Goal: Task Accomplishment & Management: Manage account settings

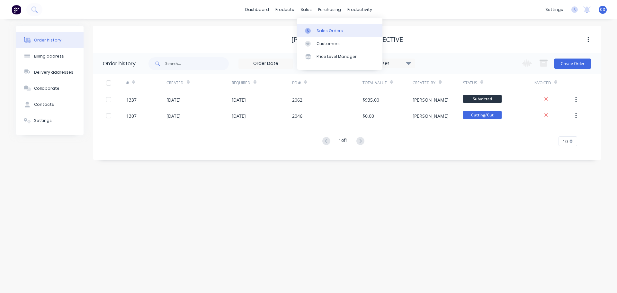
click at [331, 32] on div "Sales Orders" at bounding box center [330, 31] width 26 height 6
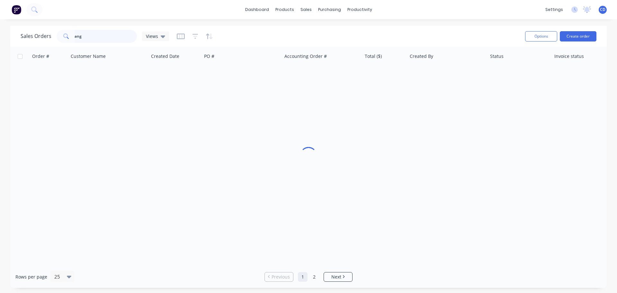
click at [104, 40] on input "ang" at bounding box center [106, 36] width 63 height 13
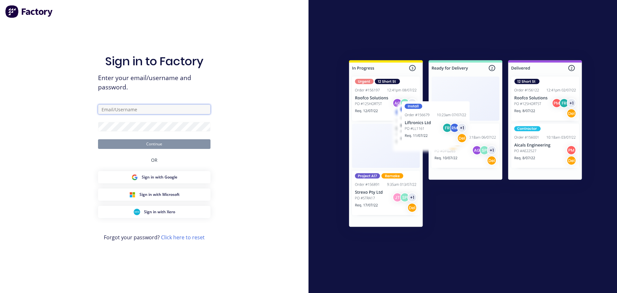
type input "[PERSON_NAME][EMAIL_ADDRESS][DOMAIN_NAME]"
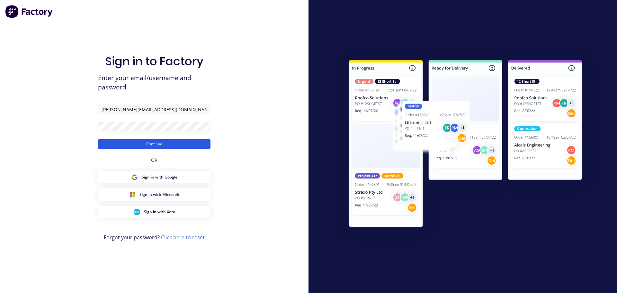
click at [141, 141] on button "Continue" at bounding box center [154, 144] width 113 height 10
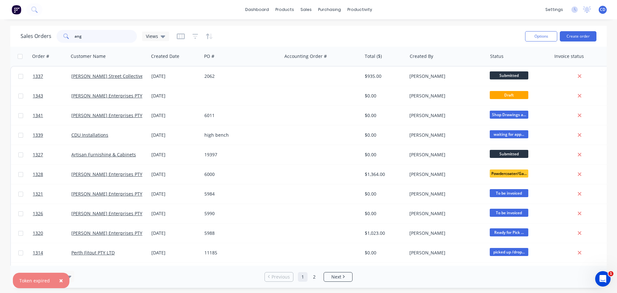
click at [89, 34] on input "ang" at bounding box center [106, 36] width 63 height 13
type input "a"
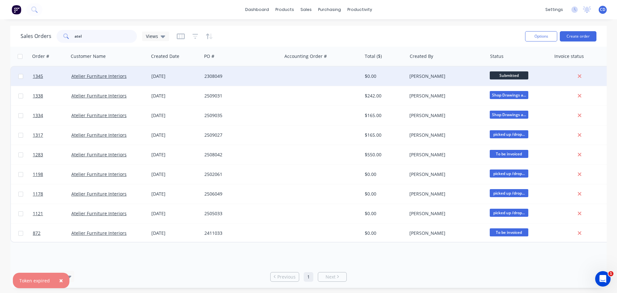
type input "atel"
click at [242, 74] on div "2308049" at bounding box center [240, 76] width 71 height 6
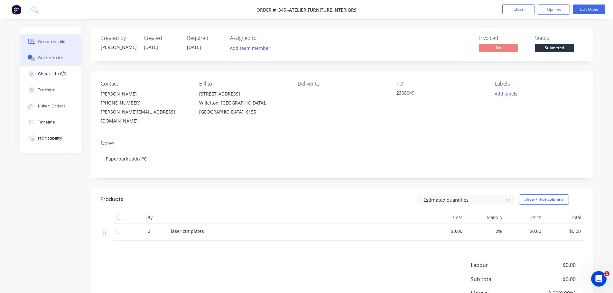
click at [43, 54] on button "Collaborate" at bounding box center [50, 58] width 61 height 16
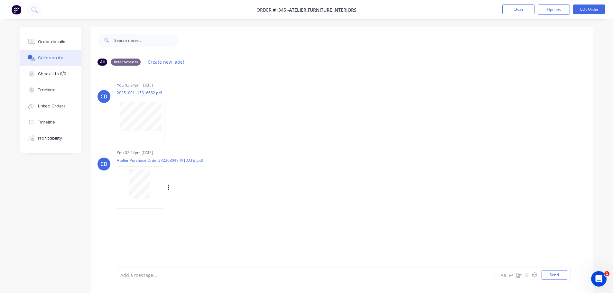
click at [130, 193] on div at bounding box center [140, 184] width 41 height 30
click at [170, 119] on icon "button" at bounding box center [170, 119] width 2 height 7
click at [193, 205] on div "Labels Download Delete" at bounding box center [176, 187] width 118 height 48
click at [55, 43] on div "Order details" at bounding box center [51, 42] width 27 height 6
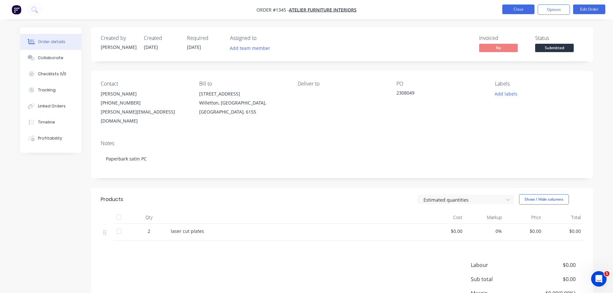
click at [511, 12] on button "Close" at bounding box center [518, 10] width 32 height 10
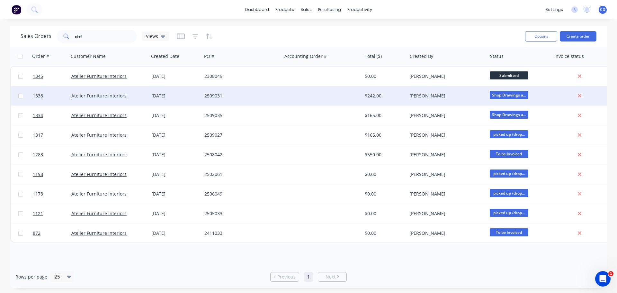
click at [195, 95] on div "[DATE]" at bounding box center [175, 96] width 48 height 6
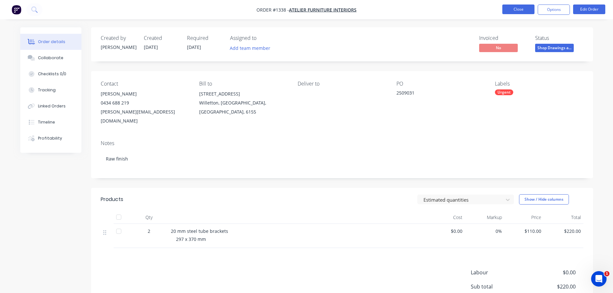
click at [517, 8] on button "Close" at bounding box center [518, 10] width 32 height 10
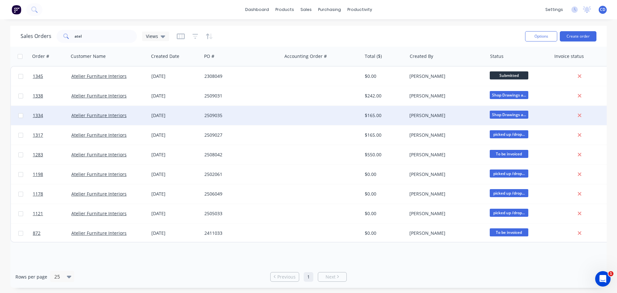
click at [133, 114] on div "Atelier Furniture Interiors" at bounding box center [106, 115] width 71 height 6
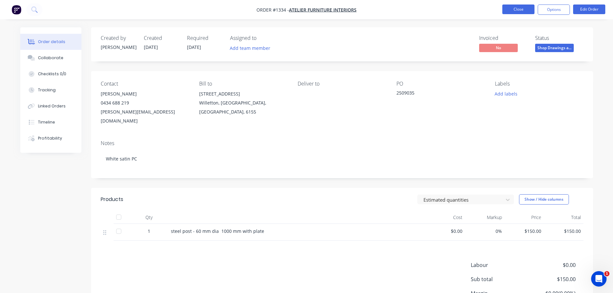
click at [531, 13] on button "Close" at bounding box center [518, 10] width 32 height 10
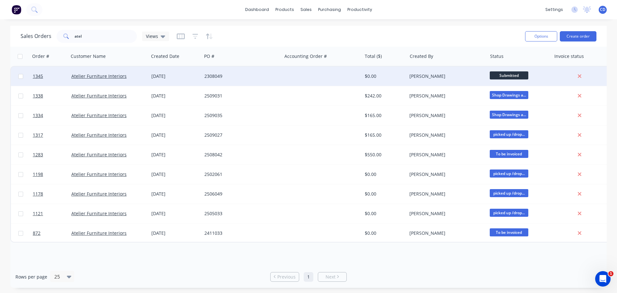
click at [192, 77] on div "[DATE]" at bounding box center [175, 76] width 48 height 6
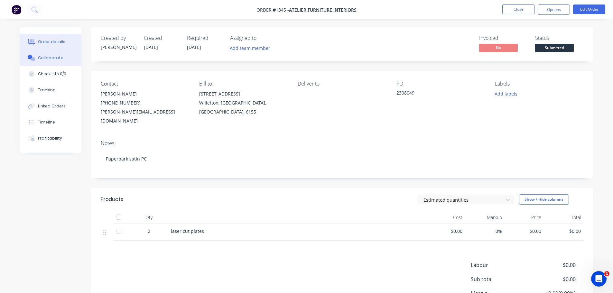
click at [47, 58] on div "Collaborate" at bounding box center [50, 58] width 25 height 6
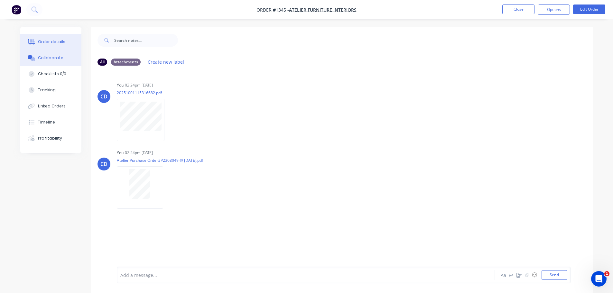
click at [62, 41] on div "Order details" at bounding box center [51, 42] width 27 height 6
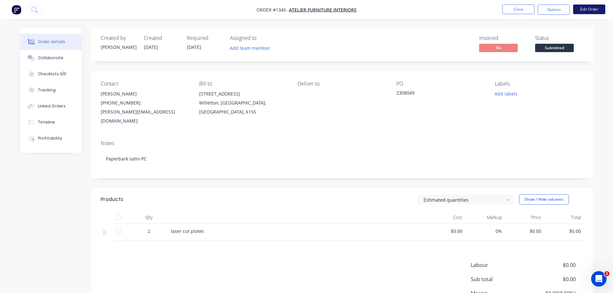
click at [586, 13] on button "Edit Order" at bounding box center [589, 10] width 32 height 10
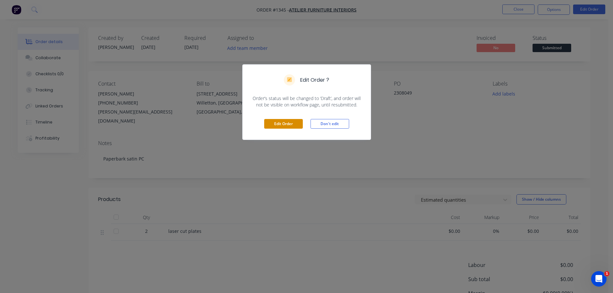
click at [279, 121] on button "Edit Order" at bounding box center [283, 124] width 39 height 10
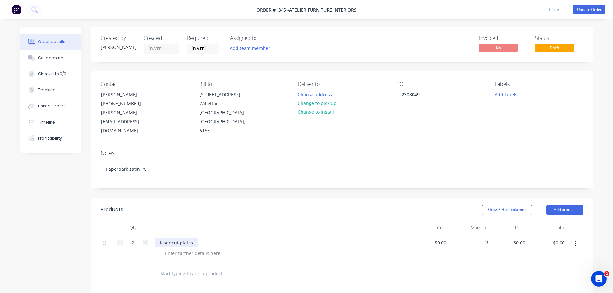
click at [174, 238] on div "laser cut plates" at bounding box center [176, 242] width 43 height 9
click at [172, 238] on div at bounding box center [281, 242] width 252 height 9
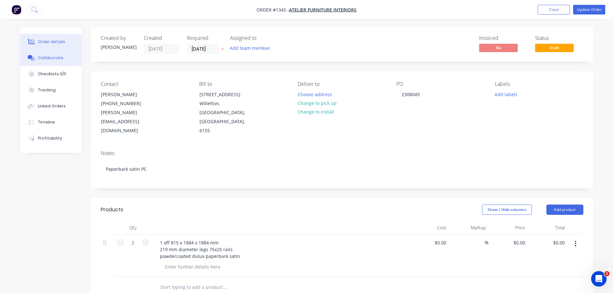
click at [55, 60] on div "Collaborate" at bounding box center [50, 58] width 25 height 6
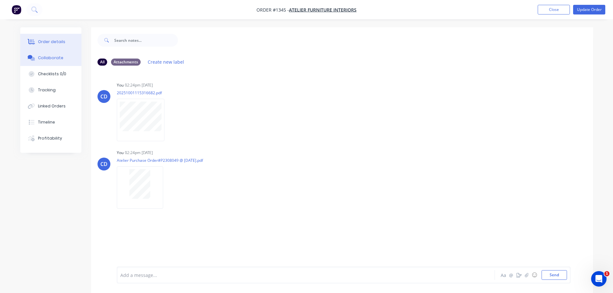
click at [48, 40] on div "Order details" at bounding box center [51, 42] width 27 height 6
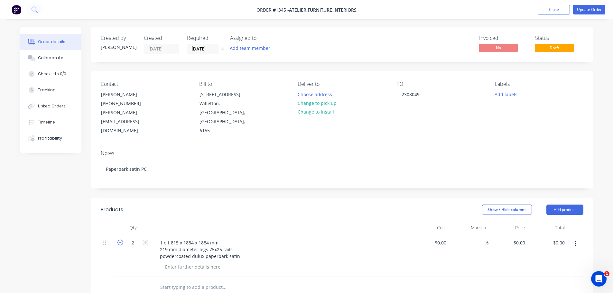
click at [120, 240] on icon "button" at bounding box center [120, 243] width 6 height 6
type input "1"
click at [589, 10] on button "Update Order" at bounding box center [589, 10] width 32 height 10
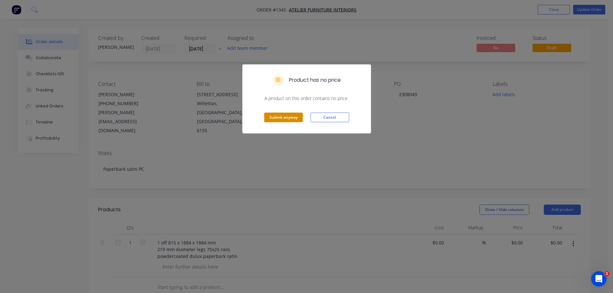
click at [277, 119] on button "Submit anyway" at bounding box center [283, 118] width 39 height 10
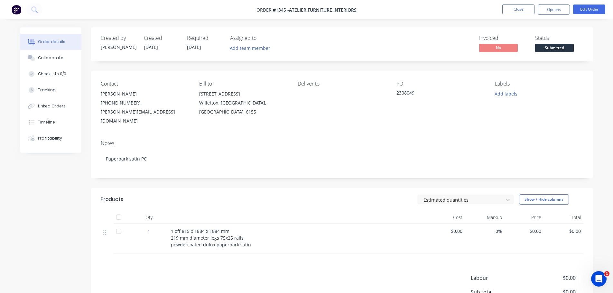
click at [349, 140] on div "Notes" at bounding box center [342, 143] width 482 height 6
click at [587, 10] on button "Edit Order" at bounding box center [589, 10] width 32 height 10
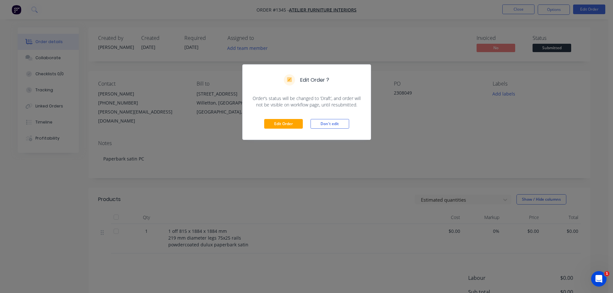
click at [287, 115] on div "Edit Order Don't edit" at bounding box center [306, 124] width 128 height 32
click at [284, 124] on button "Edit Order" at bounding box center [283, 124] width 39 height 10
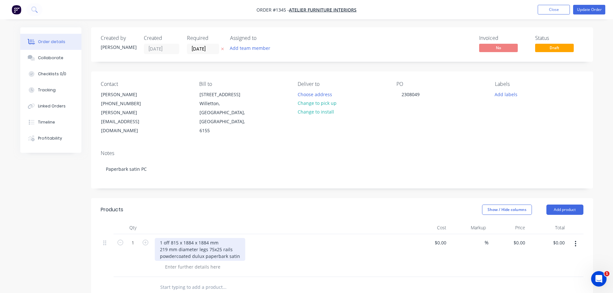
click at [234, 238] on div "1 off 815 x 1884 x 1884 mm 219 mm diameter legs 75x25 rails powdercoated dulux …" at bounding box center [200, 249] width 90 height 23
click at [240, 238] on div "1 off 815 x 1884 x 1884 mm 219 mm diameter legs 75x25 rails powdercoated dulux …" at bounding box center [200, 249] width 90 height 23
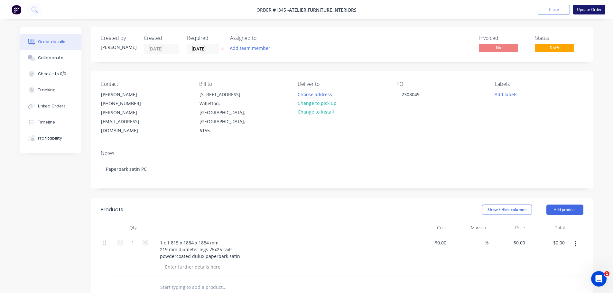
click at [587, 8] on button "Update Order" at bounding box center [589, 10] width 32 height 10
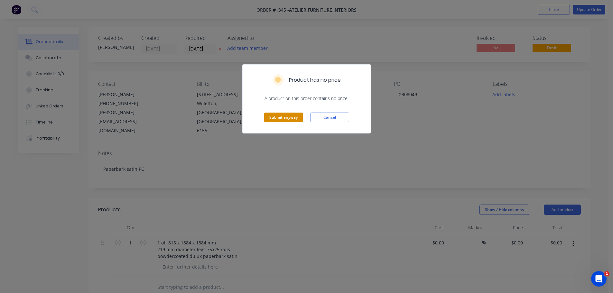
click at [297, 119] on button "Submit anyway" at bounding box center [283, 118] width 39 height 10
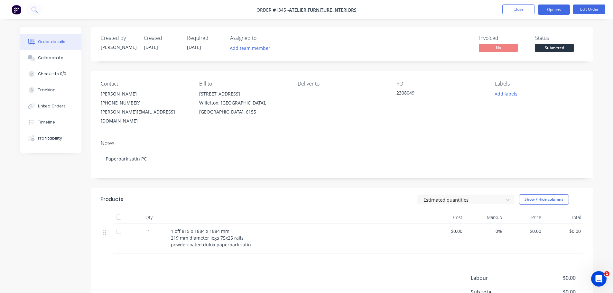
click at [565, 9] on button "Options" at bounding box center [553, 10] width 32 height 10
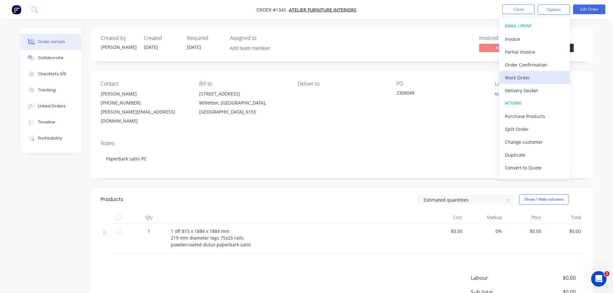
click at [527, 75] on div "Work Order" at bounding box center [534, 77] width 59 height 9
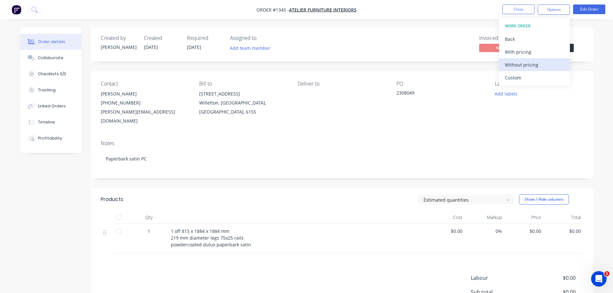
click at [526, 66] on div "Without pricing" at bounding box center [534, 64] width 59 height 9
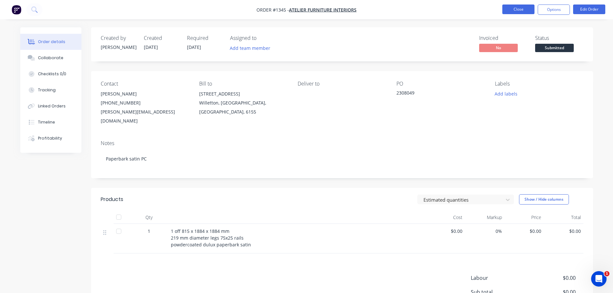
click at [521, 7] on button "Close" at bounding box center [518, 10] width 32 height 10
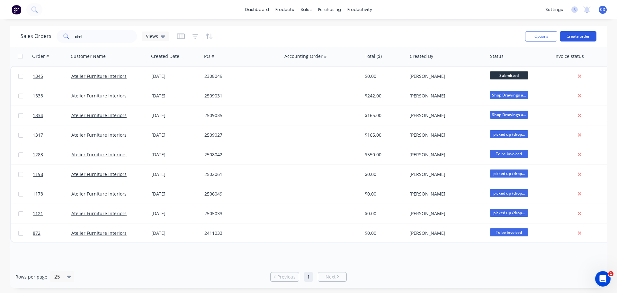
click at [580, 38] on button "Create order" at bounding box center [578, 36] width 37 height 10
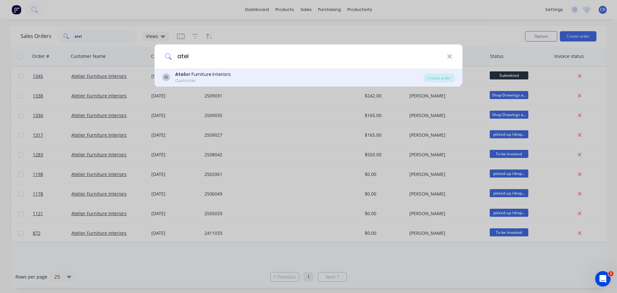
type input "atel"
click at [211, 82] on div "Customer" at bounding box center [203, 81] width 56 height 6
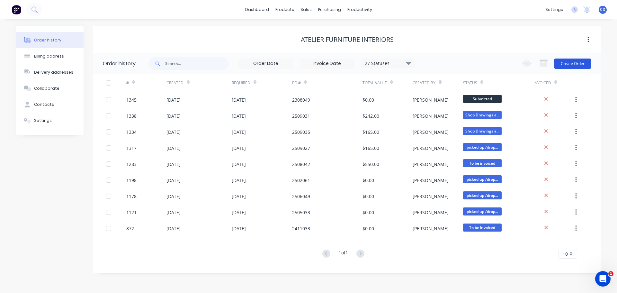
click at [574, 66] on button "Create Order" at bounding box center [572, 64] width 37 height 10
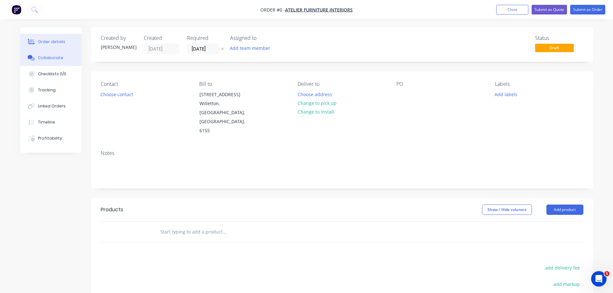
click at [51, 61] on button "Collaborate" at bounding box center [50, 58] width 61 height 16
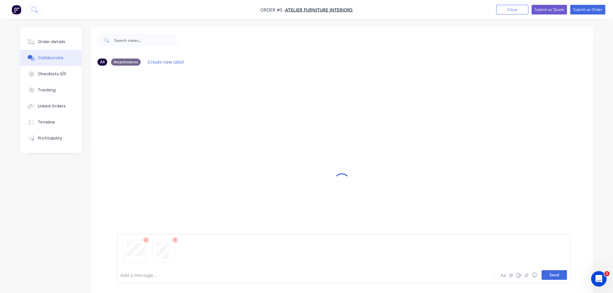
click at [556, 274] on button "Send" at bounding box center [553, 275] width 25 height 10
click at [51, 40] on div "Order details" at bounding box center [51, 42] width 27 height 6
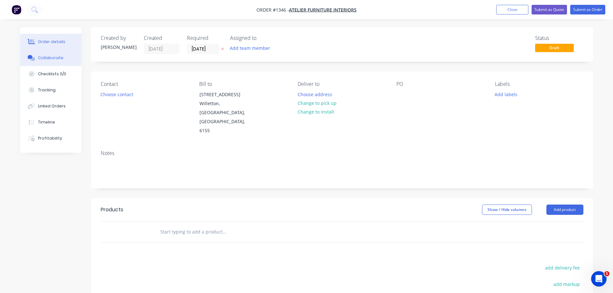
click at [50, 55] on button "Collaborate" at bounding box center [50, 58] width 61 height 16
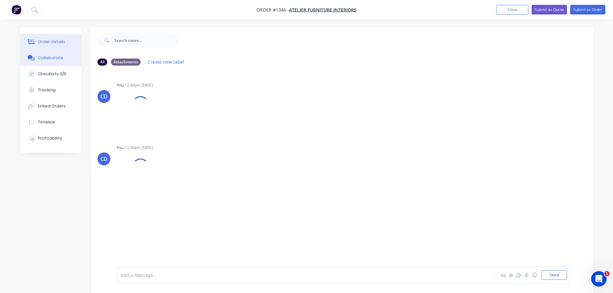
click at [50, 44] on div "Order details" at bounding box center [51, 42] width 27 height 6
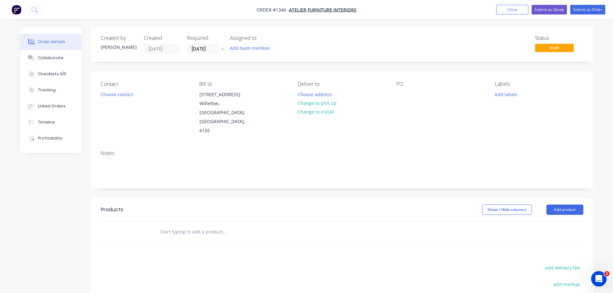
click at [50, 45] on button "Order details" at bounding box center [50, 42] width 61 height 16
click at [50, 59] on div "Collaborate" at bounding box center [50, 58] width 25 height 6
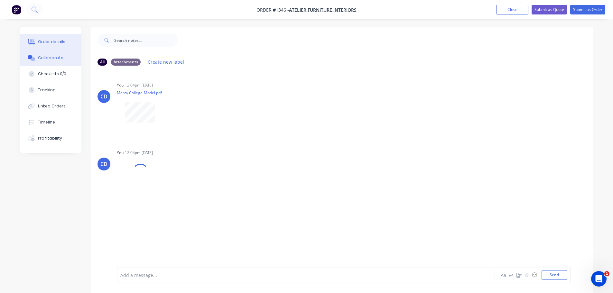
click at [57, 44] on div "Order details" at bounding box center [51, 42] width 27 height 6
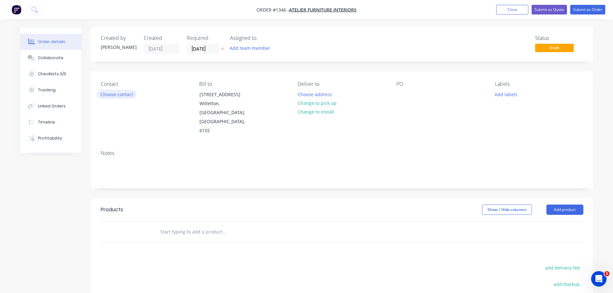
click at [111, 95] on button "Choose contact" at bounding box center [117, 94] width 40 height 9
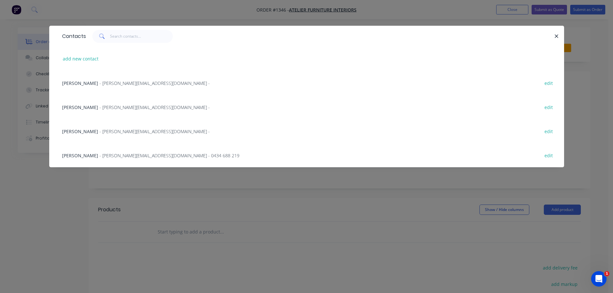
click at [102, 105] on span "- [PERSON_NAME][EMAIL_ADDRESS][DOMAIN_NAME] -" at bounding box center [154, 107] width 110 height 6
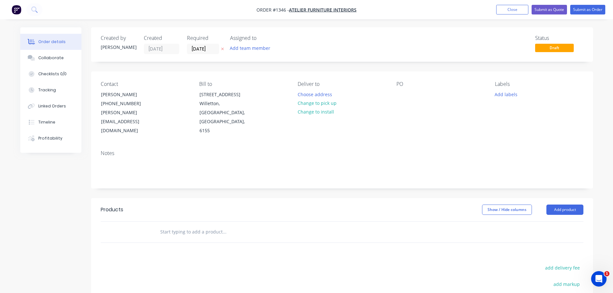
drag, startPoint x: 134, startPoint y: 134, endPoint x: 132, endPoint y: 138, distance: 4.0
click at [134, 150] on div "Notes" at bounding box center [342, 153] width 482 height 6
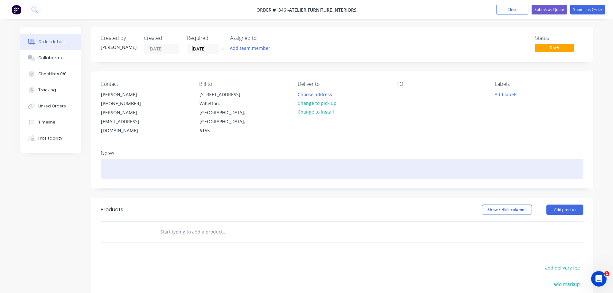
click at [132, 159] on div at bounding box center [342, 169] width 482 height 20
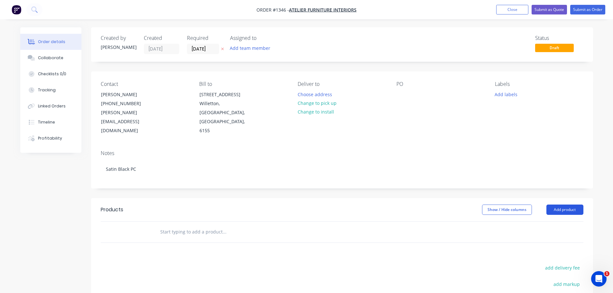
click at [558, 205] on button "Add product" at bounding box center [564, 210] width 37 height 10
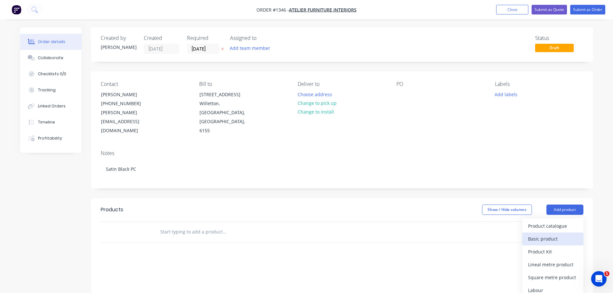
click at [548, 234] on div "Basic product" at bounding box center [553, 238] width 50 height 9
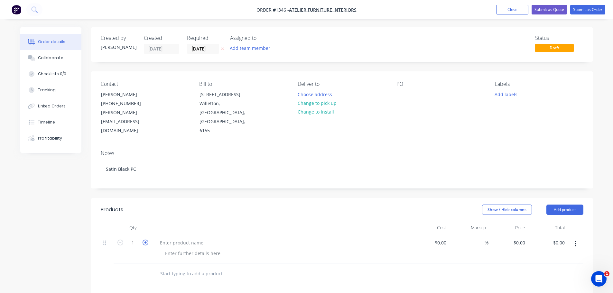
click at [146, 240] on icon "button" at bounding box center [145, 243] width 6 height 6
type input "2"
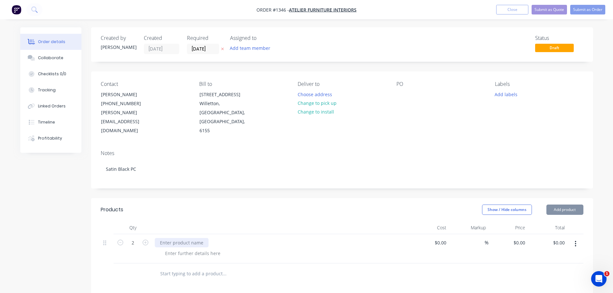
click at [167, 238] on div at bounding box center [182, 242] width 54 height 9
click at [173, 238] on div at bounding box center [182, 242] width 54 height 9
paste div
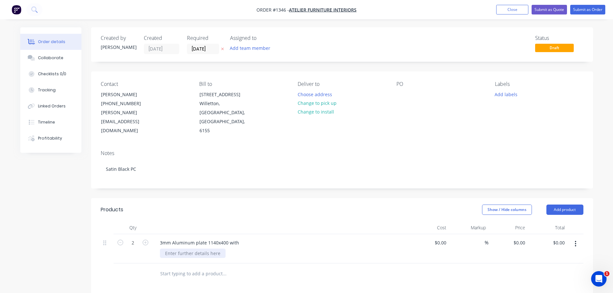
drag, startPoint x: 196, startPoint y: 238, endPoint x: 192, endPoint y: 229, distance: 9.5
click at [196, 249] on div at bounding box center [193, 253] width 66 height 9
click at [216, 238] on div "3mm Aluminum plate 1140x400 with" at bounding box center [199, 242] width 89 height 9
click at [220, 238] on div "3mm Aluminum plate 1140 x400 with" at bounding box center [200, 242] width 91 height 9
click at [206, 249] on div at bounding box center [193, 253] width 66 height 9
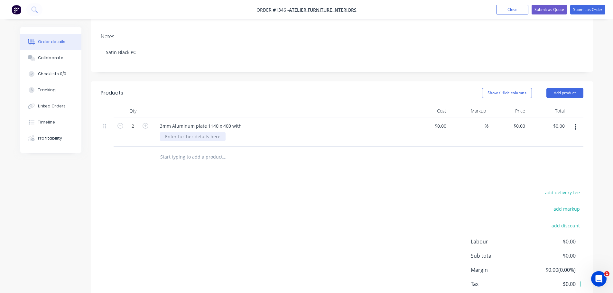
scroll to position [137, 0]
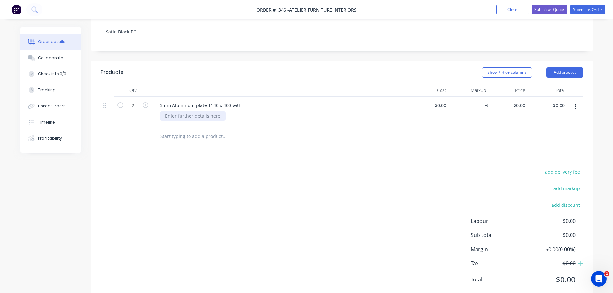
click at [205, 111] on div at bounding box center [193, 115] width 66 height 9
click at [522, 101] on input "0" at bounding box center [523, 105] width 7 height 9
type input "$200.00"
type input "$400.00"
click at [449, 140] on div "Products Show / Hide columns Add product Qty Cost Markup Price Total 2 3mm Alum…" at bounding box center [342, 181] width 502 height 241
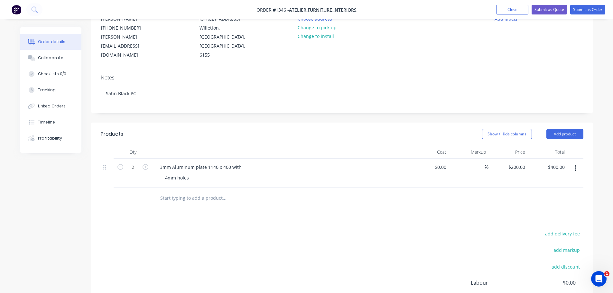
scroll to position [0, 0]
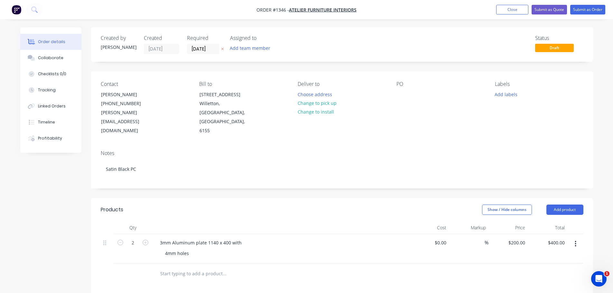
click at [206, 53] on label "[DATE]" at bounding box center [203, 49] width 32 height 10
click at [206, 53] on input "[DATE]" at bounding box center [203, 49] width 32 height 10
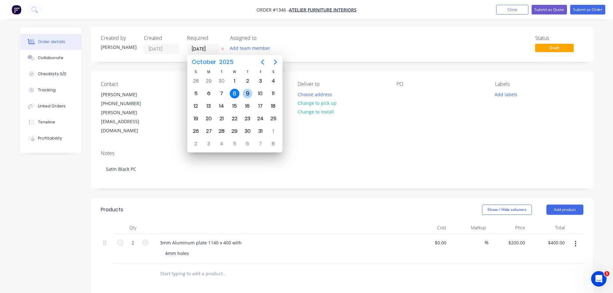
click at [246, 96] on div "9" at bounding box center [247, 94] width 10 height 10
type input "[DATE]"
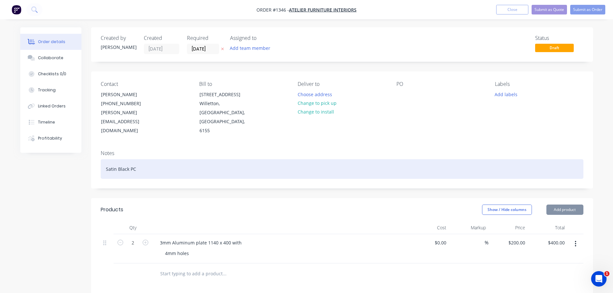
drag, startPoint x: 266, startPoint y: 155, endPoint x: 273, endPoint y: 147, distance: 10.7
click at [269, 159] on div "Satin Black PC" at bounding box center [342, 169] width 482 height 20
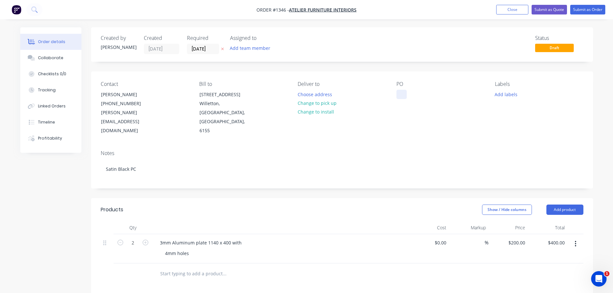
drag, startPoint x: 409, startPoint y: 95, endPoint x: 405, endPoint y: 95, distance: 4.2
click at [408, 95] on div "PO" at bounding box center [440, 108] width 88 height 54
click at [402, 95] on div at bounding box center [401, 94] width 10 height 9
click at [394, 89] on div "Contact [PERSON_NAME] [PHONE_NUMBER] [PERSON_NAME][EMAIL_ADDRESS][DOMAIN_NAME] …" at bounding box center [342, 108] width 502 height 74
click at [402, 94] on div at bounding box center [401, 94] width 10 height 9
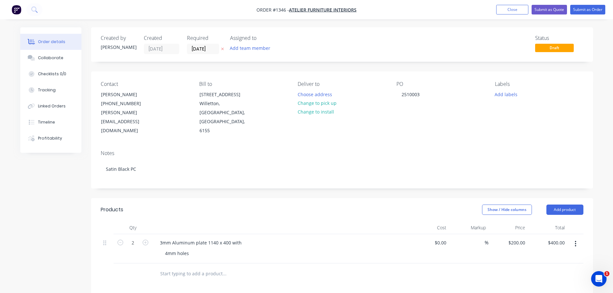
click at [424, 150] on div "Notes" at bounding box center [342, 153] width 482 height 6
click at [586, 11] on button "Submit as Order" at bounding box center [587, 10] width 35 height 10
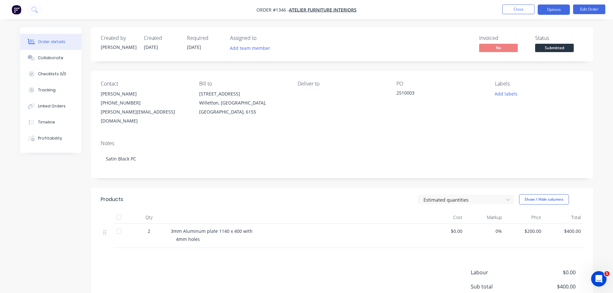
click at [548, 11] on button "Options" at bounding box center [553, 10] width 32 height 10
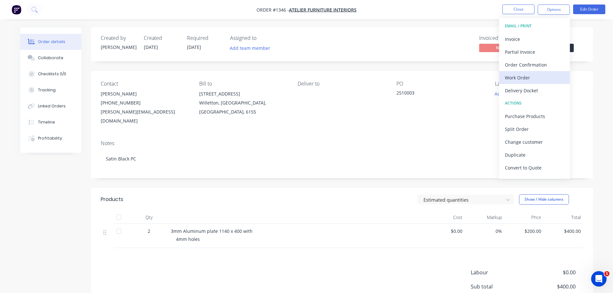
click at [515, 72] on button "Work Order" at bounding box center [534, 77] width 71 height 13
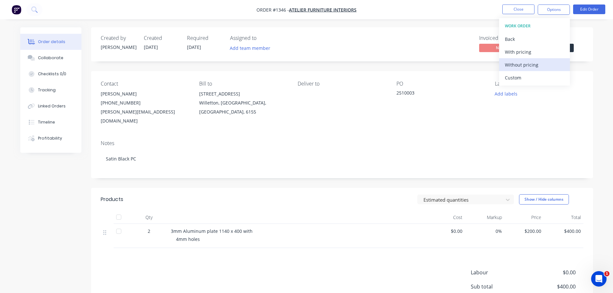
click at [517, 66] on div "Without pricing" at bounding box center [534, 64] width 59 height 9
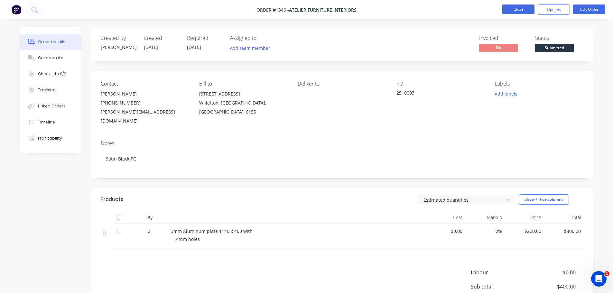
click at [513, 11] on button "Close" at bounding box center [518, 10] width 32 height 10
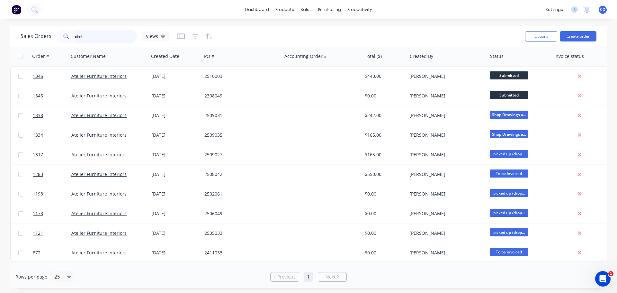
click at [118, 34] on input "atel" at bounding box center [106, 36] width 63 height 13
type input "a"
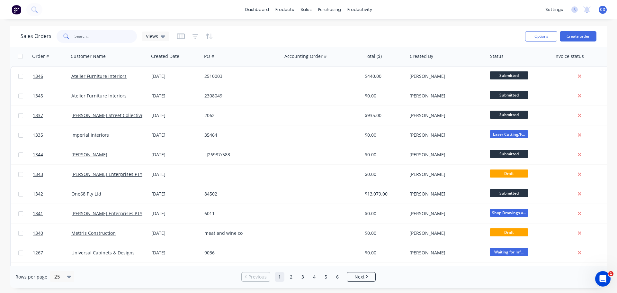
click at [112, 37] on input "text" at bounding box center [106, 36] width 63 height 13
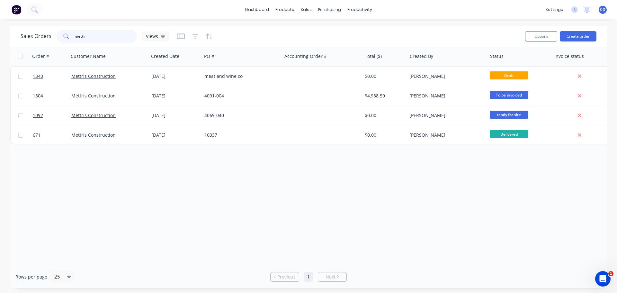
type input "mettr"
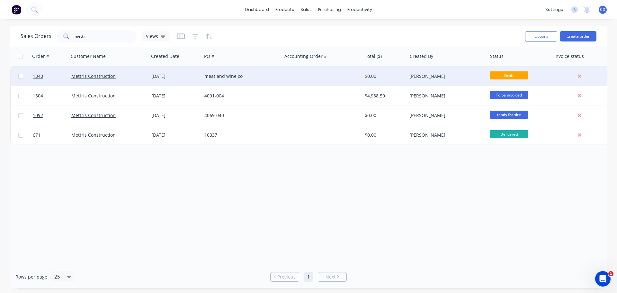
click at [197, 81] on div "[DATE]" at bounding box center [175, 76] width 53 height 19
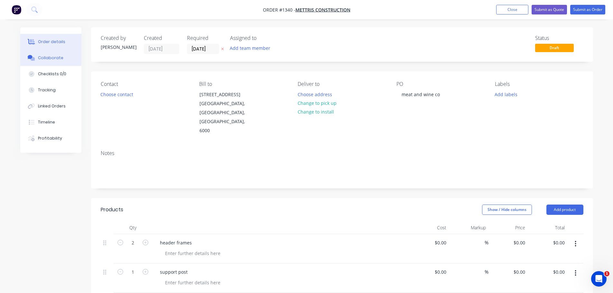
click at [68, 58] on button "Collaborate" at bounding box center [50, 58] width 61 height 16
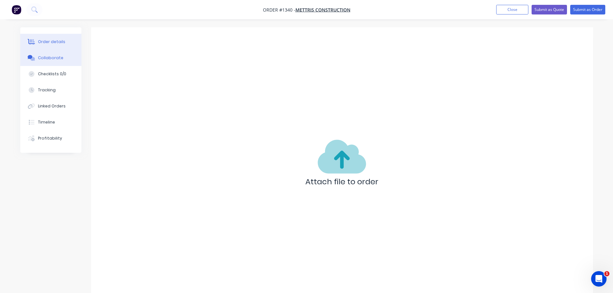
click at [55, 43] on div "Order details" at bounding box center [51, 42] width 27 height 6
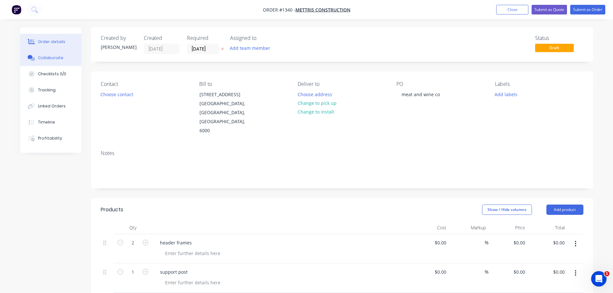
click at [51, 60] on div "Collaborate" at bounding box center [50, 58] width 25 height 6
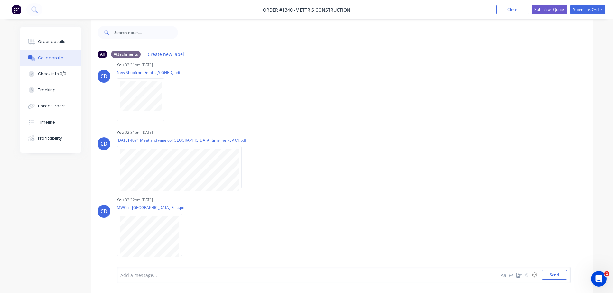
scroll to position [10, 0]
click at [186, 233] on button "button" at bounding box center [187, 232] width 3 height 9
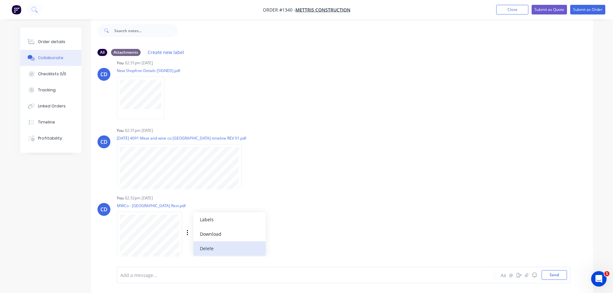
click at [206, 250] on button "Delete" at bounding box center [229, 248] width 72 height 14
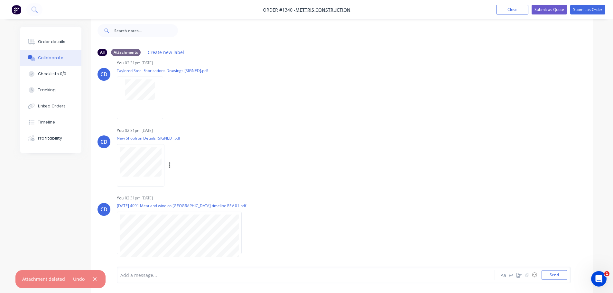
click at [147, 178] on div at bounding box center [141, 165] width 48 height 42
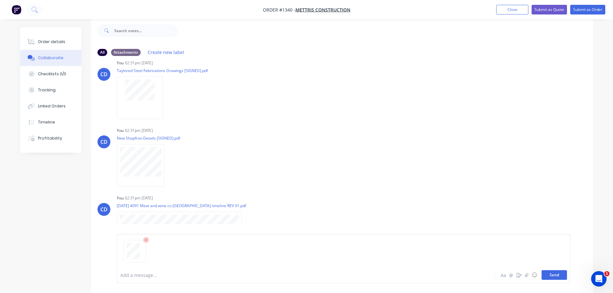
click at [547, 275] on button "Send" at bounding box center [553, 275] width 25 height 10
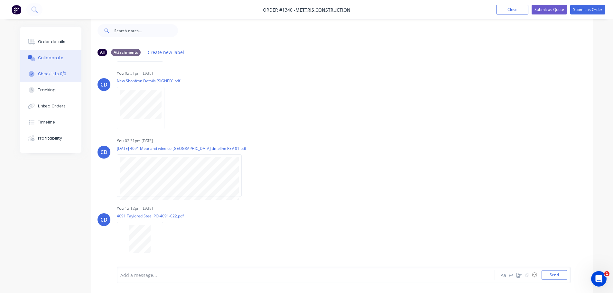
scroll to position [283, 0]
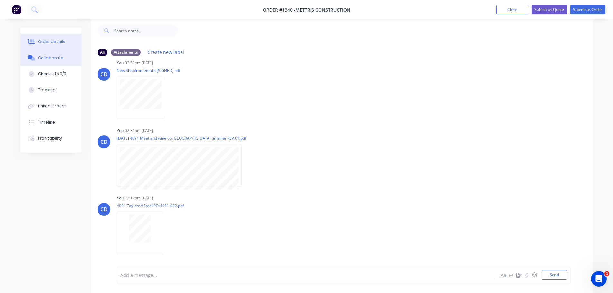
click at [44, 43] on div "Order details" at bounding box center [51, 42] width 27 height 6
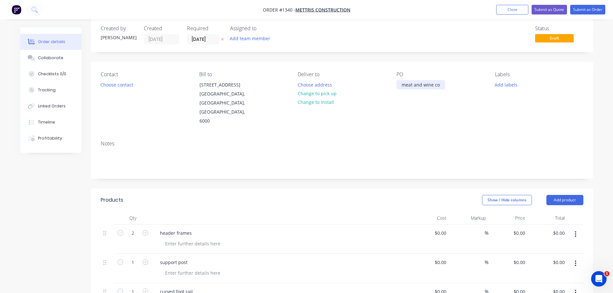
click at [416, 83] on div "meat and wine co" at bounding box center [420, 84] width 49 height 9
click at [429, 83] on div "meat and wine co" at bounding box center [420, 84] width 49 height 9
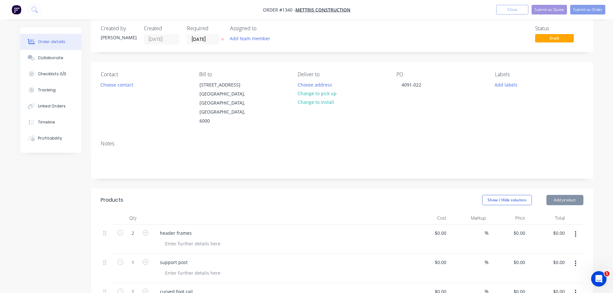
click at [380, 113] on div "Contact Choose contact [PERSON_NAME] to [STREET_ADDRESS][GEOGRAPHIC_DATA] Deliv…" at bounding box center [342, 99] width 502 height 74
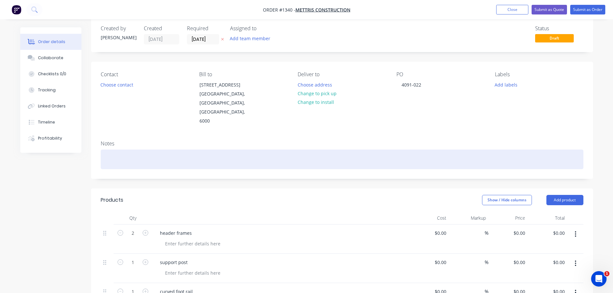
click at [222, 150] on div at bounding box center [342, 160] width 482 height 20
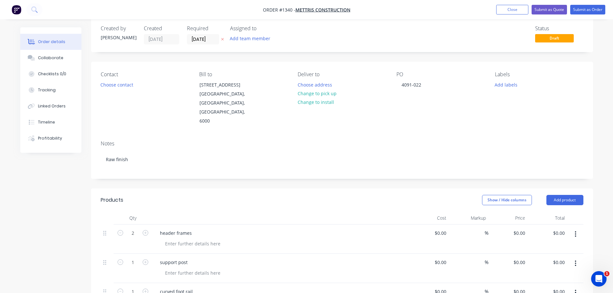
click at [154, 135] on div "Notes Raw finish" at bounding box center [342, 156] width 502 height 43
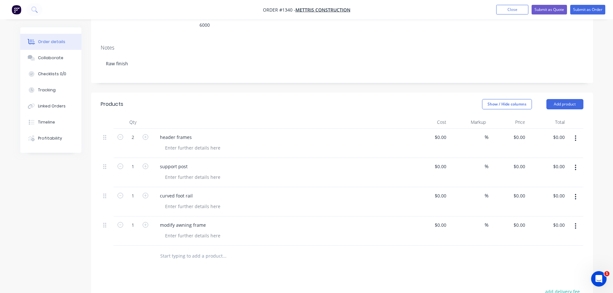
scroll to position [106, 0]
click at [203, 220] on div "modify awning frame" at bounding box center [183, 224] width 56 height 9
click at [196, 220] on div "modify awning frame" at bounding box center [183, 224] width 56 height 9
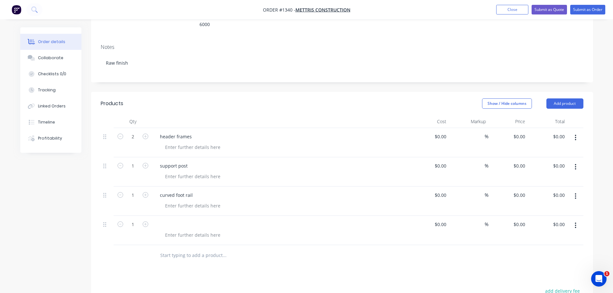
click at [577, 220] on button "button" at bounding box center [575, 226] width 15 height 12
click at [538, 276] on div "Delete" at bounding box center [553, 280] width 50 height 9
click at [575, 193] on icon "button" at bounding box center [575, 196] width 2 height 7
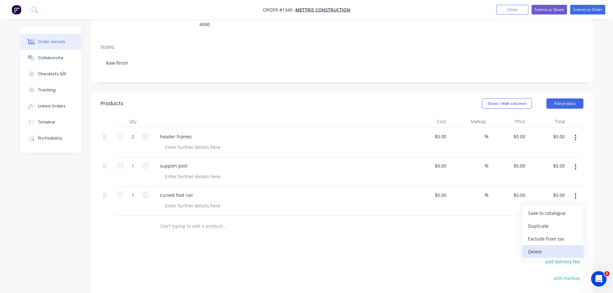
click at [536, 247] on div "Delete" at bounding box center [553, 251] width 50 height 9
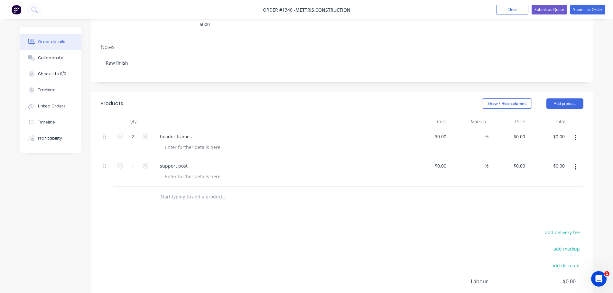
click at [218, 190] on input "text" at bounding box center [224, 196] width 129 height 13
click at [50, 51] on button "Collaborate" at bounding box center [50, 58] width 61 height 16
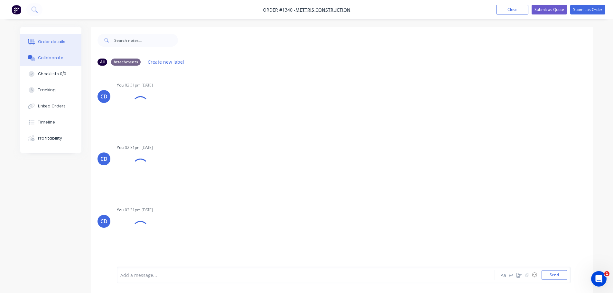
click at [51, 45] on button "Order details" at bounding box center [50, 42] width 61 height 16
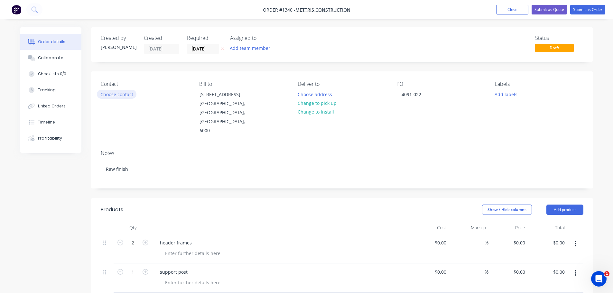
click at [101, 95] on button "Choose contact" at bounding box center [117, 94] width 40 height 9
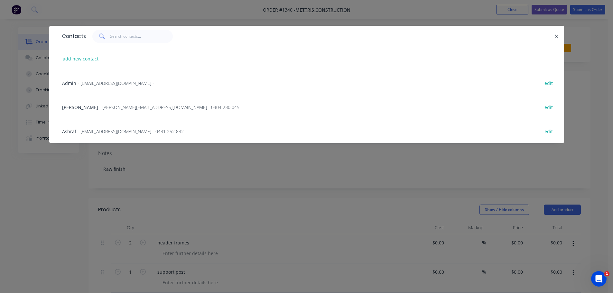
click at [102, 113] on div "Ahmad Albadri - [EMAIL_ADDRESS][DOMAIN_NAME] - 0404 230 045 edit" at bounding box center [306, 107] width 495 height 24
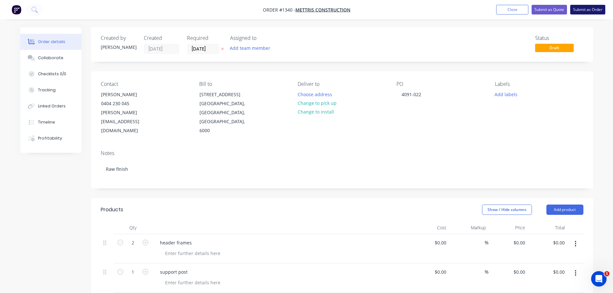
click at [594, 9] on button "Submit as Order" at bounding box center [587, 10] width 35 height 10
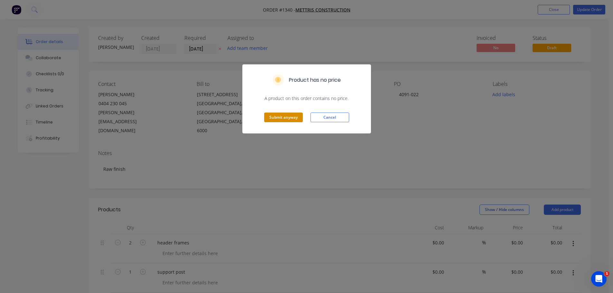
click at [283, 121] on button "Submit anyway" at bounding box center [283, 118] width 39 height 10
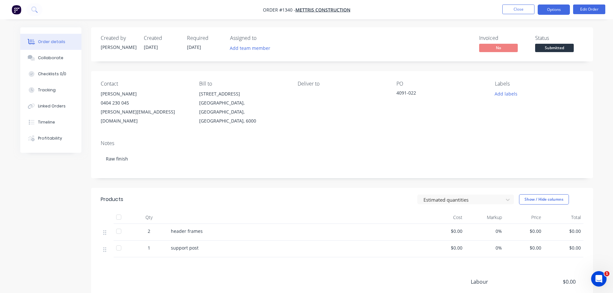
click at [561, 14] on button "Options" at bounding box center [553, 10] width 32 height 10
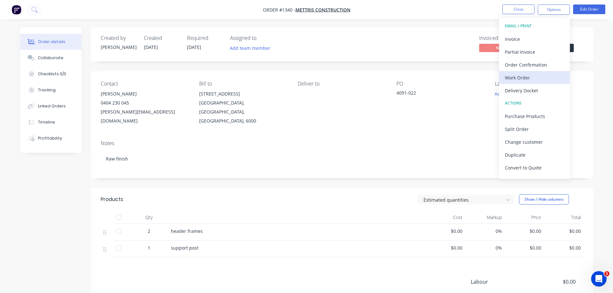
click at [521, 77] on div "Work Order" at bounding box center [534, 77] width 59 height 9
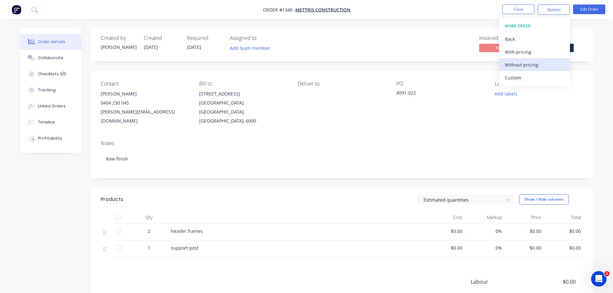
click at [521, 66] on div "Without pricing" at bounding box center [534, 64] width 59 height 9
click at [536, 228] on span "$0.00" at bounding box center [524, 231] width 34 height 7
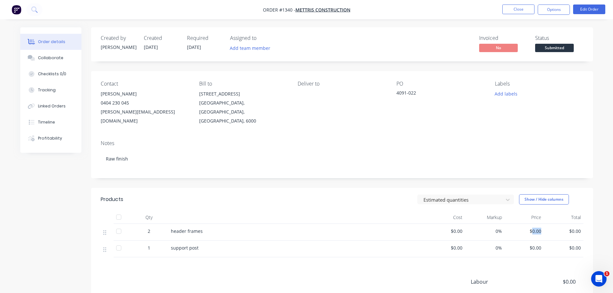
click at [536, 228] on span "$0.00" at bounding box center [524, 231] width 34 height 7
click at [395, 244] on div "support post" at bounding box center [297, 247] width 252 height 7
click at [593, 13] on button "Edit Order" at bounding box center [589, 10] width 32 height 10
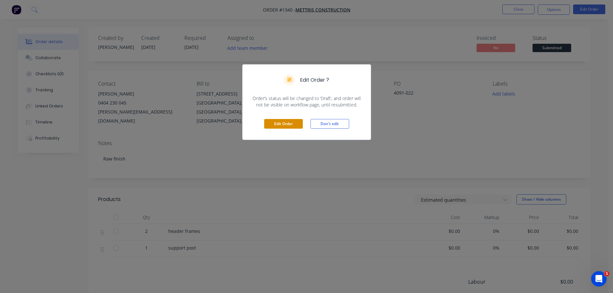
click at [283, 126] on button "Edit Order" at bounding box center [283, 124] width 39 height 10
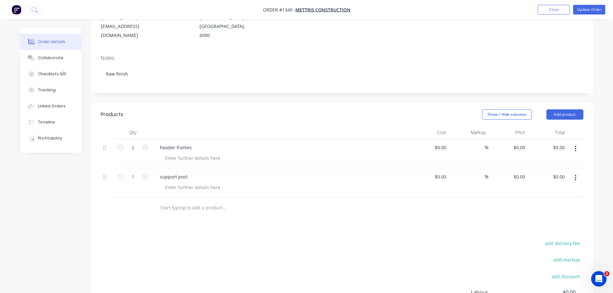
scroll to position [96, 0]
click at [122, 143] on icon "button" at bounding box center [120, 146] width 6 height 6
type input "1"
click at [562, 108] on button "Add product" at bounding box center [564, 113] width 37 height 10
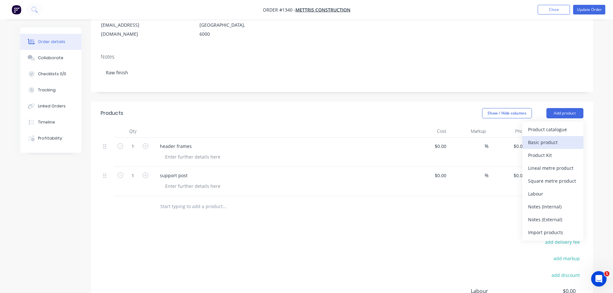
click at [543, 138] on div "Basic product" at bounding box center [553, 142] width 50 height 9
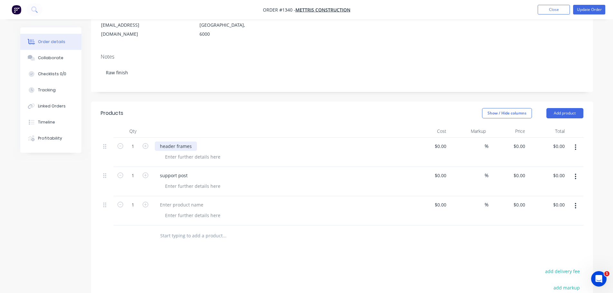
drag, startPoint x: 159, startPoint y: 128, endPoint x: 164, endPoint y: 128, distance: 4.8
click at [161, 141] on div "header frames" at bounding box center [176, 145] width 42 height 9
click at [520, 141] on input "0" at bounding box center [523, 145] width 7 height 9
type input "$12,620.00"
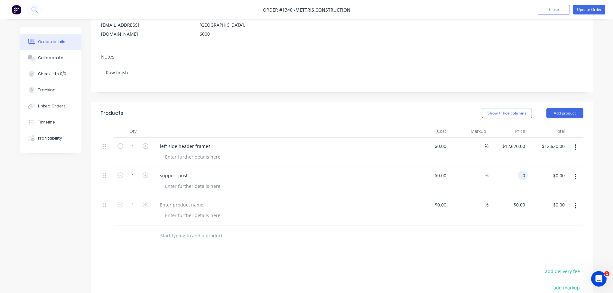
click at [517, 167] on div "0 0" at bounding box center [508, 181] width 40 height 29
type input "$0.00"
click at [173, 141] on div "left side header frames" at bounding box center [185, 145] width 61 height 9
click at [174, 141] on div "left side header frames" at bounding box center [185, 145] width 61 height 9
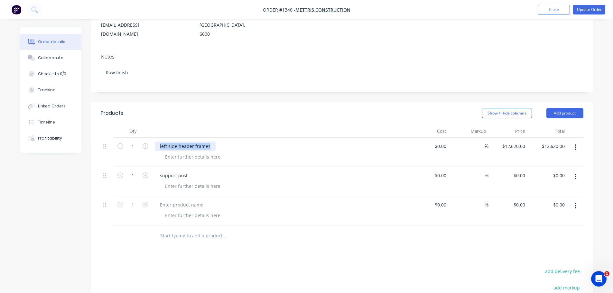
copy div "left side header frames"
click at [180, 200] on div at bounding box center [182, 204] width 54 height 9
drag, startPoint x: 180, startPoint y: 186, endPoint x: 158, endPoint y: 111, distance: 79.2
click at [156, 108] on div "Products" at bounding box center [152, 113] width 103 height 10
click at [171, 138] on div "left side header frames" at bounding box center [280, 152] width 257 height 29
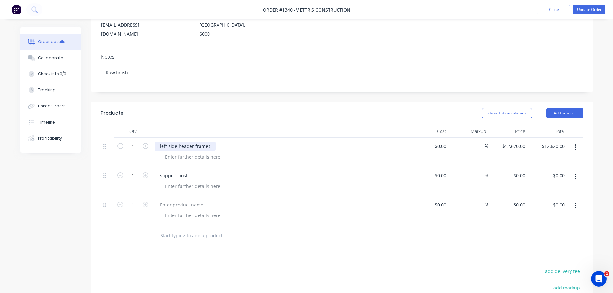
click at [171, 141] on div "left side header frames" at bounding box center [185, 145] width 61 height 9
copy div "left side header frames"
click at [173, 200] on div at bounding box center [182, 204] width 54 height 9
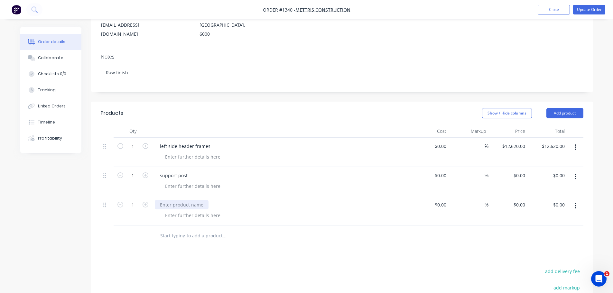
drag, startPoint x: 173, startPoint y: 186, endPoint x: 165, endPoint y: 188, distance: 7.6
click at [165, 200] on div at bounding box center [182, 204] width 54 height 9
paste div
click at [165, 200] on div "left side header frames" at bounding box center [185, 204] width 61 height 9
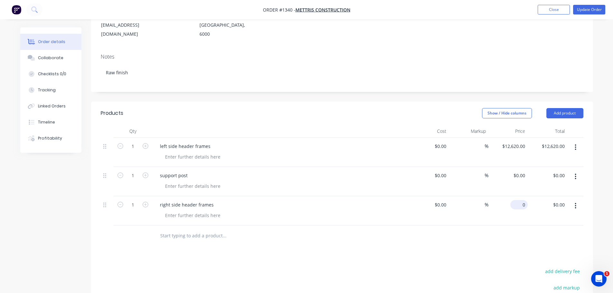
click at [514, 196] on div "0 $0.00" at bounding box center [508, 210] width 40 height 29
type input "$12,840.00"
click at [403, 152] on div at bounding box center [283, 156] width 247 height 9
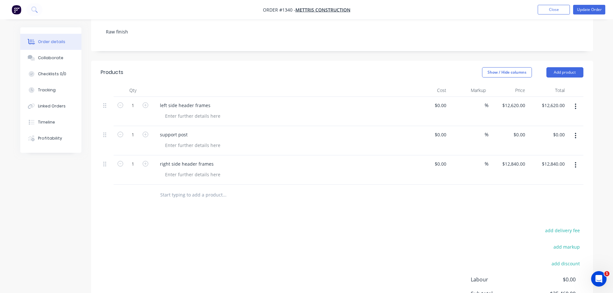
scroll to position [35, 0]
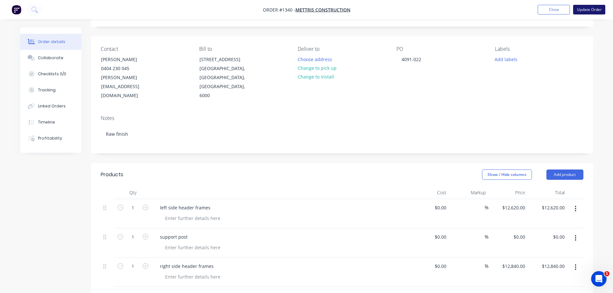
click at [590, 7] on button "Update Order" at bounding box center [589, 10] width 32 height 10
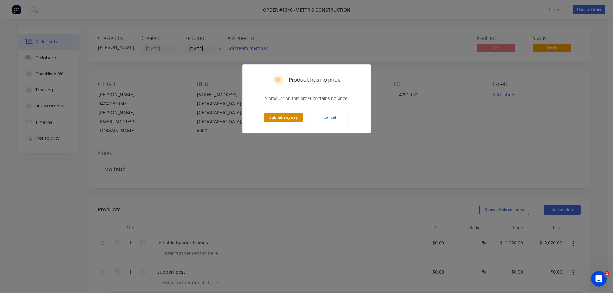
click at [286, 121] on button "Submit anyway" at bounding box center [283, 118] width 39 height 10
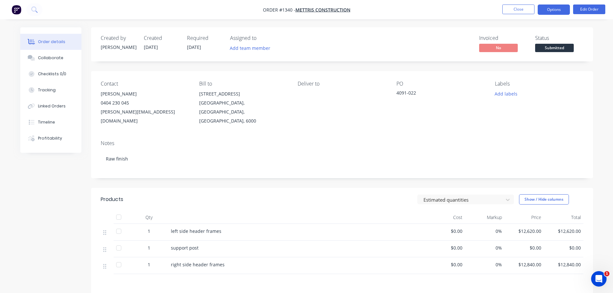
click at [554, 12] on button "Options" at bounding box center [553, 10] width 32 height 10
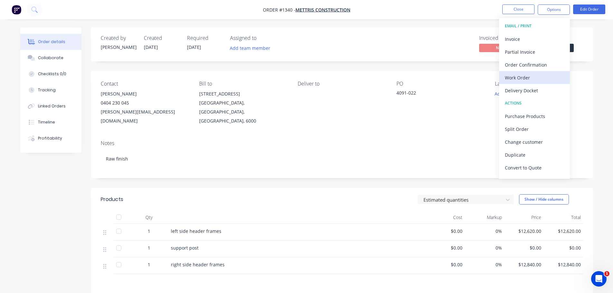
click at [512, 77] on div "Work Order" at bounding box center [534, 77] width 59 height 9
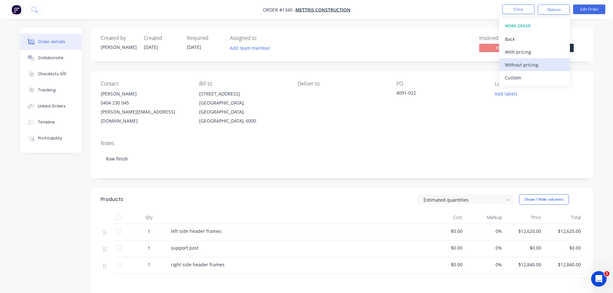
click at [517, 64] on div "Without pricing" at bounding box center [534, 64] width 59 height 9
drag, startPoint x: 607, startPoint y: 41, endPoint x: 614, endPoint y: 41, distance: 6.4
click at [608, 41] on div "Order details Collaborate Checklists 0/0 Tracking Linked Orders Timeline Profit…" at bounding box center [306, 194] width 613 height 388
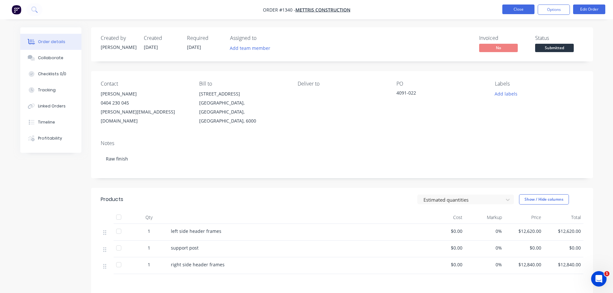
click at [525, 7] on button "Close" at bounding box center [518, 10] width 32 height 10
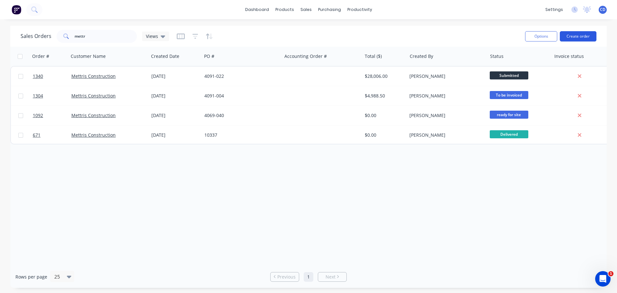
click at [577, 34] on button "Create order" at bounding box center [578, 36] width 37 height 10
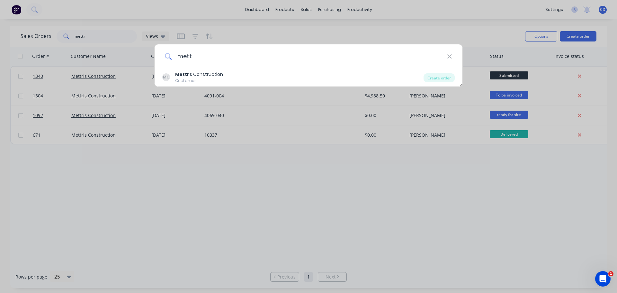
type input "mettr"
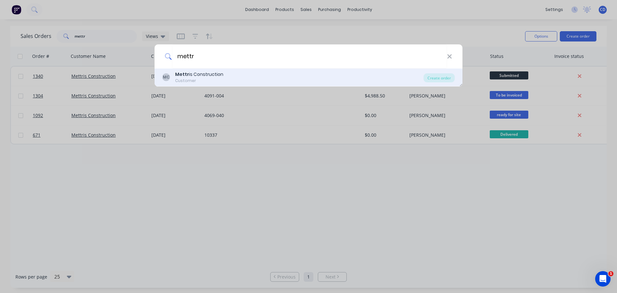
click at [225, 76] on div "MC Mettr is Construction Customer" at bounding box center [292, 77] width 261 height 13
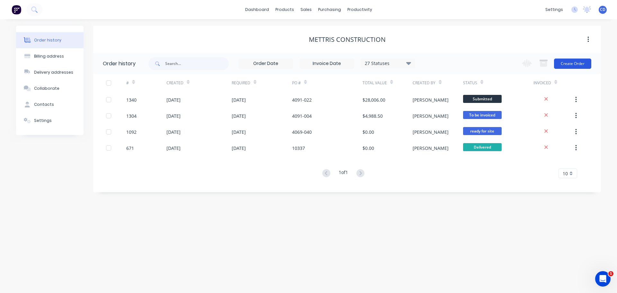
click at [581, 66] on button "Create Order" at bounding box center [572, 64] width 37 height 10
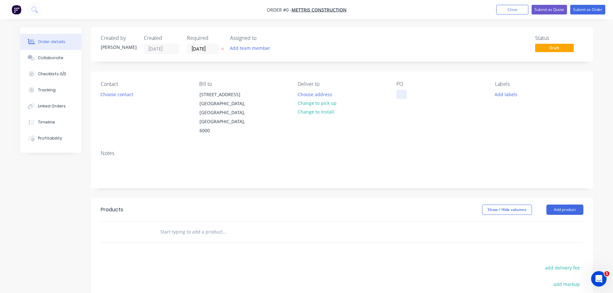
click at [399, 94] on div at bounding box center [401, 94] width 10 height 9
click at [398, 92] on div at bounding box center [401, 94] width 10 height 9
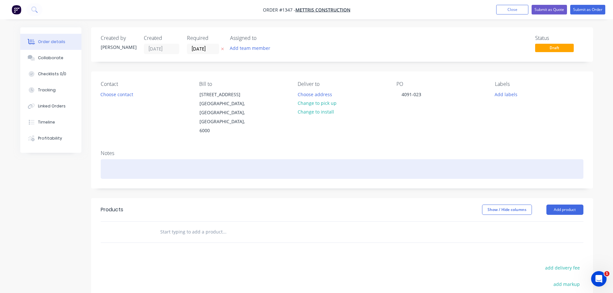
click at [185, 159] on div at bounding box center [342, 169] width 482 height 20
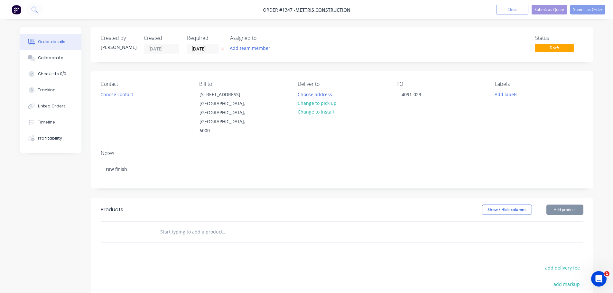
click at [561, 198] on header "Products Show / Hide columns Add product" at bounding box center [342, 209] width 502 height 23
click at [560, 205] on button "Add product" at bounding box center [564, 210] width 37 height 10
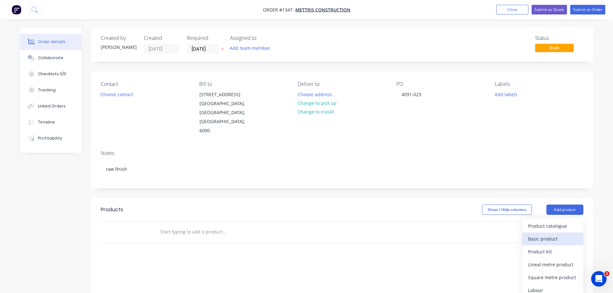
click at [538, 234] on div "Basic product" at bounding box center [553, 238] width 50 height 9
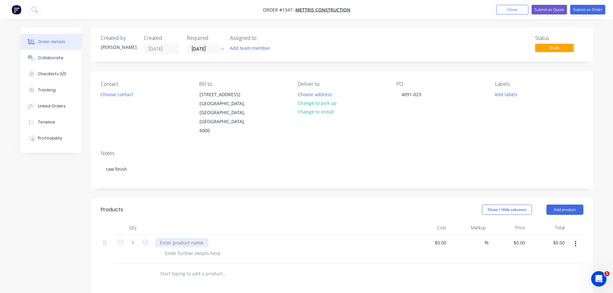
click at [186, 238] on div at bounding box center [182, 242] width 54 height 9
paste div
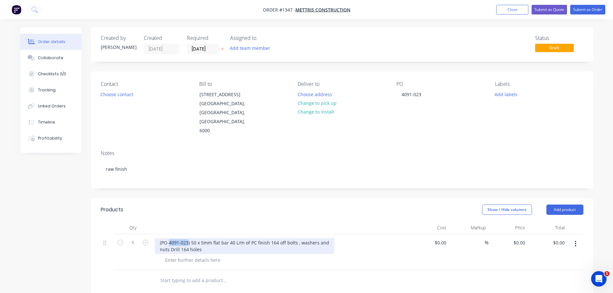
drag, startPoint x: 189, startPoint y: 223, endPoint x: 170, endPoint y: 224, distance: 19.0
click at [170, 238] on div "(PO-4091-023) 50 x 5mm flat bar 40 L/m of PC finish 164 off bolts , washers and…" at bounding box center [244, 246] width 179 height 16
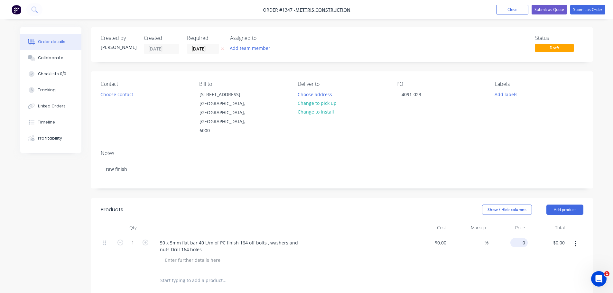
click at [519, 238] on div "0 $0.00" at bounding box center [518, 242] width 17 height 9
type input "$3,060.00"
click at [519, 177] on div "Created by [PERSON_NAME] Created [DATE] Required [DATE] Assigned to Add team me…" at bounding box center [342, 236] width 502 height 418
click at [129, 91] on button "Choose contact" at bounding box center [117, 94] width 40 height 9
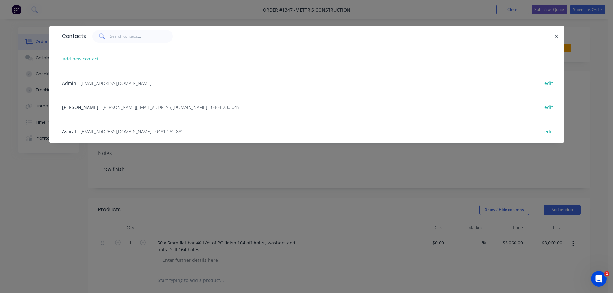
click at [107, 112] on div "Ahmad Albadri - [EMAIL_ADDRESS][DOMAIN_NAME] - 0404 230 045 edit" at bounding box center [306, 107] width 495 height 24
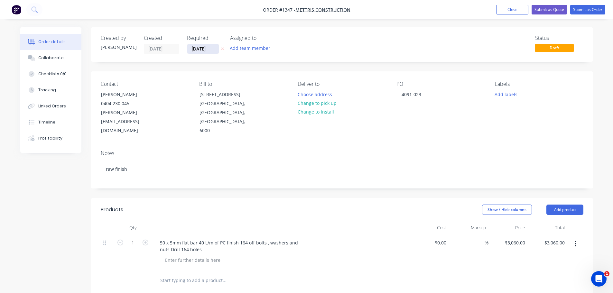
click at [196, 48] on input "[DATE]" at bounding box center [203, 49] width 32 height 10
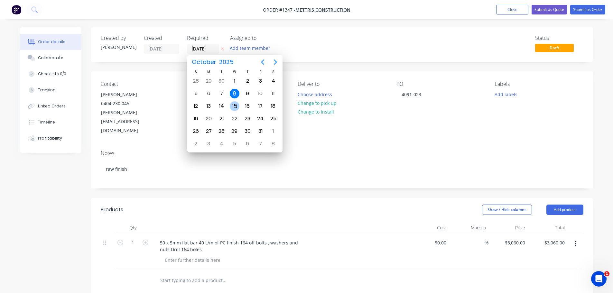
click at [238, 105] on div "15" at bounding box center [235, 106] width 10 height 10
type input "[DATE]"
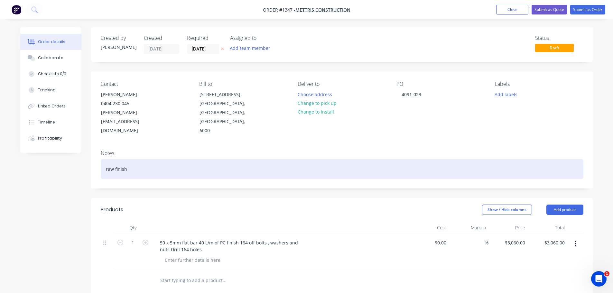
drag, startPoint x: 343, startPoint y: 150, endPoint x: 389, endPoint y: 132, distance: 49.8
click at [344, 159] on div "raw finish" at bounding box center [342, 169] width 482 height 20
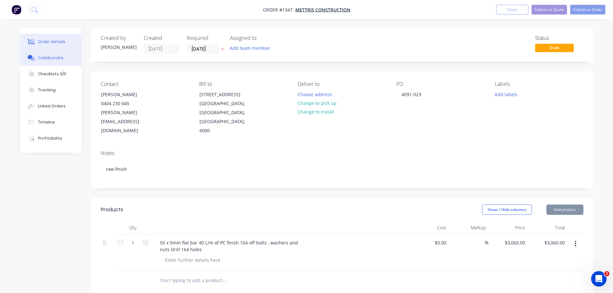
click at [65, 58] on button "Collaborate" at bounding box center [50, 58] width 61 height 16
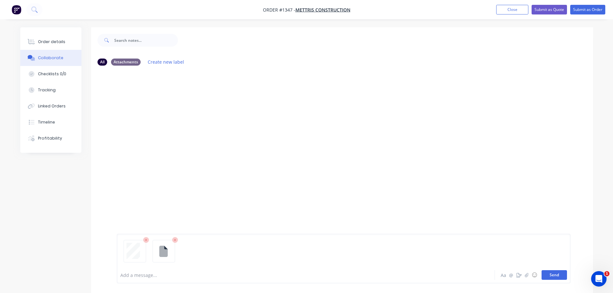
click at [548, 276] on button "Send" at bounding box center [553, 275] width 25 height 10
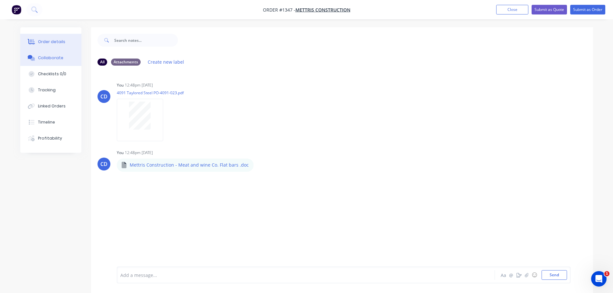
click at [57, 44] on div "Order details" at bounding box center [51, 42] width 27 height 6
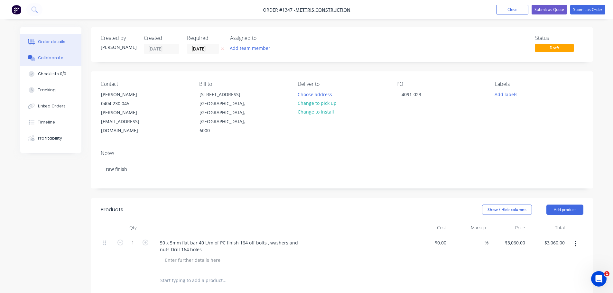
click at [50, 56] on div "Collaborate" at bounding box center [50, 58] width 25 height 6
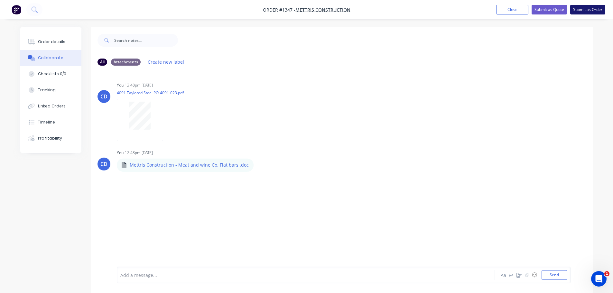
click at [586, 12] on button "Submit as Order" at bounding box center [587, 10] width 35 height 10
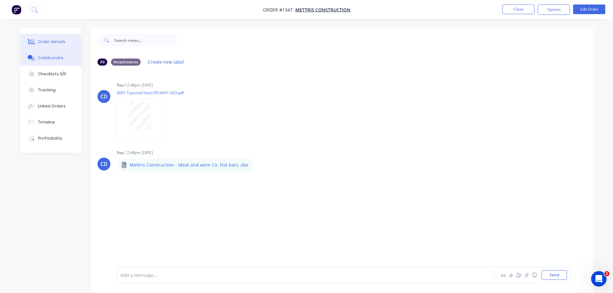
click at [63, 46] on button "Order details" at bounding box center [50, 42] width 61 height 16
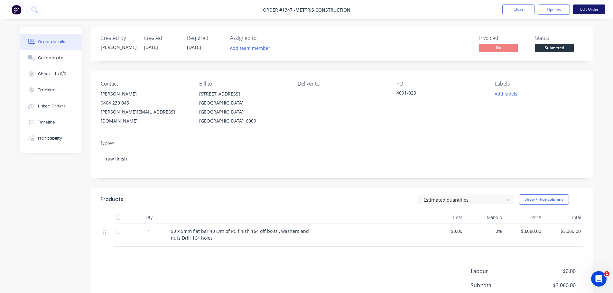
click at [582, 10] on button "Edit Order" at bounding box center [589, 10] width 32 height 10
click at [562, 14] on button "Options" at bounding box center [553, 10] width 32 height 10
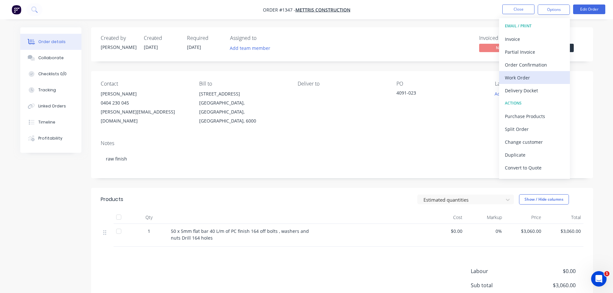
click at [531, 79] on div "Work Order" at bounding box center [534, 77] width 59 height 9
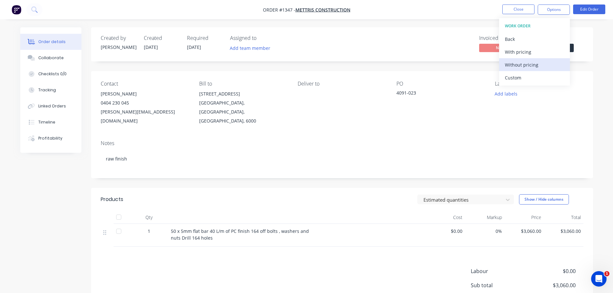
click at [530, 65] on div "Without pricing" at bounding box center [534, 64] width 59 height 9
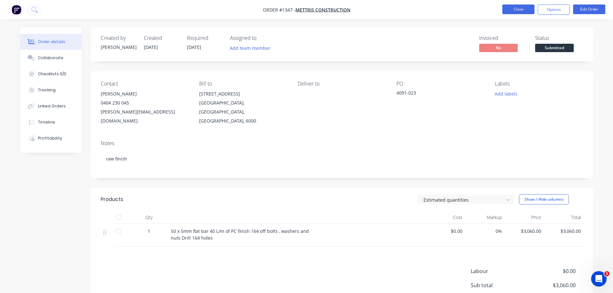
click at [517, 9] on button "Close" at bounding box center [518, 10] width 32 height 10
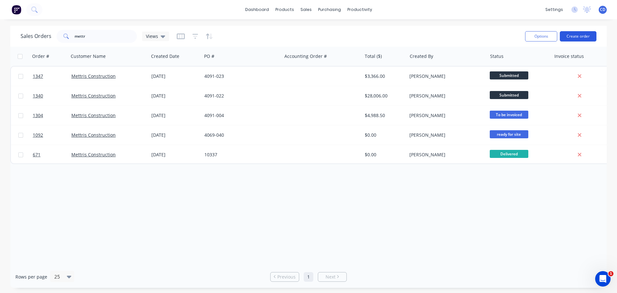
click at [579, 38] on button "Create order" at bounding box center [578, 36] width 37 height 10
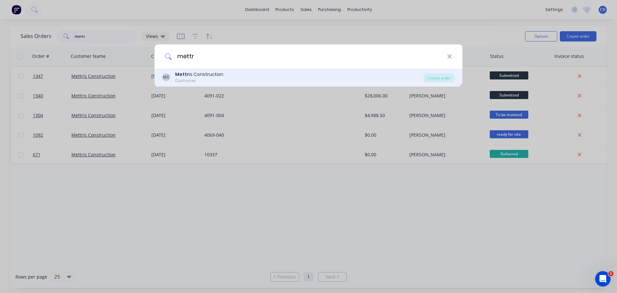
type input "mettr"
click at [202, 73] on div "Mettr is Construction" at bounding box center [199, 74] width 48 height 7
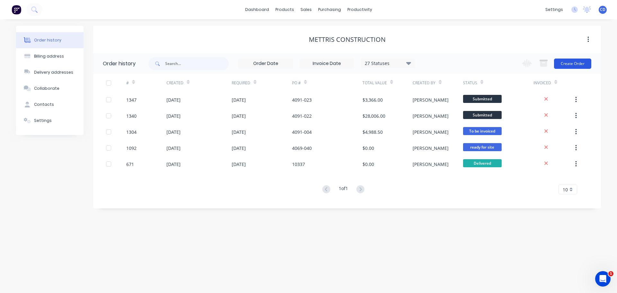
click at [564, 63] on button "Create Order" at bounding box center [572, 64] width 37 height 10
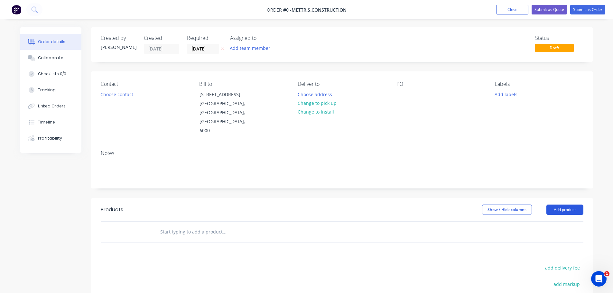
click at [571, 205] on button "Add product" at bounding box center [564, 210] width 37 height 10
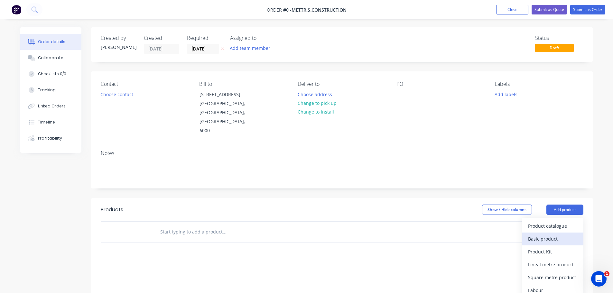
drag, startPoint x: 547, startPoint y: 222, endPoint x: 613, endPoint y: 199, distance: 69.7
click at [547, 234] on div "Basic product" at bounding box center [553, 238] width 50 height 9
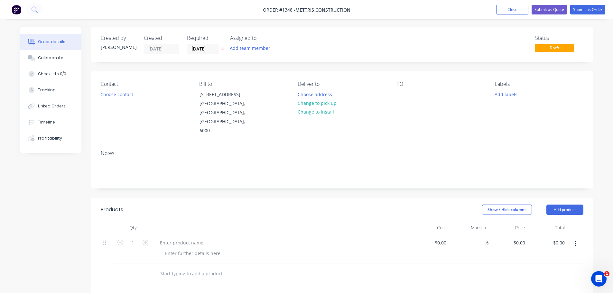
drag, startPoint x: 183, startPoint y: 216, endPoint x: 169, endPoint y: 218, distance: 13.4
click at [182, 234] on div at bounding box center [280, 248] width 257 height 29
click at [169, 234] on div at bounding box center [280, 248] width 257 height 29
click at [171, 238] on div at bounding box center [182, 242] width 54 height 9
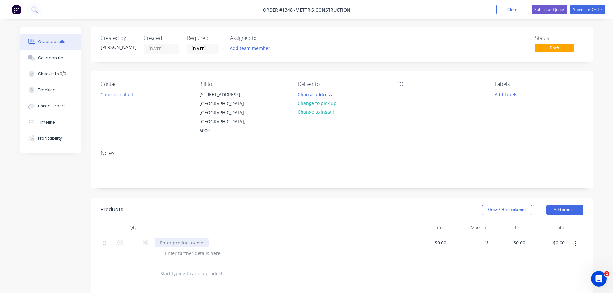
click at [171, 238] on div at bounding box center [182, 242] width 54 height 9
paste div
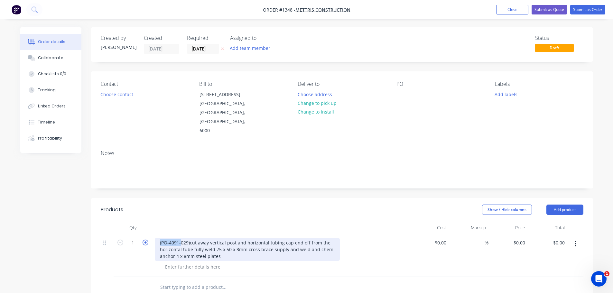
drag, startPoint x: 181, startPoint y: 226, endPoint x: 148, endPoint y: 223, distance: 33.5
click at [150, 234] on div "1 (PO-4091-029)cut away vertical post and horizontal tubing cap end off from th…" at bounding box center [342, 255] width 482 height 43
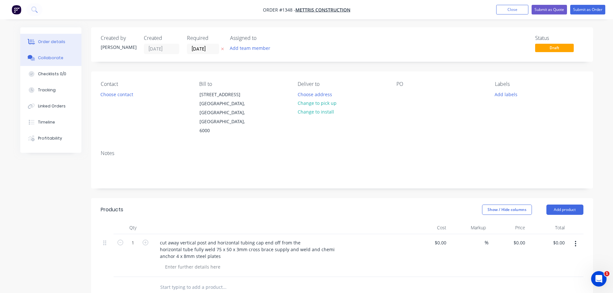
click at [71, 59] on button "Collaborate" at bounding box center [50, 58] width 61 height 16
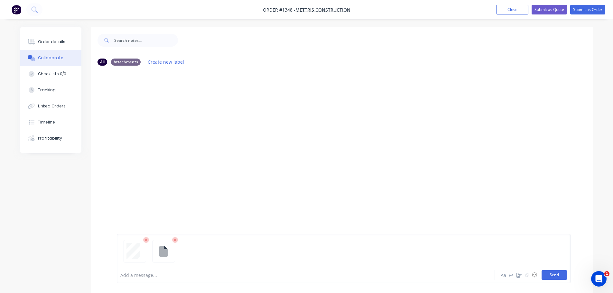
click at [557, 272] on button "Send" at bounding box center [553, 275] width 25 height 10
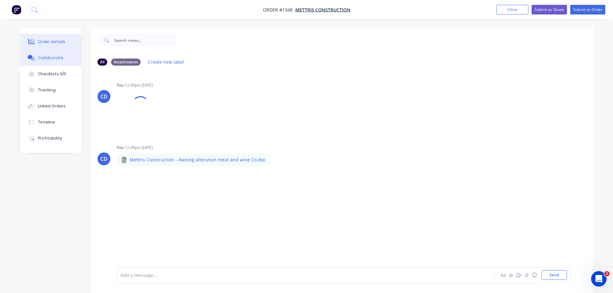
click at [71, 46] on button "Order details" at bounding box center [50, 42] width 61 height 16
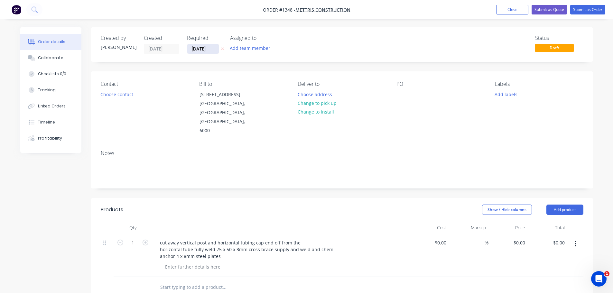
click at [207, 48] on input "[DATE]" at bounding box center [203, 49] width 32 height 10
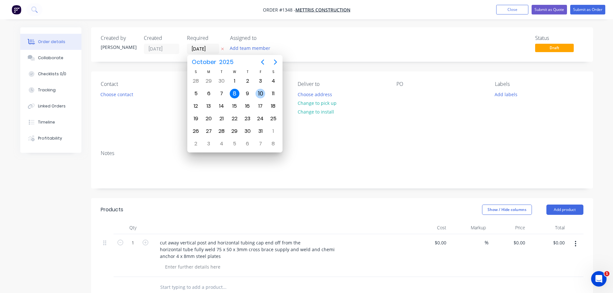
click at [260, 94] on div "10" at bounding box center [260, 94] width 10 height 10
type input "[DATE]"
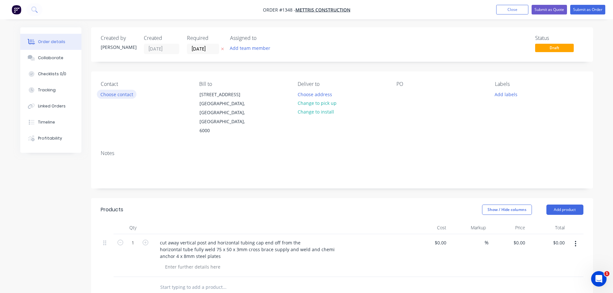
click at [126, 94] on button "Choose contact" at bounding box center [117, 94] width 40 height 9
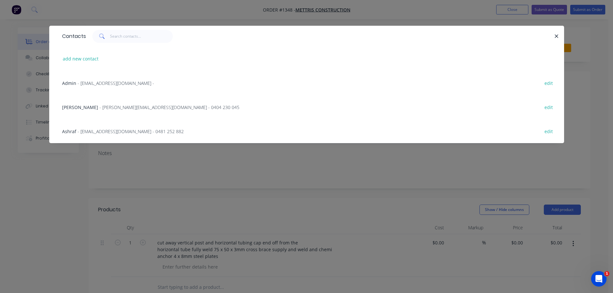
click at [102, 107] on span "- [PERSON_NAME][EMAIL_ADDRESS][DOMAIN_NAME] - 0404 230 045" at bounding box center [169, 107] width 140 height 6
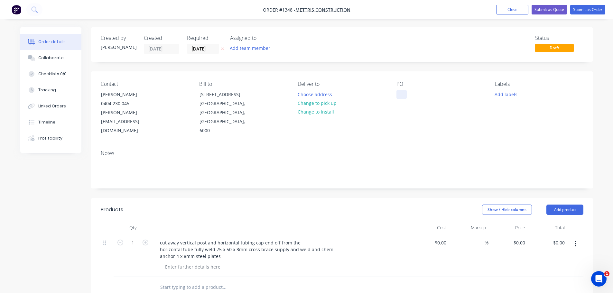
click at [404, 98] on div at bounding box center [401, 94] width 10 height 9
drag, startPoint x: 406, startPoint y: 79, endPoint x: 403, endPoint y: 88, distance: 9.7
click at [406, 82] on div "Contact [PERSON_NAME] [PHONE_NUMBER] [EMAIL_ADDRESS][DOMAIN_NAME] Bill to [STRE…" at bounding box center [342, 108] width 502 height 74
click at [403, 90] on div at bounding box center [401, 94] width 10 height 9
click at [516, 234] on div "0 $0.00" at bounding box center [508, 255] width 40 height 43
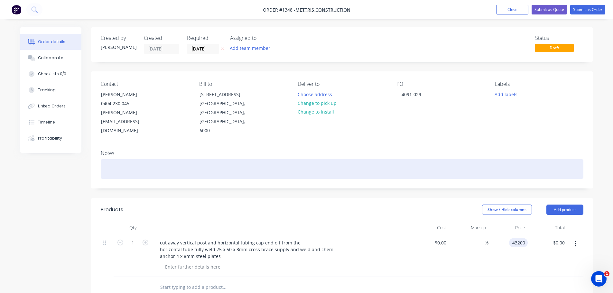
type input "$43,200.00"
click at [479, 159] on div at bounding box center [342, 169] width 482 height 20
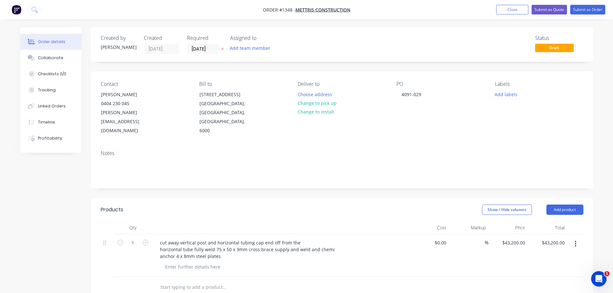
click at [508, 234] on div "$43,200.00 $43,200.00" at bounding box center [508, 255] width 40 height 43
click at [512, 238] on input "43200" at bounding box center [514, 242] width 26 height 9
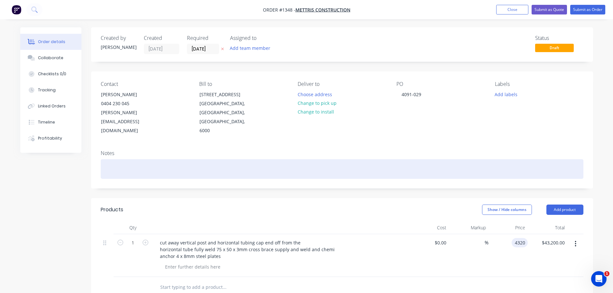
type input "$4,320.00"
click at [463, 159] on div at bounding box center [342, 169] width 482 height 20
click at [132, 159] on div at bounding box center [342, 169] width 482 height 20
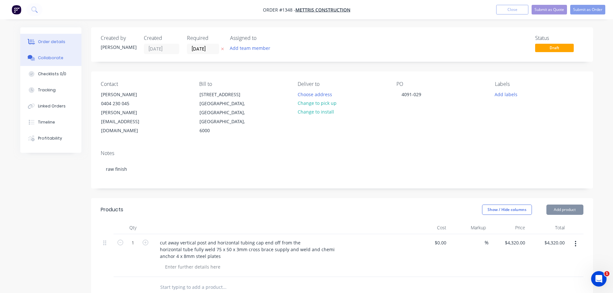
click at [65, 61] on button "Collaborate" at bounding box center [50, 58] width 61 height 16
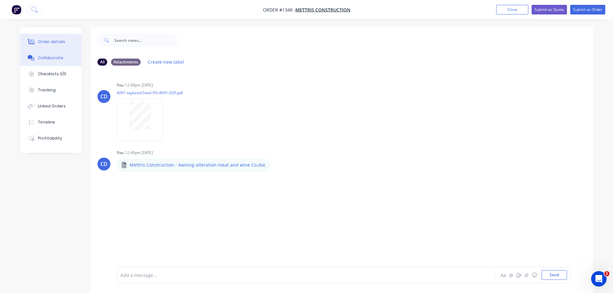
click at [63, 45] on button "Order details" at bounding box center [50, 42] width 61 height 16
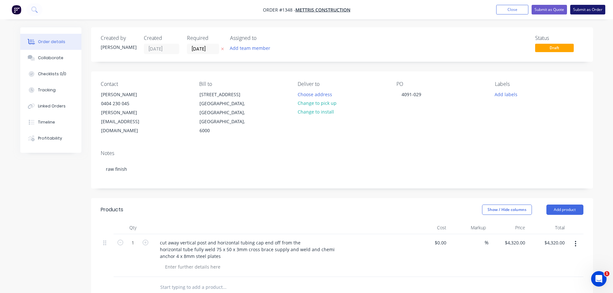
click at [586, 9] on button "Submit as Order" at bounding box center [587, 10] width 35 height 10
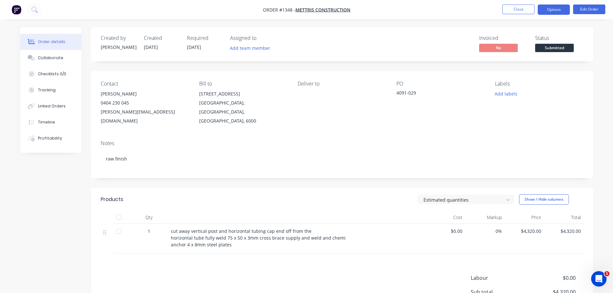
drag, startPoint x: 547, startPoint y: 17, endPoint x: 549, endPoint y: 13, distance: 4.5
click at [548, 16] on nav "Order #1348 - Mettris Construction Close Options Edit Order" at bounding box center [306, 9] width 613 height 19
click at [549, 12] on button "Options" at bounding box center [553, 10] width 32 height 10
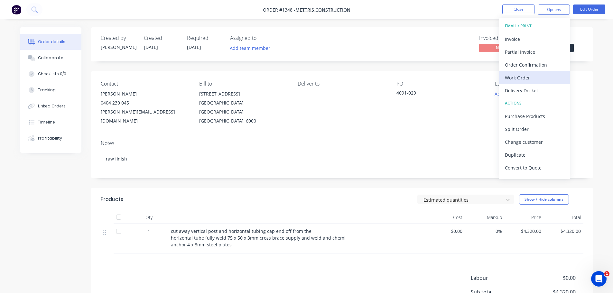
click at [527, 78] on div "Work Order" at bounding box center [534, 77] width 59 height 9
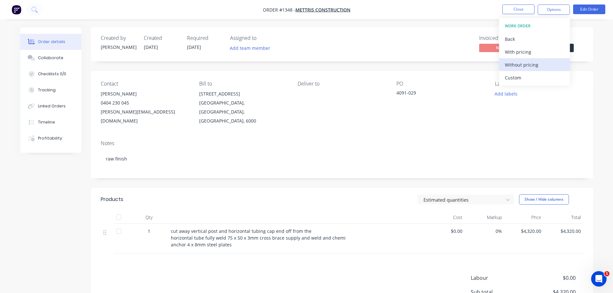
click at [528, 68] on div "Without pricing" at bounding box center [534, 64] width 59 height 9
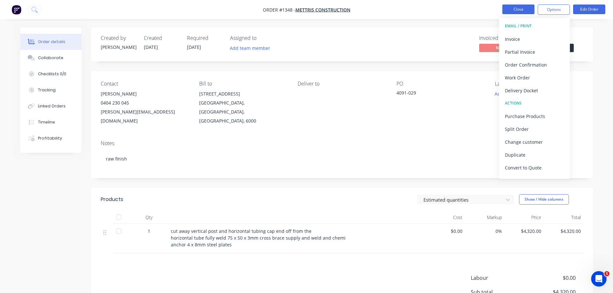
click at [510, 10] on button "Close" at bounding box center [518, 10] width 32 height 10
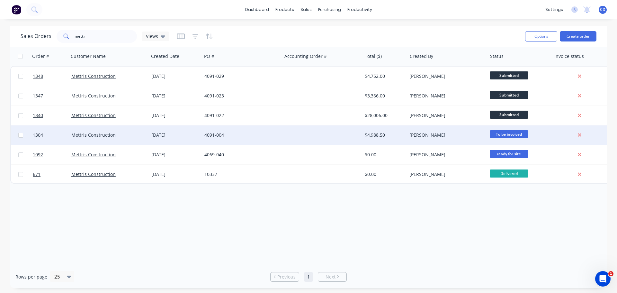
click at [583, 133] on div at bounding box center [580, 135] width 52 height 6
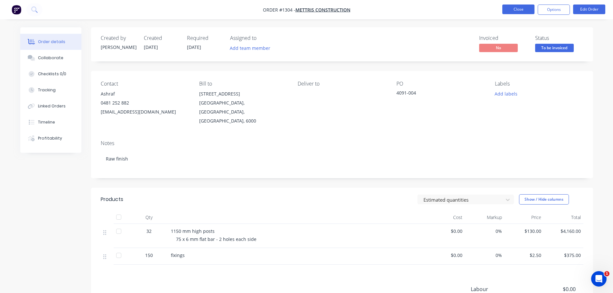
click at [509, 8] on button "Close" at bounding box center [518, 10] width 32 height 10
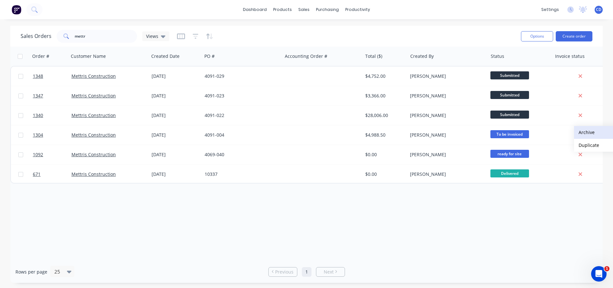
click at [587, 133] on button "Archive" at bounding box center [606, 132] width 64 height 13
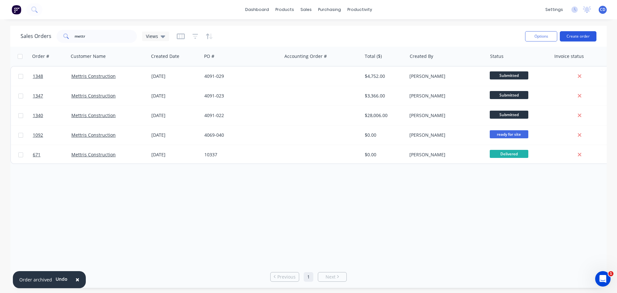
click at [585, 38] on button "Create order" at bounding box center [578, 36] width 37 height 10
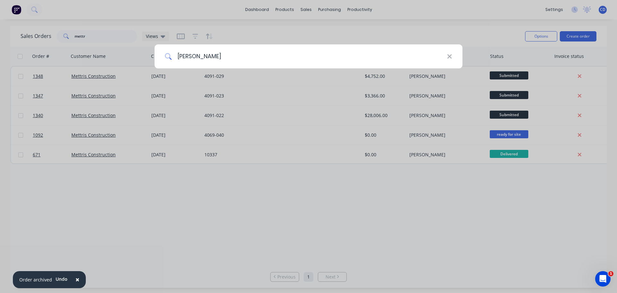
type input "[PERSON_NAME]"
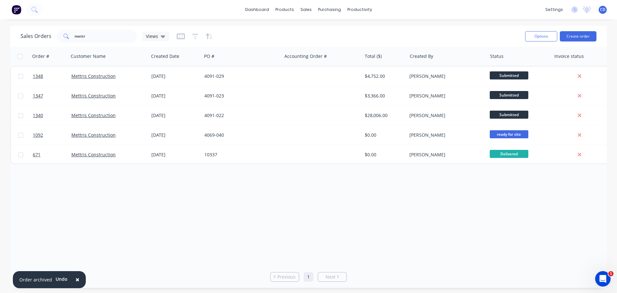
click at [308, 15] on div "dashboard products sales purchasing productivity dashboard products Product Cat…" at bounding box center [308, 9] width 617 height 19
drag, startPoint x: 310, startPoint y: 11, endPoint x: 314, endPoint y: 13, distance: 4.3
click at [313, 13] on div "sales" at bounding box center [306, 10] width 18 height 10
drag, startPoint x: 314, startPoint y: 13, endPoint x: 332, endPoint y: 31, distance: 25.2
click at [333, 31] on link "Purchase Orders" at bounding box center [356, 30] width 85 height 13
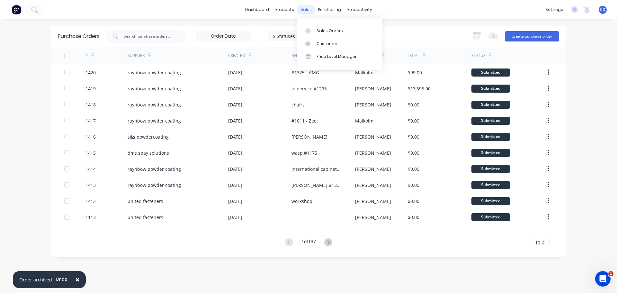
click at [303, 11] on div "sales" at bounding box center [306, 10] width 18 height 10
click at [329, 27] on link "Sales Orders" at bounding box center [339, 30] width 85 height 13
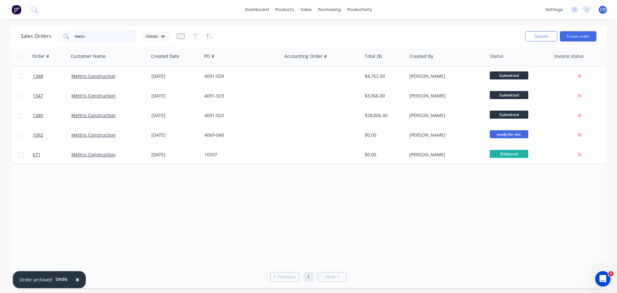
click at [83, 34] on input "mettr" at bounding box center [106, 36] width 63 height 13
click at [78, 36] on input "mettr" at bounding box center [106, 36] width 63 height 13
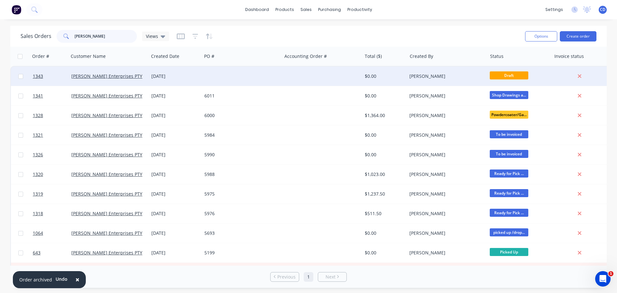
type input "[PERSON_NAME]"
click at [210, 75] on div at bounding box center [242, 76] width 80 height 19
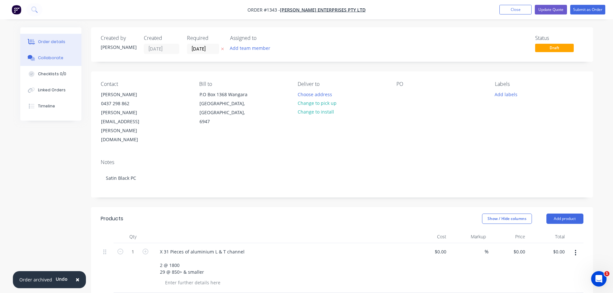
click at [60, 59] on div "Collaborate" at bounding box center [50, 58] width 25 height 6
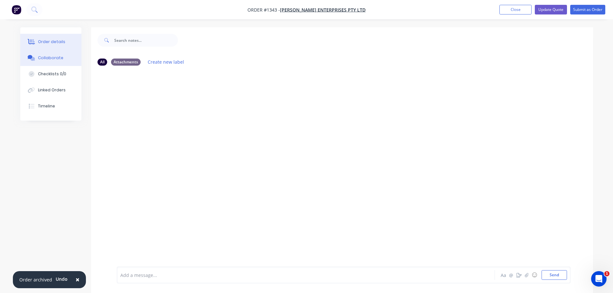
click at [75, 43] on button "Order details" at bounding box center [50, 42] width 61 height 16
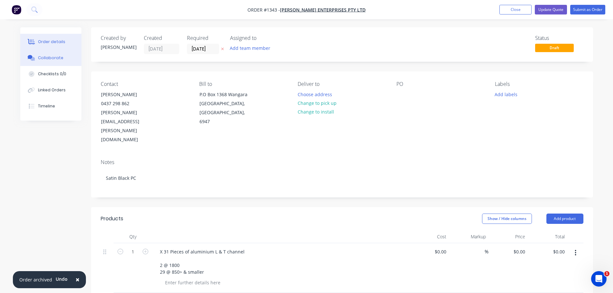
click at [60, 57] on div "Collaborate" at bounding box center [50, 58] width 25 height 6
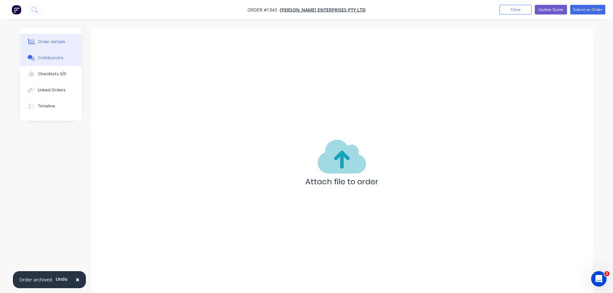
click at [48, 39] on button "Order details" at bounding box center [50, 42] width 61 height 16
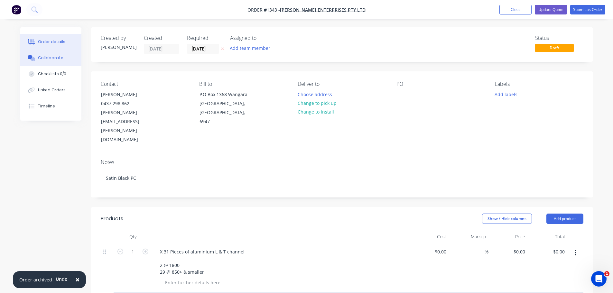
click at [42, 52] on button "Collaborate" at bounding box center [50, 58] width 61 height 16
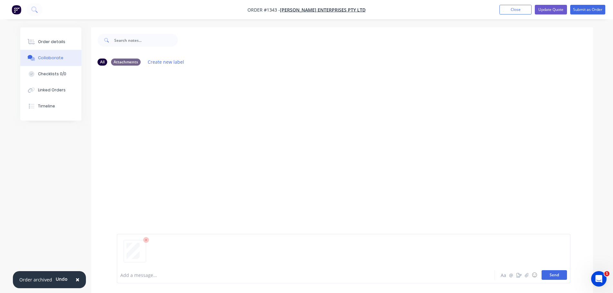
click at [558, 270] on button "Send" at bounding box center [553, 275] width 25 height 10
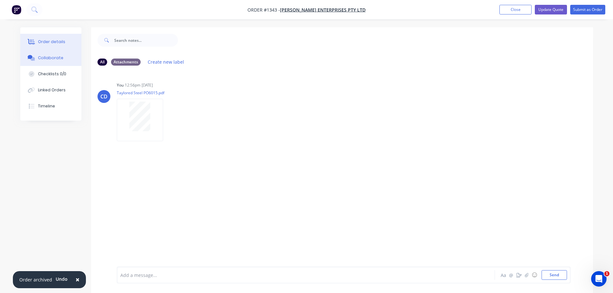
click at [55, 46] on button "Order details" at bounding box center [50, 42] width 61 height 16
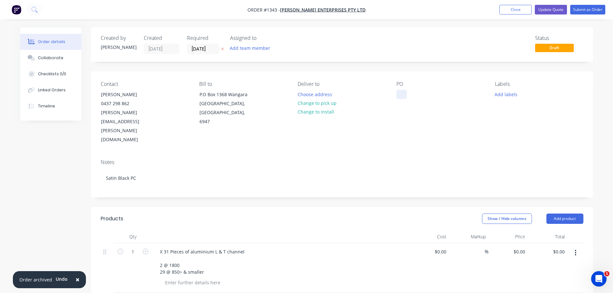
click at [399, 92] on div at bounding box center [401, 94] width 10 height 9
click at [596, 9] on button "Submit as Order" at bounding box center [587, 10] width 35 height 10
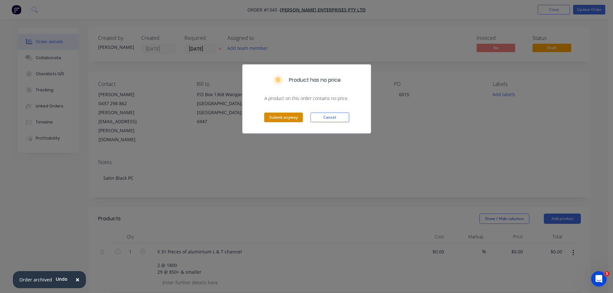
click at [282, 117] on button "Submit anyway" at bounding box center [283, 118] width 39 height 10
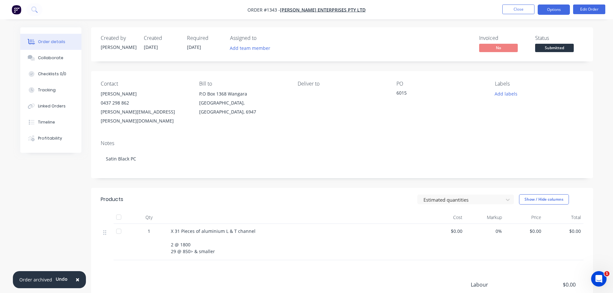
click at [550, 8] on button "Options" at bounding box center [553, 10] width 32 height 10
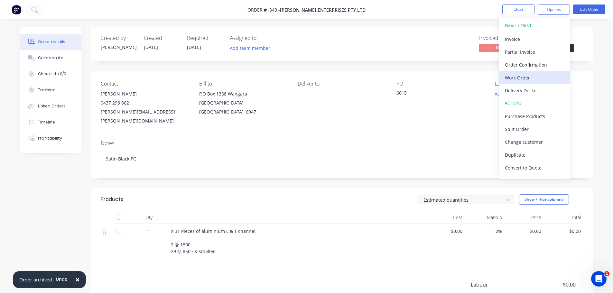
click at [521, 77] on div "Work Order" at bounding box center [534, 77] width 59 height 9
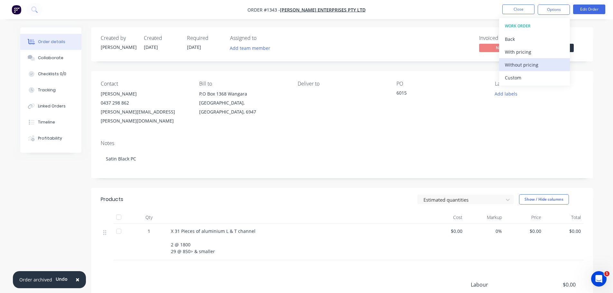
click at [526, 64] on div "Without pricing" at bounding box center [534, 64] width 59 height 9
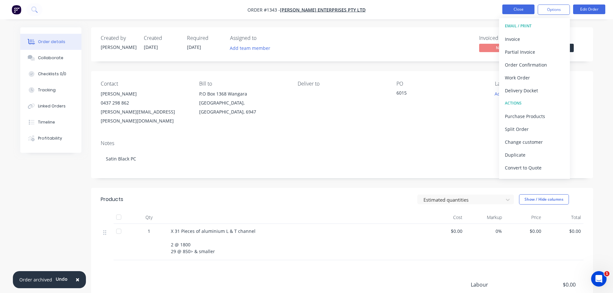
click at [512, 11] on button "Close" at bounding box center [518, 10] width 32 height 10
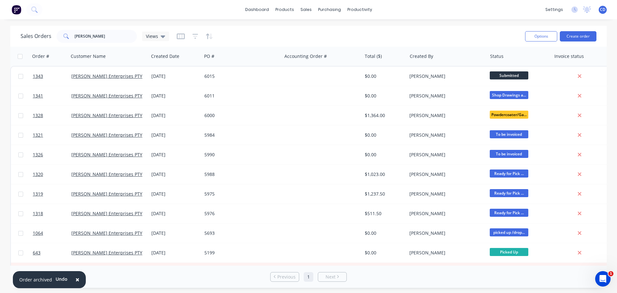
click at [446, 28] on div "Sales Orders [PERSON_NAME] Views Options Create order" at bounding box center [308, 36] width 597 height 21
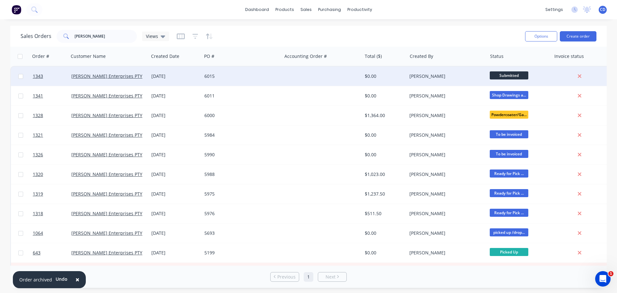
click at [190, 78] on div "[DATE]" at bounding box center [175, 76] width 48 height 6
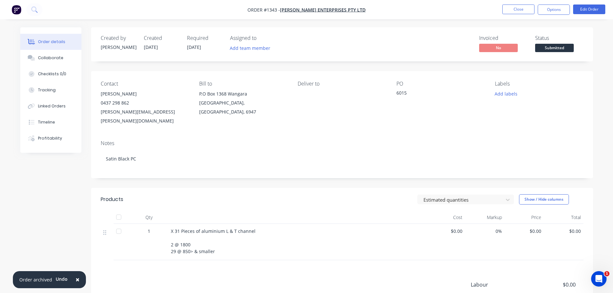
click at [536, 228] on span "$0.00" at bounding box center [524, 231] width 34 height 7
click at [535, 228] on span "$0.00" at bounding box center [524, 231] width 34 height 7
click at [592, 10] on button "Edit Order" at bounding box center [589, 10] width 32 height 10
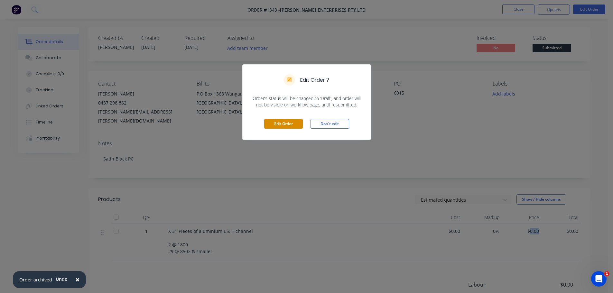
click at [290, 123] on button "Edit Order" at bounding box center [283, 124] width 39 height 10
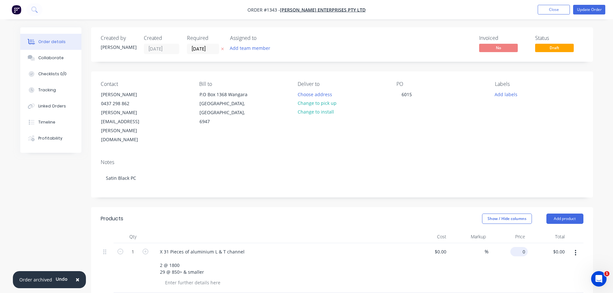
click at [513, 243] on div "0 $0.00" at bounding box center [508, 268] width 40 height 50
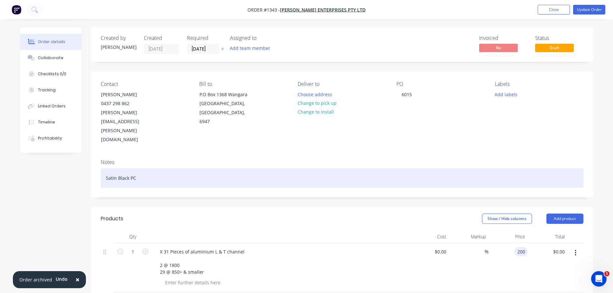
type input "$200.00"
click at [478, 168] on div "Satin Black PC" at bounding box center [342, 178] width 482 height 20
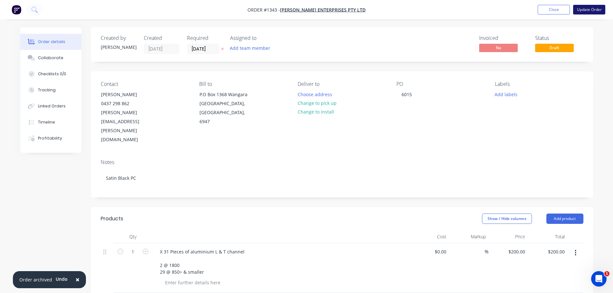
click at [591, 8] on button "Update Order" at bounding box center [589, 10] width 32 height 10
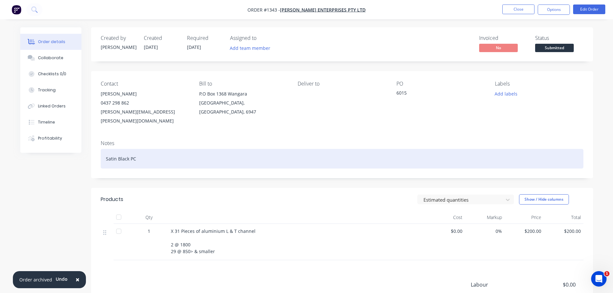
click at [330, 151] on div "Satin Black PC" at bounding box center [342, 159] width 482 height 20
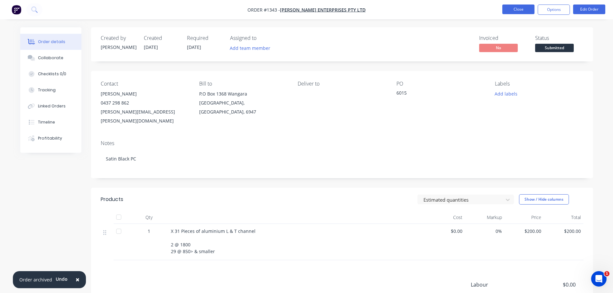
click at [520, 11] on button "Close" at bounding box center [518, 10] width 32 height 10
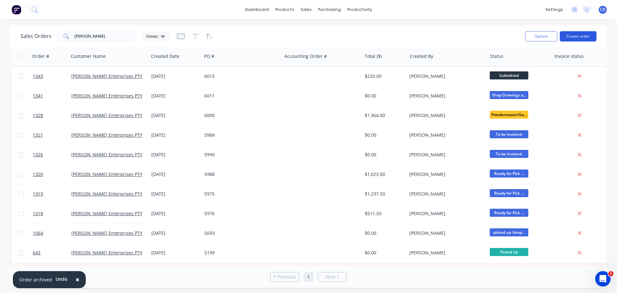
click at [587, 35] on button "Create order" at bounding box center [578, 36] width 37 height 10
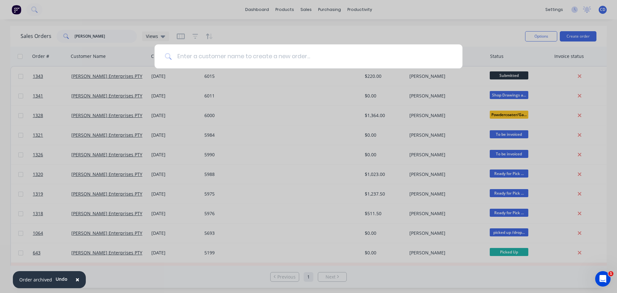
click at [317, 59] on input at bounding box center [312, 56] width 280 height 24
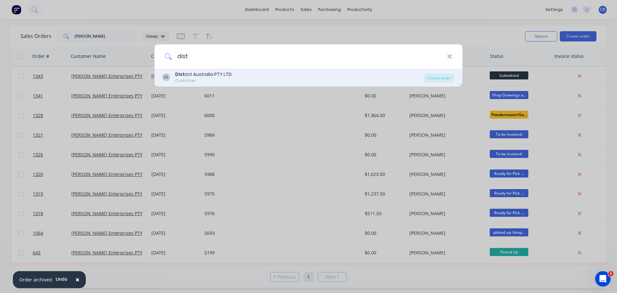
type input "dist"
click at [221, 72] on div "Dist rict Australia PTY LTD" at bounding box center [203, 74] width 57 height 7
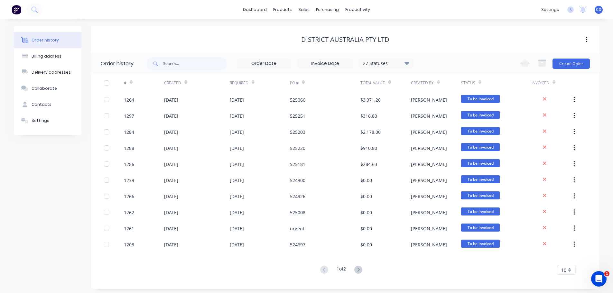
drag, startPoint x: 574, startPoint y: 244, endPoint x: 595, endPoint y: 157, distance: 90.1
click at [595, 157] on div "Order history 27 Statuses Invoice Status Invoiced Not Invoiced Partial Order St…" at bounding box center [345, 167] width 508 height 229
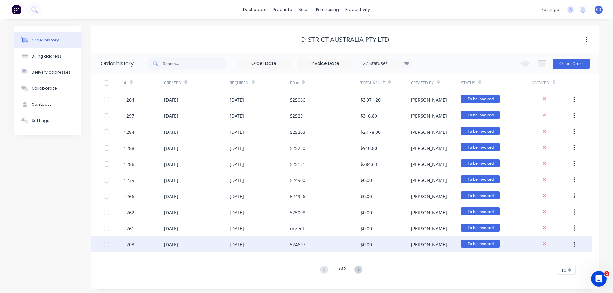
drag, startPoint x: 573, startPoint y: 245, endPoint x: 581, endPoint y: 240, distance: 8.8
click at [582, 239] on div "1203 [DATE] [DATE] 524697 $0.00 [PERSON_NAME] To be invoiced" at bounding box center [341, 244] width 500 height 16
click at [572, 245] on button "button" at bounding box center [573, 245] width 15 height 12
click at [562, 258] on div "Archive" at bounding box center [551, 261] width 50 height 9
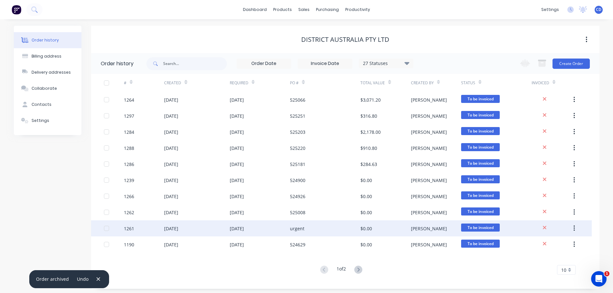
click at [573, 228] on button "button" at bounding box center [573, 229] width 15 height 12
click at [552, 242] on div "Archive" at bounding box center [551, 245] width 50 height 9
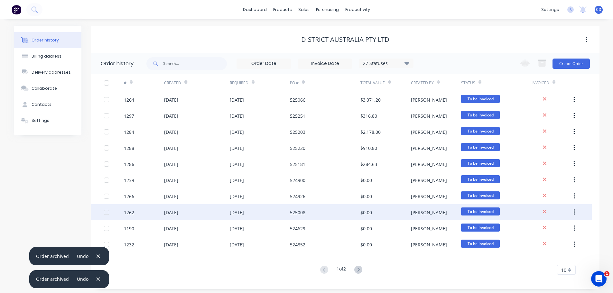
click at [574, 210] on icon "button" at bounding box center [573, 212] width 1 height 6
click at [551, 227] on div "Archive" at bounding box center [551, 228] width 50 height 9
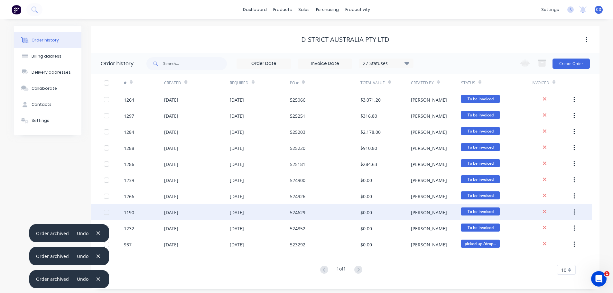
click at [574, 210] on icon "button" at bounding box center [573, 212] width 1 height 6
click at [554, 226] on div "Archive" at bounding box center [551, 228] width 50 height 9
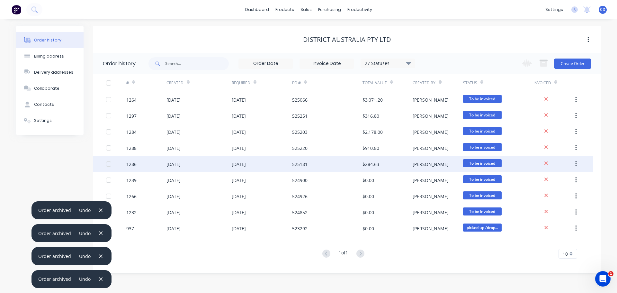
click at [577, 164] on icon "button" at bounding box center [576, 164] width 1 height 6
click at [559, 184] on div "Archive" at bounding box center [554, 180] width 50 height 9
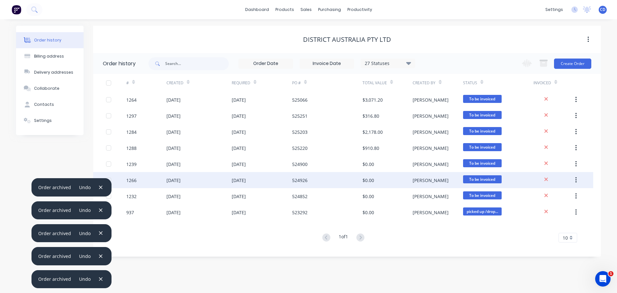
click at [576, 179] on icon "button" at bounding box center [577, 180] width 2 height 7
click at [555, 197] on div "Archive" at bounding box center [554, 196] width 50 height 9
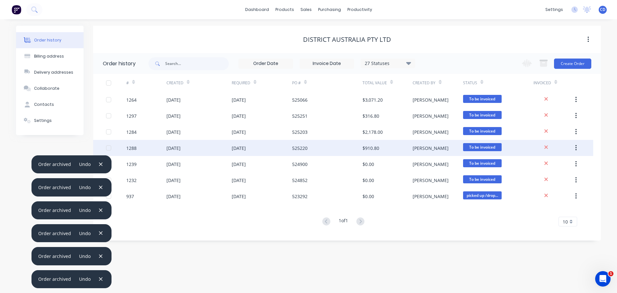
click at [579, 147] on button "button" at bounding box center [576, 148] width 15 height 12
click at [553, 164] on div "Archive" at bounding box center [554, 164] width 50 height 9
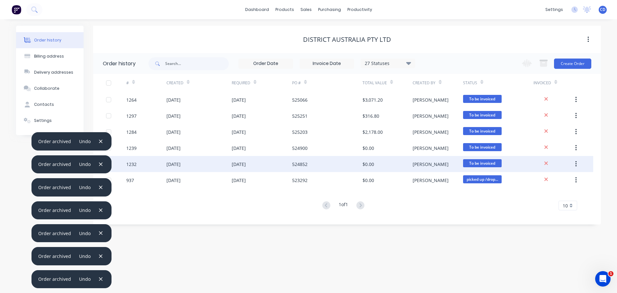
click at [577, 162] on button "button" at bounding box center [576, 164] width 15 height 12
click at [559, 180] on div "Archive" at bounding box center [554, 180] width 50 height 9
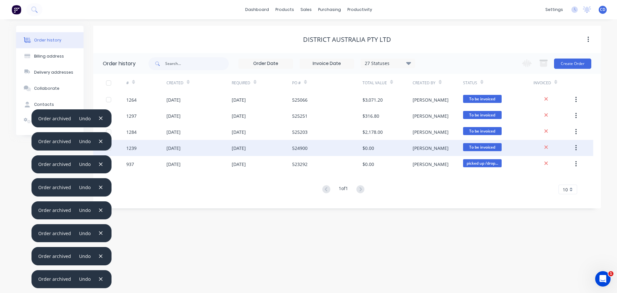
click at [575, 146] on button "button" at bounding box center [576, 148] width 15 height 12
click at [545, 166] on div "Archive" at bounding box center [554, 164] width 50 height 9
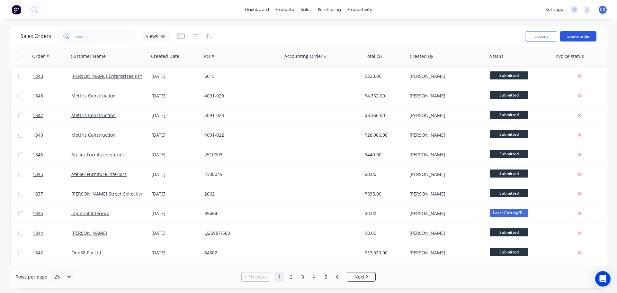
click at [568, 34] on button "Create order" at bounding box center [578, 36] width 37 height 10
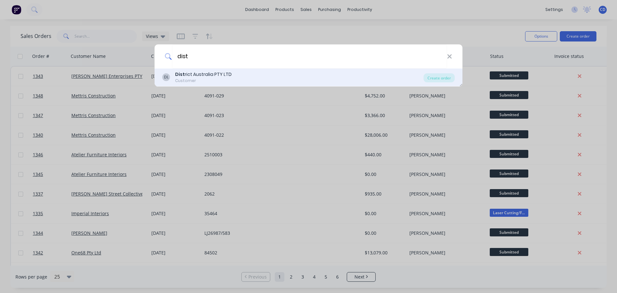
type input "dist"
click at [219, 75] on div "Dist rict Australia PTY LTD" at bounding box center [203, 74] width 57 height 7
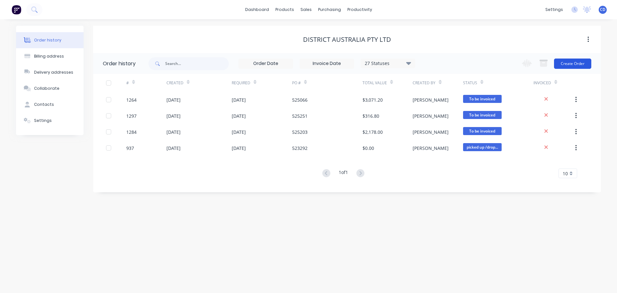
click at [577, 66] on button "Create Order" at bounding box center [572, 64] width 37 height 10
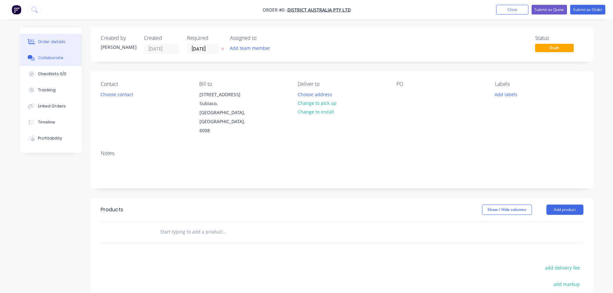
click at [62, 61] on button "Collaborate" at bounding box center [50, 58] width 61 height 16
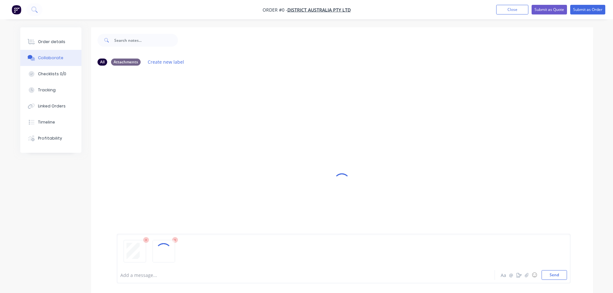
drag, startPoint x: 551, startPoint y: 185, endPoint x: 553, endPoint y: 208, distance: 23.6
click at [551, 185] on div at bounding box center [342, 181] width 502 height 308
click at [553, 274] on button "Send" at bounding box center [553, 275] width 25 height 10
click at [552, 278] on button "Send" at bounding box center [553, 275] width 25 height 10
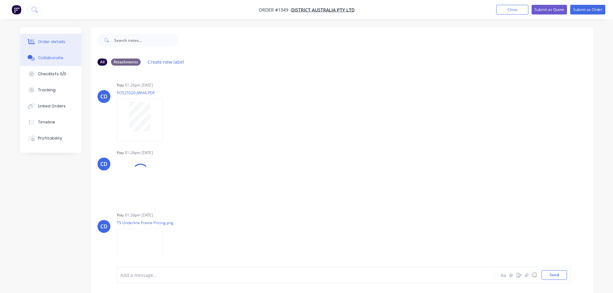
click at [52, 42] on div "Order details" at bounding box center [51, 42] width 27 height 6
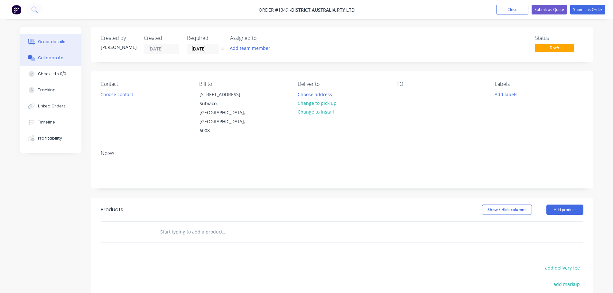
click at [47, 58] on div "Collaborate" at bounding box center [50, 58] width 25 height 6
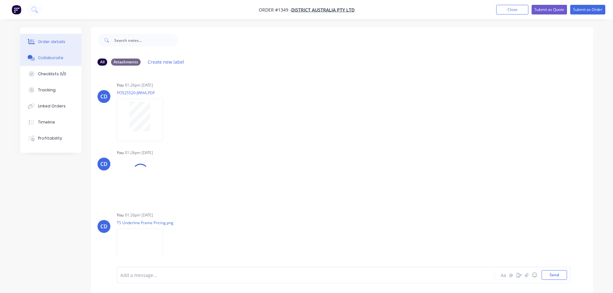
click at [64, 46] on button "Order details" at bounding box center [50, 42] width 61 height 16
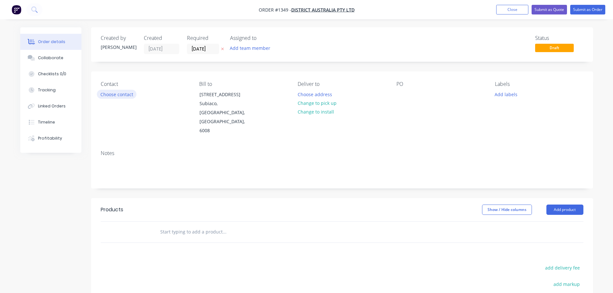
click at [119, 97] on button "Choose contact" at bounding box center [117, 94] width 40 height 9
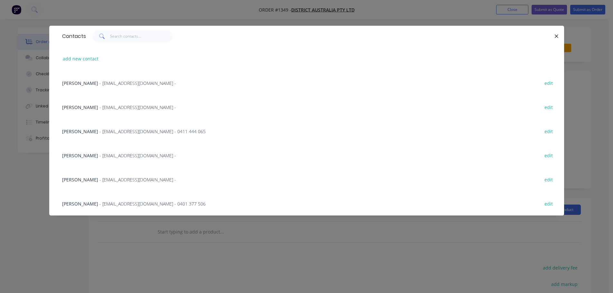
click at [81, 203] on span "Jessie Whatnall" at bounding box center [80, 204] width 36 height 6
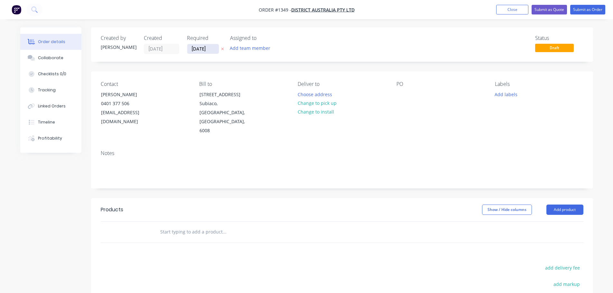
click at [200, 50] on input "[DATE]" at bounding box center [203, 49] width 32 height 10
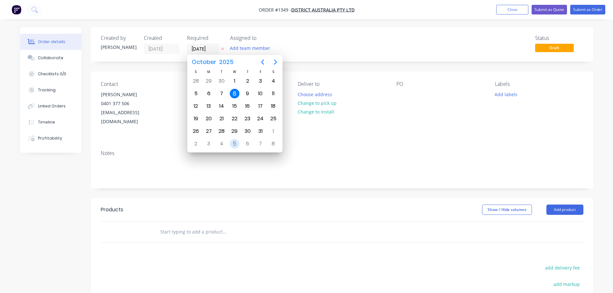
click at [233, 146] on div "5" at bounding box center [235, 144] width 10 height 10
type input "05/11/25"
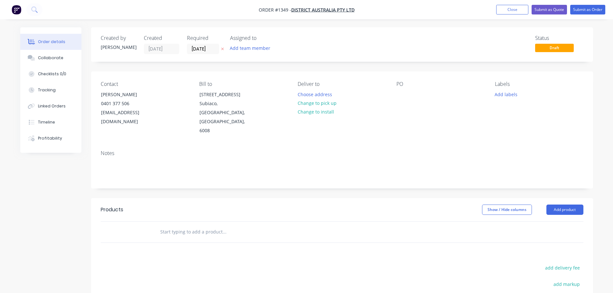
click at [412, 101] on div "PO" at bounding box center [440, 108] width 88 height 54
click at [406, 98] on div at bounding box center [401, 94] width 10 height 9
click at [552, 205] on button "Add product" at bounding box center [564, 210] width 37 height 10
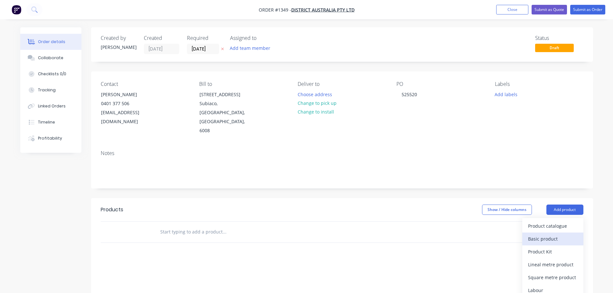
click at [544, 232] on button "Basic product" at bounding box center [552, 238] width 61 height 13
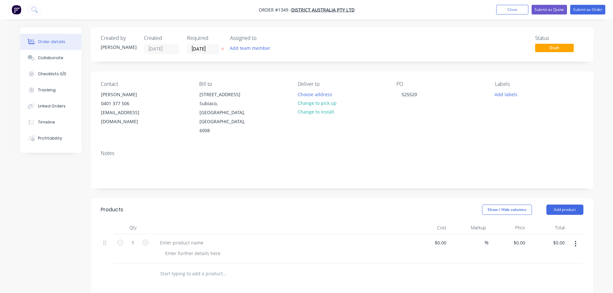
click at [170, 234] on div at bounding box center [280, 248] width 257 height 29
click at [171, 238] on div at bounding box center [182, 242] width 54 height 9
paste div
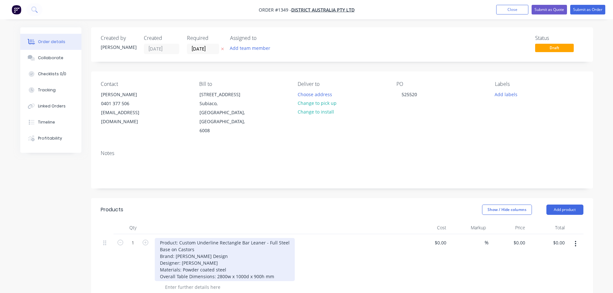
click at [174, 252] on div "Product: Custom Underline Rectangle Bar Leaner - Full Steel Base on Castors Bra…" at bounding box center [225, 259] width 140 height 43
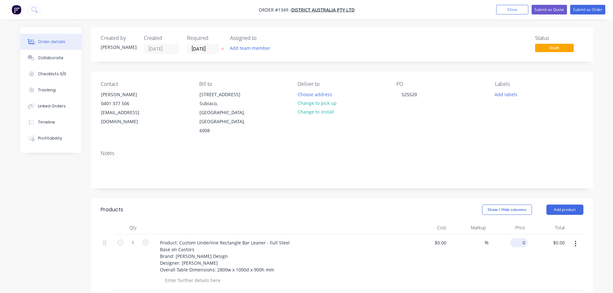
click at [525, 238] on input "0" at bounding box center [520, 242] width 15 height 9
type input "$877.50"
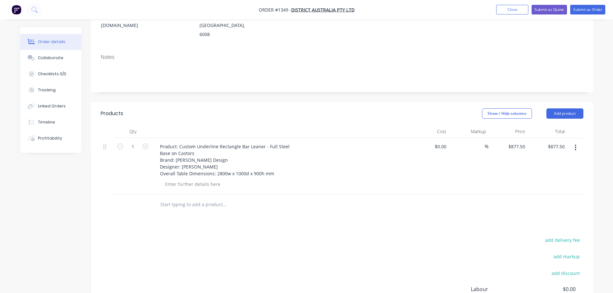
scroll to position [96, 0]
click at [569, 108] on button "Add product" at bounding box center [564, 113] width 37 height 10
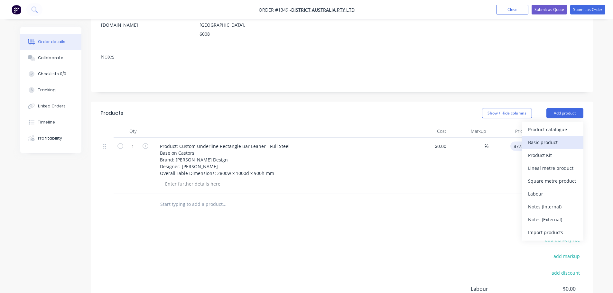
type input "$877.50"
click at [545, 138] on div "Basic product" at bounding box center [553, 142] width 50 height 9
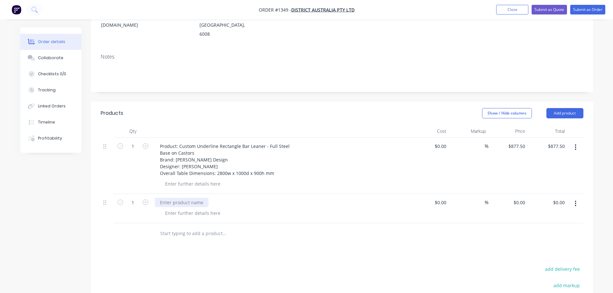
click at [182, 198] on div at bounding box center [182, 202] width 54 height 9
paste div
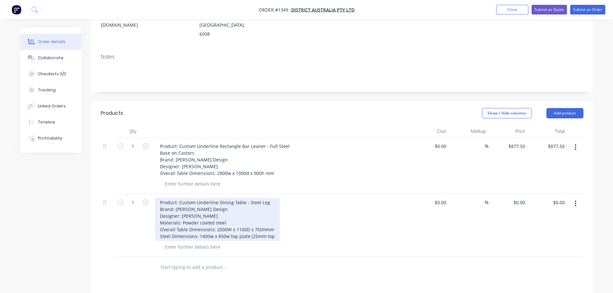
click at [167, 198] on div "Product: Custom Underline Dining Table - Steel Leg Brand: Simon James Design De…" at bounding box center [217, 219] width 125 height 43
click at [168, 198] on div "Product: Custom Underline Dining Table - Steel Leg Brand: Simon James Design De…" at bounding box center [217, 219] width 125 height 43
click at [170, 198] on div "Product: Custom Underline Dining Table - Steel Leg Brand: Simon James Design De…" at bounding box center [217, 219] width 125 height 43
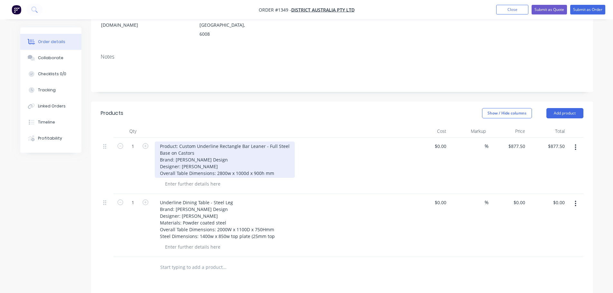
click at [174, 141] on div "Product: Custom Underline Rectangle Bar Leaner - Full Steel Base on Castors Bra…" at bounding box center [225, 159] width 140 height 36
click at [173, 141] on div "Product: Custom Underline Rectangle Bar Leaner - Full Steel Base on Castors Bra…" at bounding box center [225, 159] width 140 height 36
click at [177, 141] on div "Product: Custom Underline Rectangle Bar Leaner - Full Steel Base on Castors Bra…" at bounding box center [225, 159] width 140 height 36
drag, startPoint x: 181, startPoint y: 127, endPoint x: 165, endPoint y: 127, distance: 15.8
click at [165, 141] on div "Product: Custom Underline Rectangle Bar Leaner - Full Steel Base on Castors Bra…" at bounding box center [225, 159] width 140 height 36
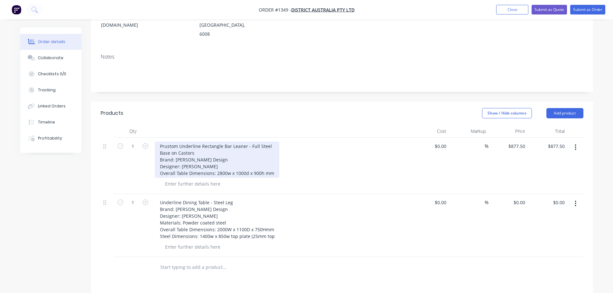
click at [165, 141] on div "Prustom Underline Rectangle Bar Leaner - Full Steel Base on Castors Brand: Simo…" at bounding box center [217, 159] width 124 height 36
click at [163, 141] on div "Prustom Underline Rectangle Bar Leaner - Full Steel Base on Castors Brand: Simo…" at bounding box center [217, 159] width 124 height 36
click at [165, 141] on div "Prstom Underline Rectangle Bar Leaner - Full Steel Base on Castors Brand: Simon…" at bounding box center [217, 159] width 124 height 36
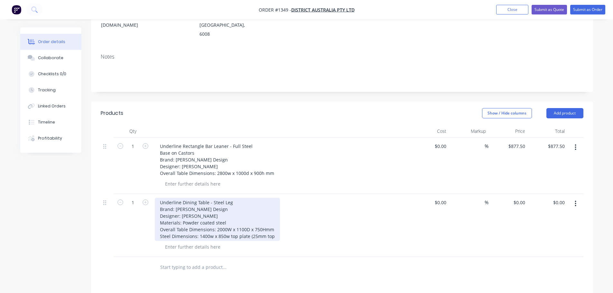
click at [169, 200] on div "Underline Dining Table - Steel Leg Brand: Simon James Design Designer: Simon Ja…" at bounding box center [217, 219] width 125 height 43
click at [194, 198] on div "Underline Dining Table - Steel Leg Brand: Simon James Design Designer: Simon Ja…" at bounding box center [217, 219] width 125 height 43
drag, startPoint x: 190, startPoint y: 196, endPoint x: 172, endPoint y: 196, distance: 18.3
click at [172, 198] on div "Underline Dining Table - Steel Leg Brand: Simon James Design Designer: Simon Ja…" at bounding box center [217, 219] width 125 height 43
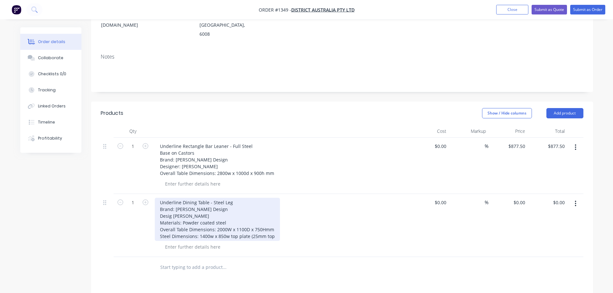
click at [164, 198] on div "Underline Dining Table - Steel Leg Brand: Simon James Design Desig James Materi…" at bounding box center [217, 219] width 125 height 43
click at [164, 198] on div "Underline Dining Table - Steel Leg Brand: Simon James Design James Materials: P…" at bounding box center [217, 219] width 125 height 43
click at [169, 198] on div "Underline Dining Table - Steel Leg Brand: Simon James Design Materials: Powder …" at bounding box center [217, 216] width 125 height 36
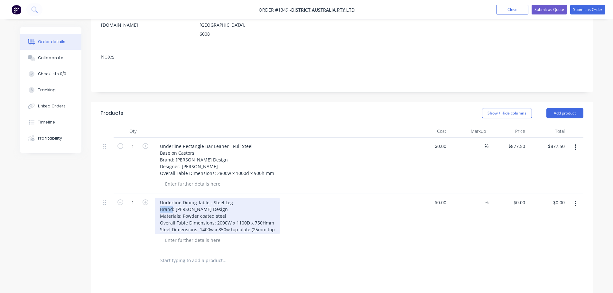
click at [169, 198] on div "Underline Dining Table - Steel Leg Brand: Simon James Design Materials: Powder …" at bounding box center [217, 216] width 125 height 36
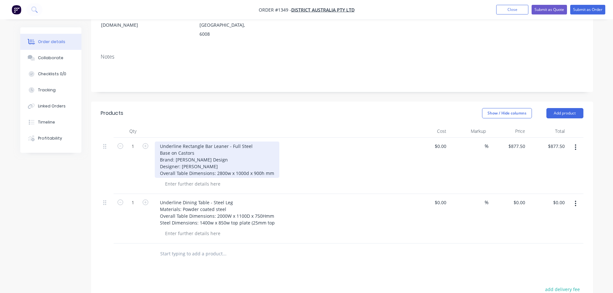
click at [172, 141] on div "Underline Rectangle Bar Leaner - Full Steel Base on Castors Brand: Simon James …" at bounding box center [217, 159] width 124 height 36
click at [171, 141] on div "Underline Rectangle Bar Leaner - Full Steel Base on Castors Brand: Simon James …" at bounding box center [217, 159] width 124 height 36
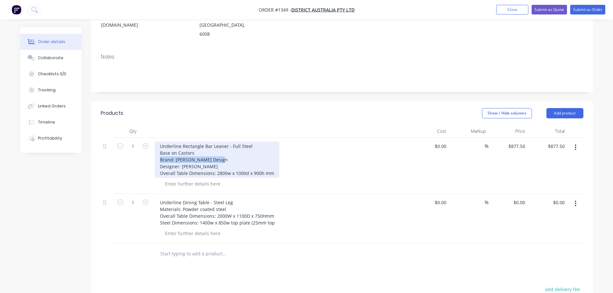
click at [171, 141] on div "Underline Rectangle Bar Leaner - Full Steel Base on Castors Brand: Simon James …" at bounding box center [217, 159] width 124 height 36
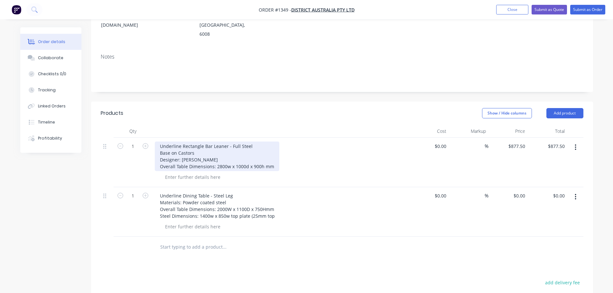
click at [171, 141] on div "Underline Rectangle Bar Leaner - Full Steel Base on Castors Designer: Simon Jam…" at bounding box center [217, 156] width 124 height 30
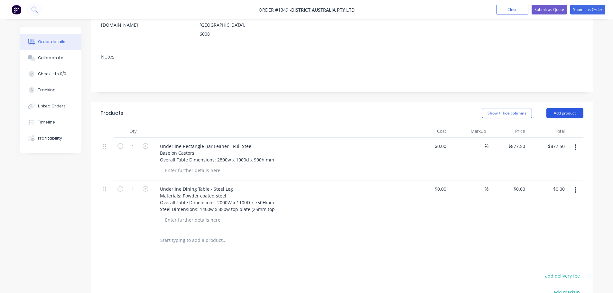
click at [573, 108] on button "Add product" at bounding box center [564, 113] width 37 height 10
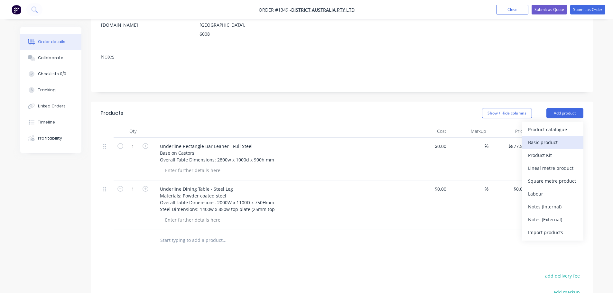
click at [542, 138] on div "Basic product" at bounding box center [553, 142] width 50 height 9
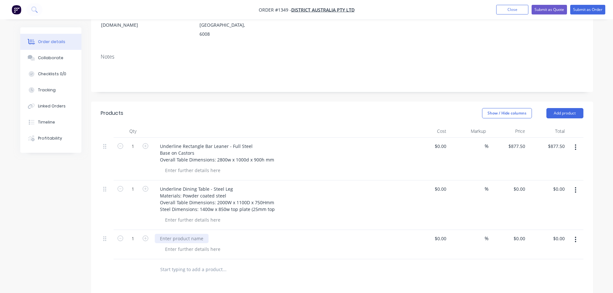
click at [177, 234] on div at bounding box center [182, 238] width 54 height 9
paste div
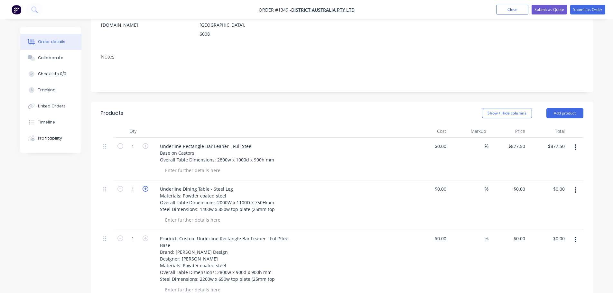
click at [147, 186] on icon "button" at bounding box center [145, 189] width 6 height 6
type input "3"
click at [521, 180] on div "$0.00 $0.00" at bounding box center [508, 205] width 40 height 50
click at [521, 184] on input "0" at bounding box center [520, 188] width 15 height 9
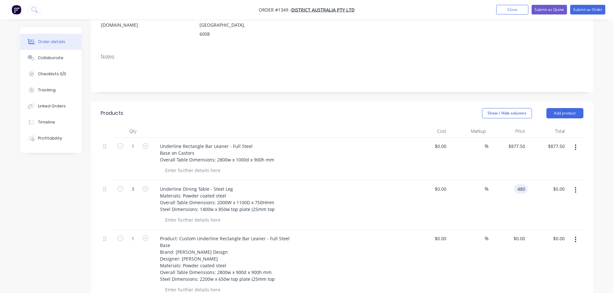
type input "$480.00"
type input "$1,440.00"
click at [546, 155] on div "$877.50 $877.50" at bounding box center [547, 159] width 40 height 43
click at [521, 234] on input "0" at bounding box center [520, 238] width 15 height 9
type input "$511.00"
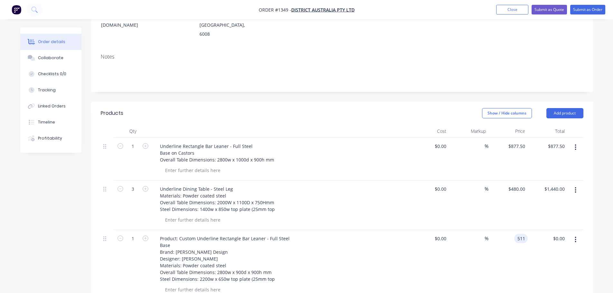
type input "$511.00"
click at [327, 211] on div "Underline Dining Table - Steel Leg Materials: Powder coated steel Overall Table…" at bounding box center [280, 205] width 257 height 50
click at [169, 215] on div at bounding box center [193, 219] width 66 height 9
click at [146, 235] on icon "button" at bounding box center [145, 238] width 6 height 6
type input "2"
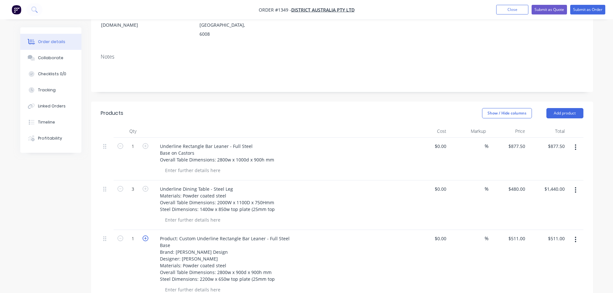
type input "$1,022.00"
click at [304, 184] on div "Underline Dining Table - Steel Leg Materials: Powder coated steel Overall Table…" at bounding box center [281, 199] width 252 height 30
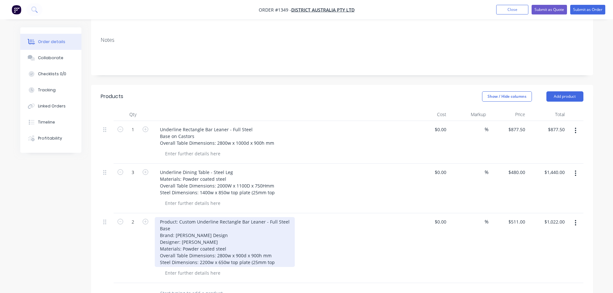
scroll to position [129, 0]
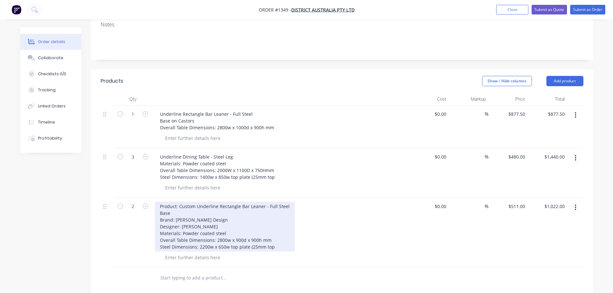
click at [166, 210] on div "Product: Custom Underline Rectangle Bar Leaner - Full Steel Base Brand: Simon J…" at bounding box center [225, 227] width 140 height 50
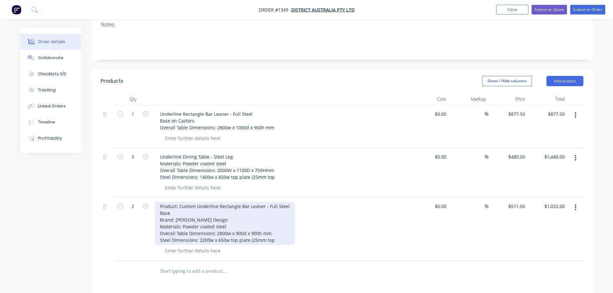
click at [166, 202] on div "Product: Custom Underline Rectangle Bar Leaner - Full Steel Base Brand: Simon J…" at bounding box center [225, 223] width 140 height 43
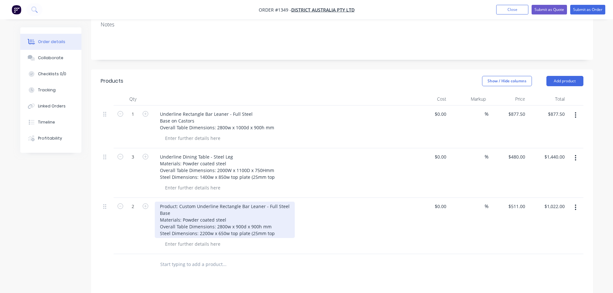
click at [168, 202] on div "Product: Custom Underline Rectangle Bar Leaner - Full Steel Base Materials: Pow…" at bounding box center [225, 220] width 140 height 36
click at [166, 202] on div ": Custom Underline Rectangle Bar Leaner - Full Steel Base Materials: Powder coa…" at bounding box center [217, 220] width 125 height 36
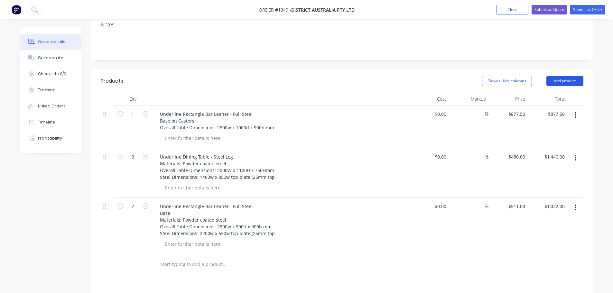
click at [566, 76] on button "Add product" at bounding box center [564, 81] width 37 height 10
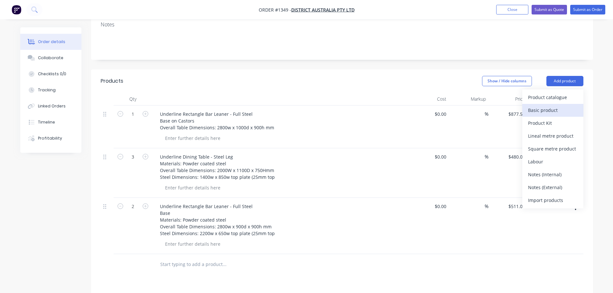
click at [533, 105] on div "Basic product" at bounding box center [553, 109] width 50 height 9
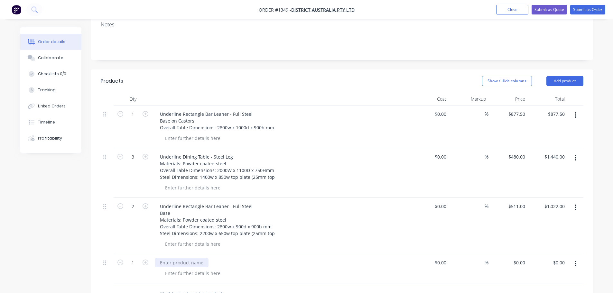
click at [184, 258] on div at bounding box center [182, 262] width 54 height 9
paste div
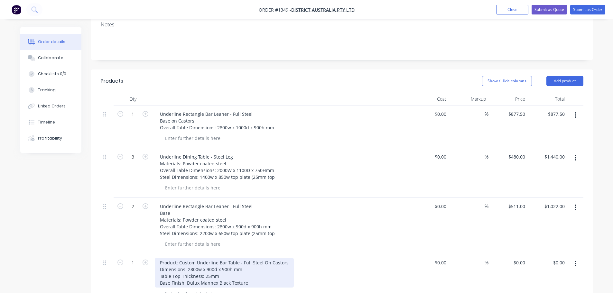
click at [175, 263] on div "Product: Custom Underline Bar Table - Full Steel On Castors Dimensions: 2800w x…" at bounding box center [224, 273] width 139 height 30
click at [167, 258] on div "Product: Custom Underline Bar Table - Full Steel On Castors Dimensions: 2800w x…" at bounding box center [224, 273] width 139 height 30
click at [168, 258] on div ": Custom Underline Bar Table - Full Steel On Castors Dimensions: 2800w x 900d x…" at bounding box center [216, 273] width 122 height 30
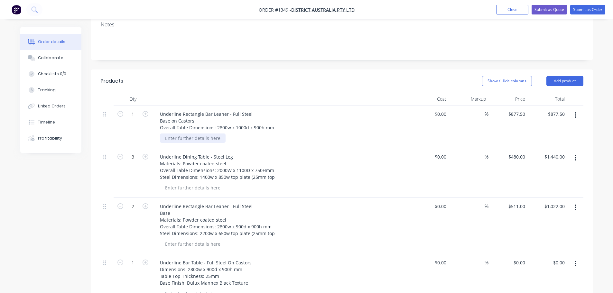
click at [202, 133] on div at bounding box center [193, 137] width 66 height 9
click at [199, 133] on div at bounding box center [193, 137] width 66 height 9
paste div
click at [194, 183] on div at bounding box center [193, 187] width 66 height 9
click at [189, 183] on div at bounding box center [193, 187] width 66 height 9
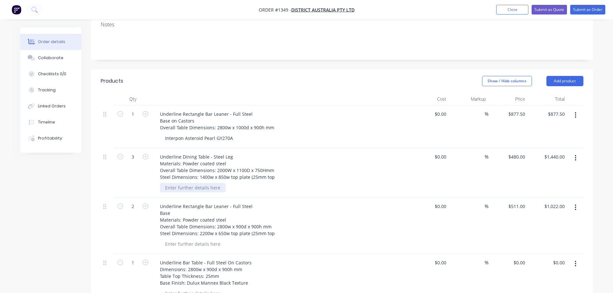
click at [189, 183] on div at bounding box center [193, 187] width 66 height 9
paste div
drag, startPoint x: 177, startPoint y: 169, endPoint x: 320, endPoint y: 101, distance: 158.2
click at [320, 109] on div "Underline Rectangle Bar Leaner - Full Steel Base on Castors Overall Table Dimen…" at bounding box center [281, 120] width 252 height 23
click at [194, 239] on div at bounding box center [193, 243] width 66 height 9
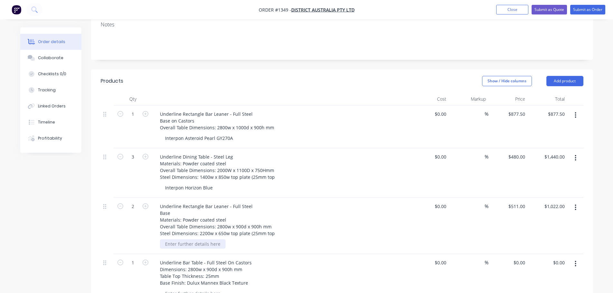
paste div
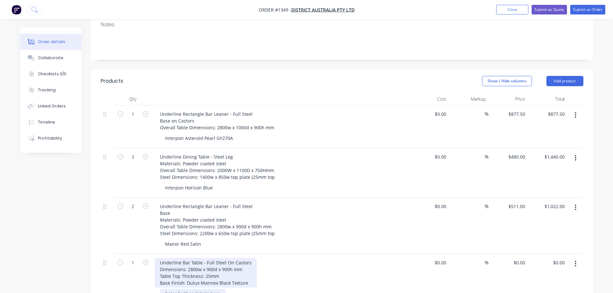
drag, startPoint x: 197, startPoint y: 277, endPoint x: 182, endPoint y: 267, distance: 18.0
click at [197, 289] on div at bounding box center [193, 293] width 66 height 9
click at [176, 266] on div "Underline Bar Table - Full Steel On Castors Dimensions: 2800w x 900d x 900h mm …" at bounding box center [206, 273] width 102 height 30
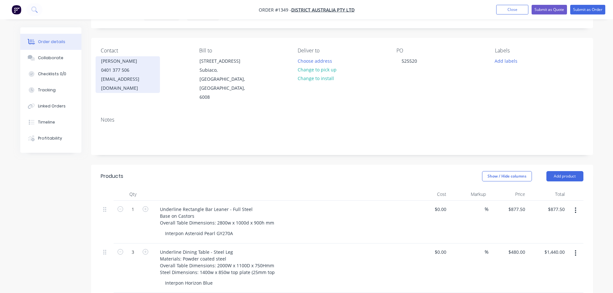
scroll to position [32, 0]
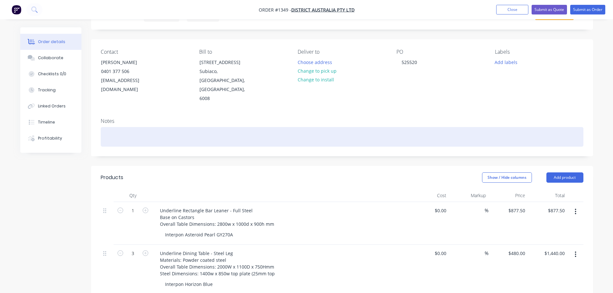
click at [140, 127] on div at bounding box center [342, 137] width 482 height 20
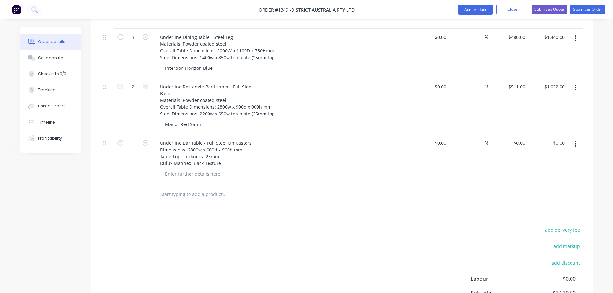
scroll to position [289, 0]
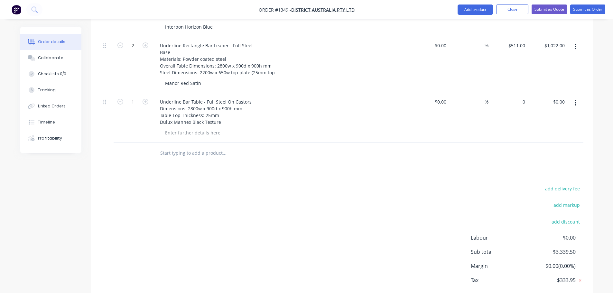
click at [516, 93] on div "0 $0.00" at bounding box center [508, 118] width 40 height 50
type input "$780.00"
click at [461, 108] on div "%" at bounding box center [469, 118] width 40 height 50
click at [577, 10] on button "Submit as Order" at bounding box center [587, 10] width 35 height 10
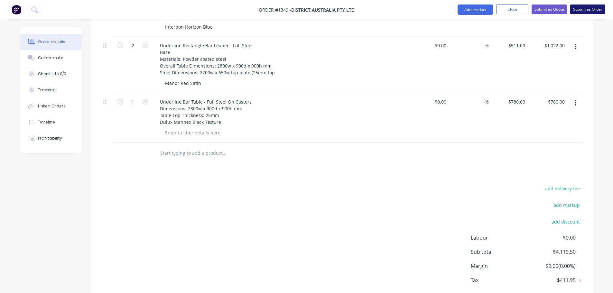
scroll to position [0, 0]
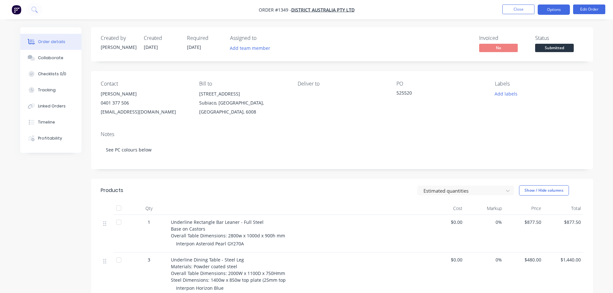
click at [549, 11] on button "Options" at bounding box center [553, 10] width 32 height 10
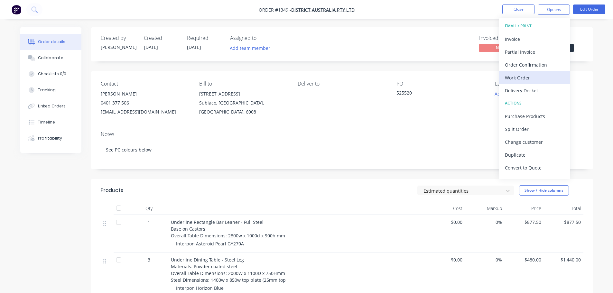
click at [514, 77] on div "Work Order" at bounding box center [534, 77] width 59 height 9
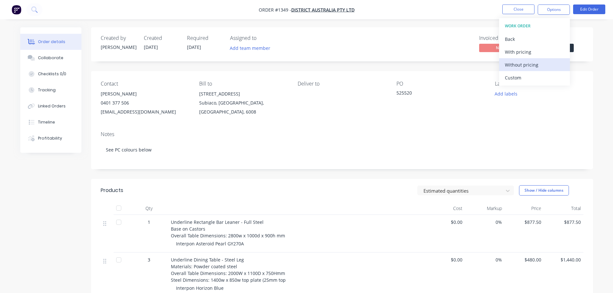
click at [521, 65] on div "Without pricing" at bounding box center [534, 64] width 59 height 9
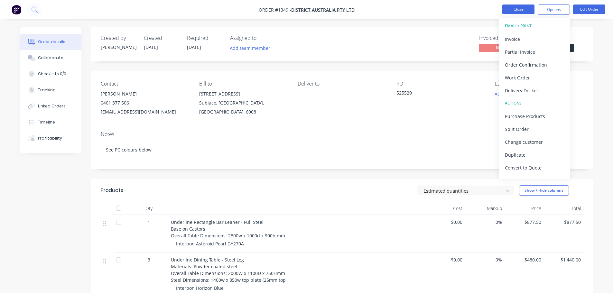
click at [513, 7] on button "Close" at bounding box center [518, 10] width 32 height 10
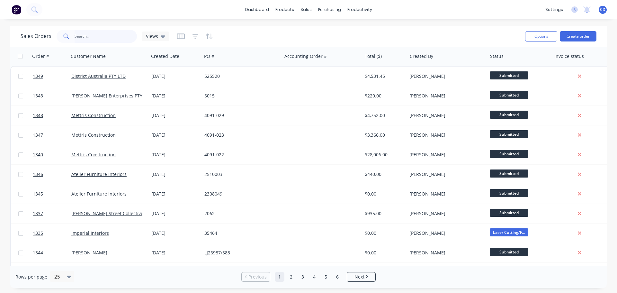
click at [115, 39] on input "text" at bounding box center [106, 36] width 63 height 13
type input "artis"
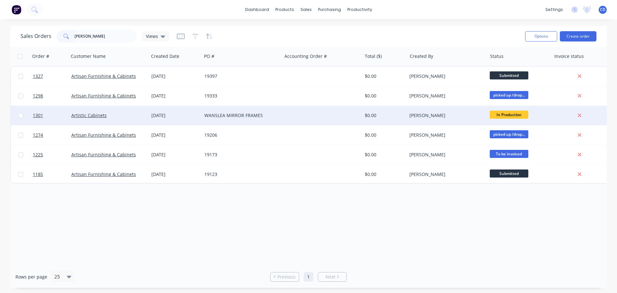
click at [148, 114] on div "Artistic Cabinets" at bounding box center [109, 115] width 80 height 19
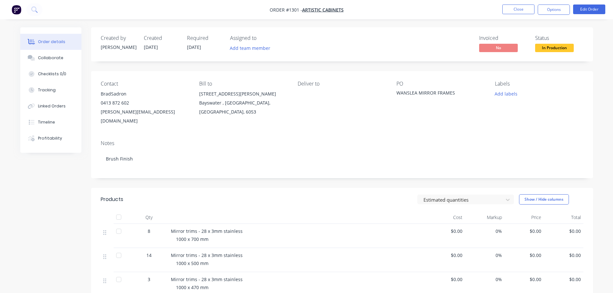
click at [524, 14] on li "Close" at bounding box center [518, 10] width 32 height 10
click at [521, 7] on button "Close" at bounding box center [518, 10] width 32 height 10
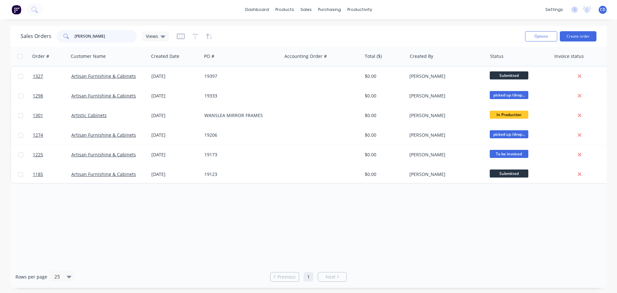
click at [92, 32] on input "artis" at bounding box center [106, 36] width 63 height 13
type input "a"
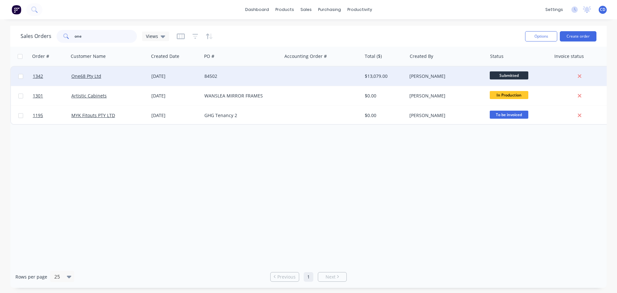
type input "one"
click at [132, 68] on div "One68 Pty Ltd" at bounding box center [109, 76] width 80 height 19
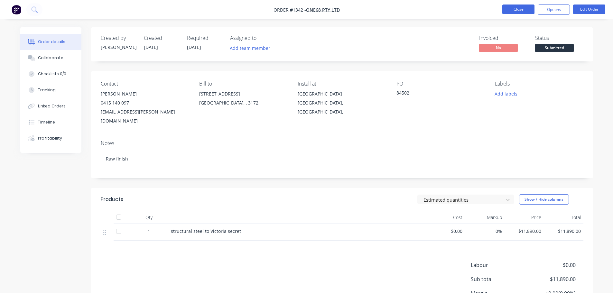
click at [516, 7] on button "Close" at bounding box center [518, 10] width 32 height 10
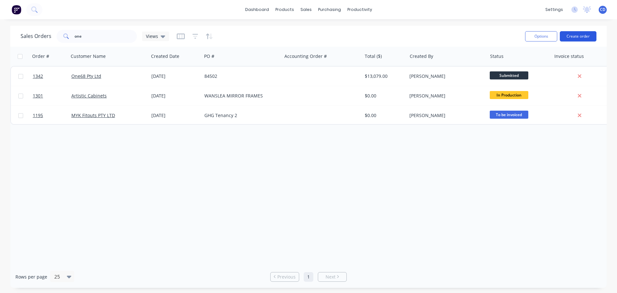
click at [577, 38] on button "Create order" at bounding box center [578, 36] width 37 height 10
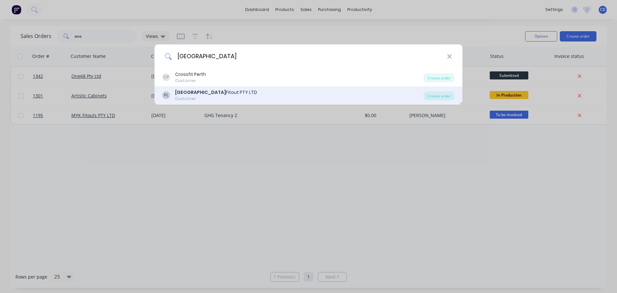
type input "perth"
click at [233, 92] on div "PL Perth Fitout PTY LTD Customer" at bounding box center [292, 95] width 261 height 13
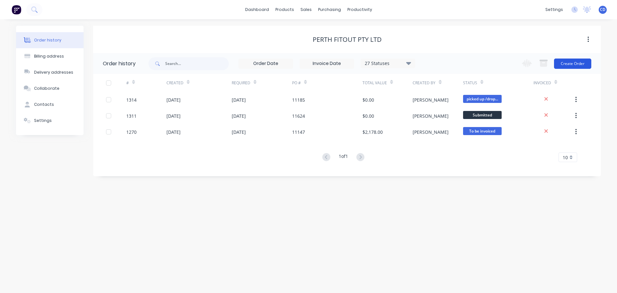
click at [580, 64] on button "Create Order" at bounding box center [572, 64] width 37 height 10
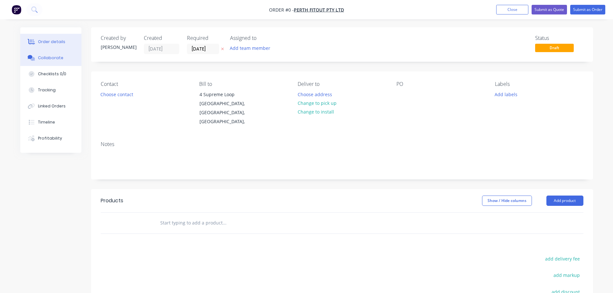
click at [67, 63] on button "Collaborate" at bounding box center [50, 58] width 61 height 16
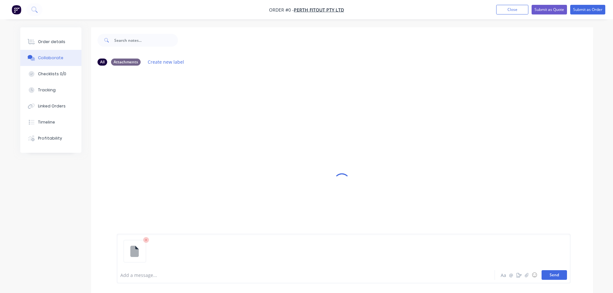
click at [553, 274] on button "Send" at bounding box center [553, 275] width 25 height 10
click at [63, 44] on button "Order details" at bounding box center [50, 42] width 61 height 16
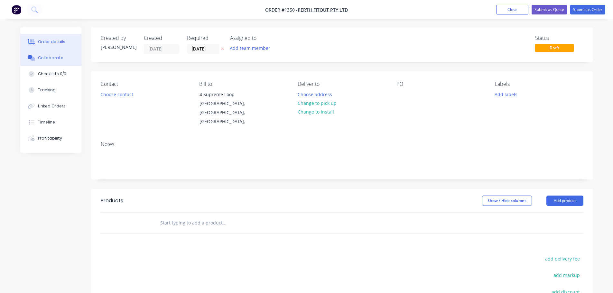
click at [52, 58] on div "Collaborate" at bounding box center [50, 58] width 25 height 6
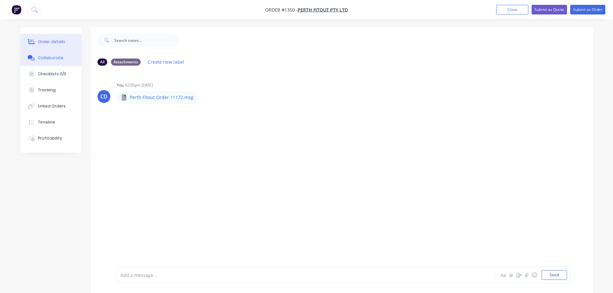
click at [36, 42] on div at bounding box center [32, 42] width 10 height 6
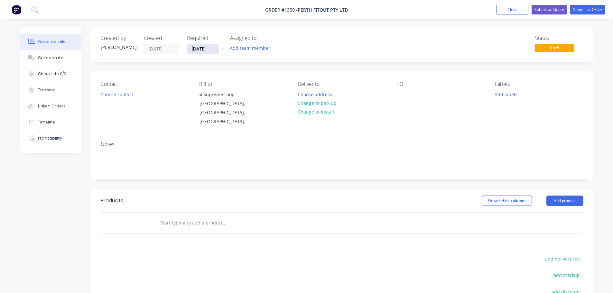
click at [198, 50] on input "[DATE]" at bounding box center [203, 49] width 32 height 10
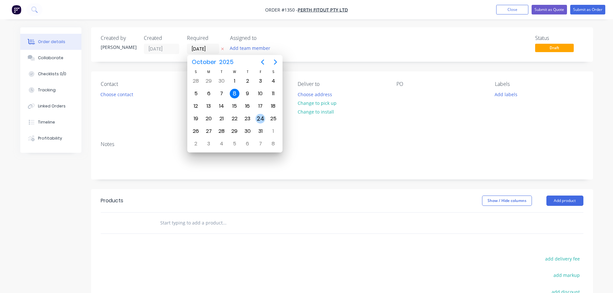
click at [261, 114] on div "24" at bounding box center [260, 119] width 13 height 12
type input "24/10/25"
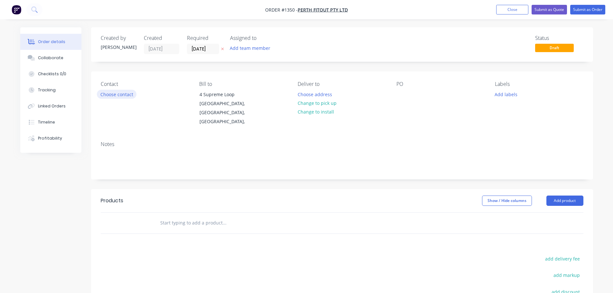
click at [121, 94] on button "Choose contact" at bounding box center [117, 94] width 40 height 9
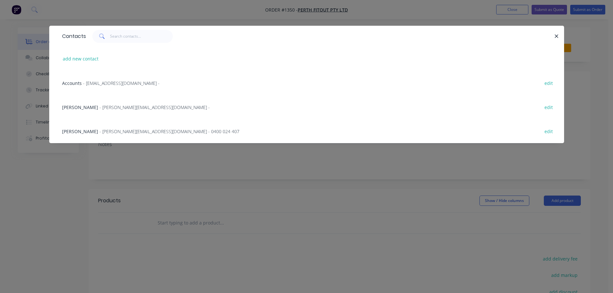
drag, startPoint x: 112, startPoint y: 131, endPoint x: 133, endPoint y: 124, distance: 22.0
click at [112, 131] on span "- rhys@perthfitout.com.au - 0400 024 407" at bounding box center [169, 131] width 140 height 6
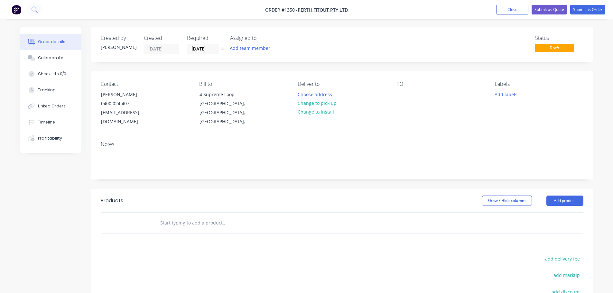
drag, startPoint x: 471, startPoint y: 69, endPoint x: 463, endPoint y: 73, distance: 9.1
click at [466, 72] on div "Created by Chris Created 08/10/25 Required 24/10/25 Assigned to Add team member…" at bounding box center [342, 207] width 502 height 361
click at [403, 98] on div at bounding box center [401, 94] width 10 height 9
click at [558, 196] on button "Add product" at bounding box center [564, 200] width 37 height 10
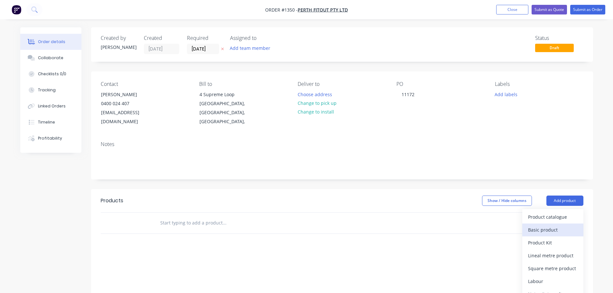
click at [542, 225] on div "Basic product" at bounding box center [553, 229] width 50 height 9
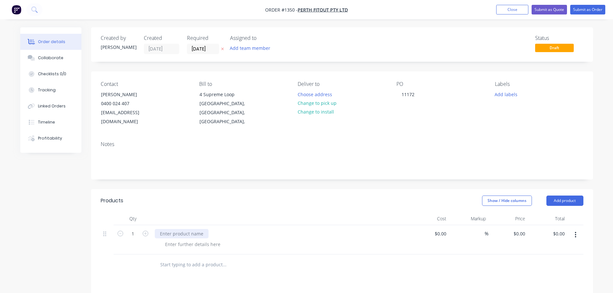
click at [183, 229] on div at bounding box center [182, 233] width 54 height 9
paste div
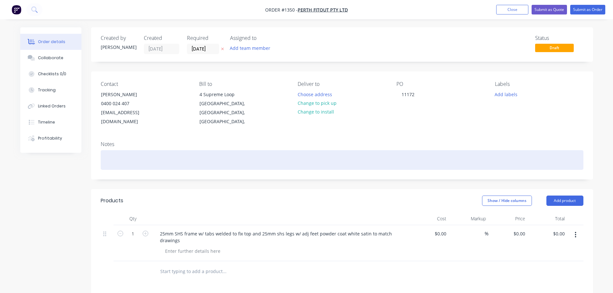
click at [152, 156] on div at bounding box center [342, 160] width 482 height 20
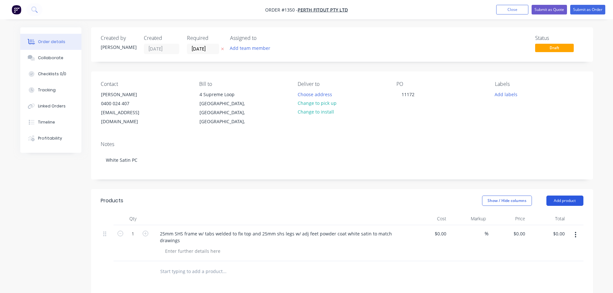
click at [561, 195] on button "Add product" at bounding box center [564, 200] width 37 height 10
click at [545, 225] on div "Basic product" at bounding box center [553, 229] width 50 height 9
click at [179, 265] on div at bounding box center [182, 269] width 54 height 9
paste div
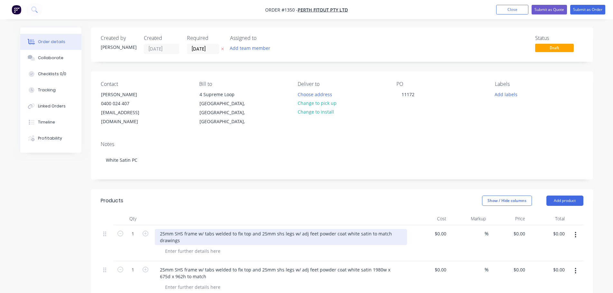
click at [323, 229] on div "25mm SHS frame w/ tabs welded to fix top and 25mm shs legs w/ adj feet powder c…" at bounding box center [281, 237] width 252 height 16
click at [324, 229] on div "25mm SHS frame w/ tabs welded to fix top and 25mm shs legs w/ adj feet powder c…" at bounding box center [281, 237] width 252 height 16
click at [326, 229] on div "25mm SHS frame w/ tabs welded to fix top and 25mm shs legs w/ adj feet powder c…" at bounding box center [281, 237] width 252 height 16
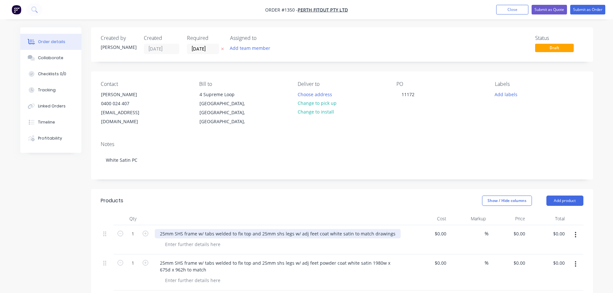
click at [319, 229] on div "25mm SHS frame w/ tabs welded to fix top and 25mm shs legs w/ adj feet coat whi…" at bounding box center [278, 233] width 246 height 9
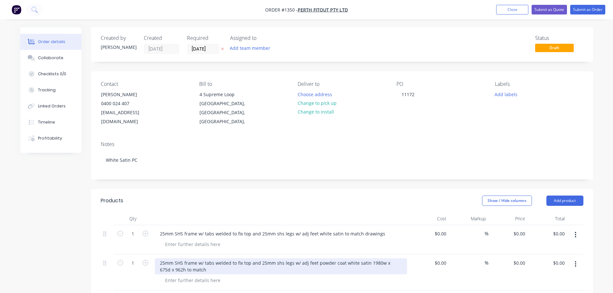
click at [314, 258] on div "25mm SHS frame w/ tabs welded to fix top and 25mm shs legs w/ adj feet powder c…" at bounding box center [281, 266] width 252 height 16
click at [315, 258] on div "25mm SHS frame w/ tabs welded to fix top and 25mm shs legs w/ adj feet powder c…" at bounding box center [281, 266] width 252 height 16
click at [320, 258] on div "25mm SHS frame w/ tabs welded to fix top and 25mm shs legs w/ adj feet powder c…" at bounding box center [281, 266] width 252 height 16
click at [321, 258] on div "25mm SHS frame w/ tabs welded to fix top and 25mm shs legs w/ adj feet coat whi…" at bounding box center [281, 266] width 252 height 16
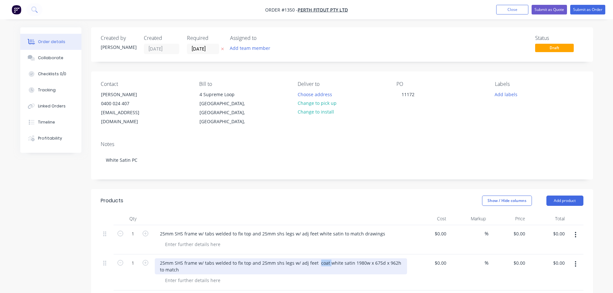
click at [321, 258] on div "25mm SHS frame w/ tabs welded to fix top and 25mm shs legs w/ adj feet coat whi…" at bounding box center [281, 266] width 252 height 16
click at [321, 258] on div "25mm SHS frame w/ tabs welded to fix top and 25mm shs legs w/ adj feet white sa…" at bounding box center [281, 266] width 252 height 16
click at [321, 258] on div "25mm SHS frame w/ tabs welded to fix top and 25mm shs legs w/ adj feet satin 19…" at bounding box center [279, 262] width 248 height 9
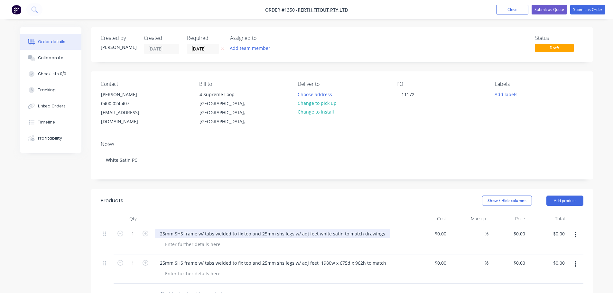
click at [325, 229] on div "25mm SHS frame w/ tabs welded to fix top and 25mm shs legs w/ adj feet white sa…" at bounding box center [272, 233] width 235 height 9
click at [325, 229] on div "25mm SHS frame w/ tabs welded to fix top and 25mm shs legs w/ adj feet whit sat…" at bounding box center [271, 233] width 233 height 9
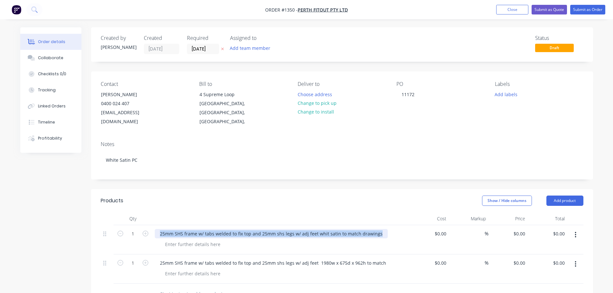
click at [325, 229] on div "25mm SHS frame w/ tabs welded to fix top and 25mm shs legs w/ adj feet whit sat…" at bounding box center [271, 233] width 233 height 9
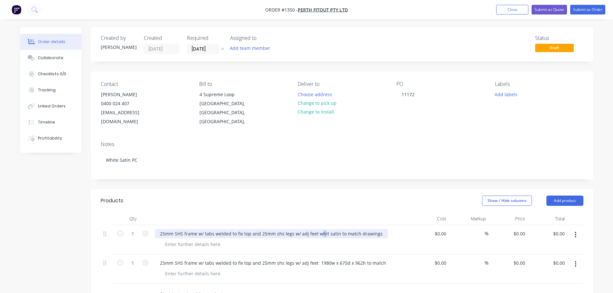
click at [322, 229] on div "25mm SHS frame w/ tabs welded to fix top and 25mm shs legs w/ adj feet whit sat…" at bounding box center [271, 233] width 233 height 9
click at [321, 229] on div "25mm SHS frame w/ tabs welded to fix top and 25mm shs legs w/ adj feet wt satin…" at bounding box center [269, 233] width 229 height 9
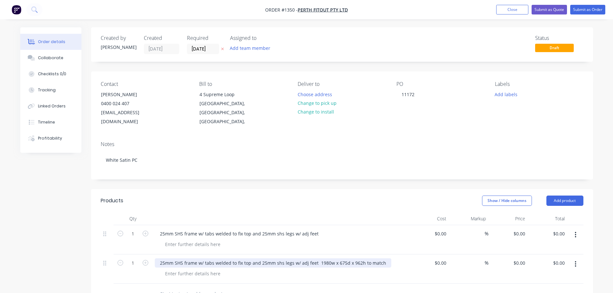
click at [370, 258] on div "25mm SHS frame w/ tabs welded to fix top and 25mm shs legs w/ adj feet 1980w x …" at bounding box center [273, 262] width 236 height 9
click at [361, 258] on div "25mm SHS frame w/ tabs welded to fix top and 25mm shs legs w/ adj feet 1980w x …" at bounding box center [266, 262] width 222 height 9
click at [362, 258] on div "25mm SHS frame w/ tabs welded to fix top and 25mm shs legs w/ adj feet 1980w x …" at bounding box center [266, 262] width 222 height 9
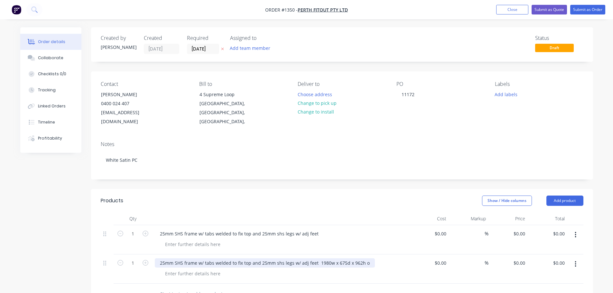
click at [363, 258] on div "25mm SHS frame w/ tabs welded to fix top and 25mm shs legs w/ adj feet 1980w x …" at bounding box center [265, 262] width 220 height 9
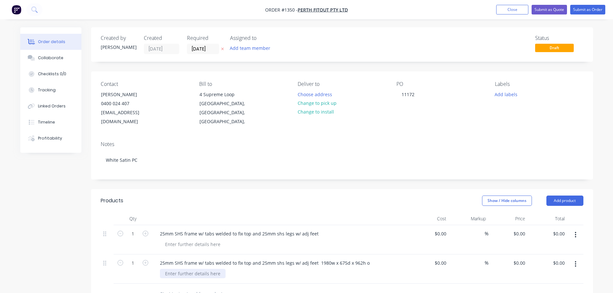
click at [196, 269] on div at bounding box center [193, 273] width 66 height 9
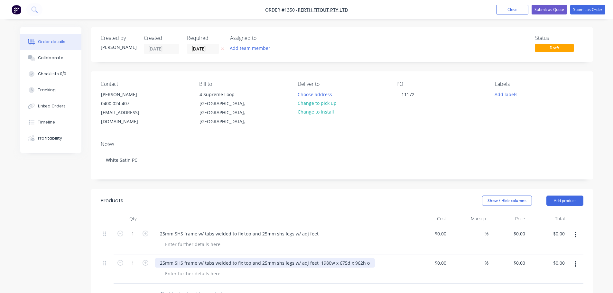
click at [363, 258] on div "25mm SHS frame w/ tabs welded to fix top and 25mm shs legs w/ adj feet 1980w x …" at bounding box center [265, 262] width 220 height 9
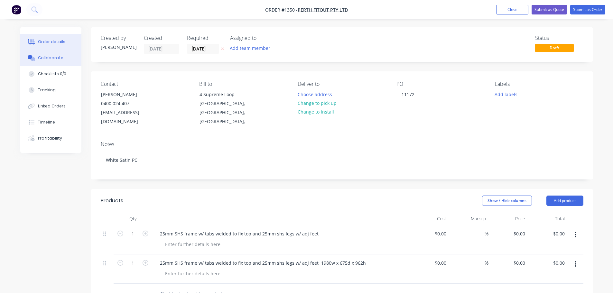
click at [45, 58] on div "Collaborate" at bounding box center [50, 58] width 25 height 6
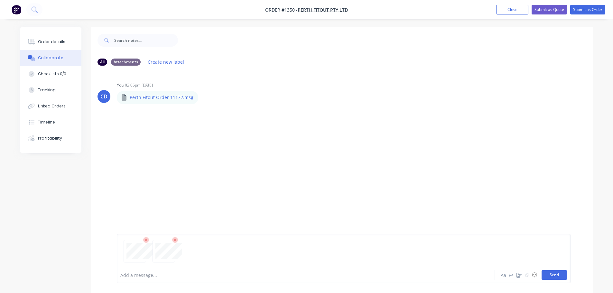
click at [552, 271] on button "Send" at bounding box center [553, 275] width 25 height 10
drag, startPoint x: 559, startPoint y: 277, endPoint x: 555, endPoint y: 273, distance: 5.5
click at [560, 277] on button "Send" at bounding box center [553, 275] width 25 height 10
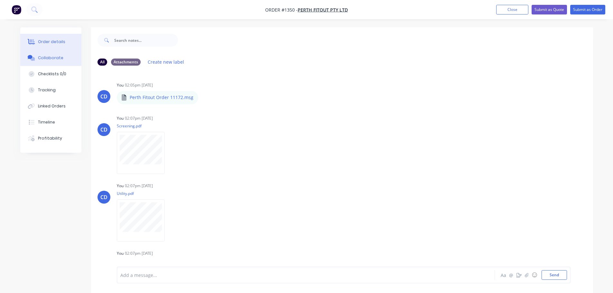
click at [62, 44] on div "Order details" at bounding box center [51, 42] width 27 height 6
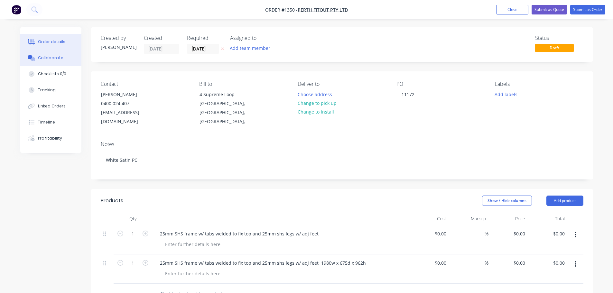
click at [52, 59] on div "Collaborate" at bounding box center [50, 58] width 25 height 6
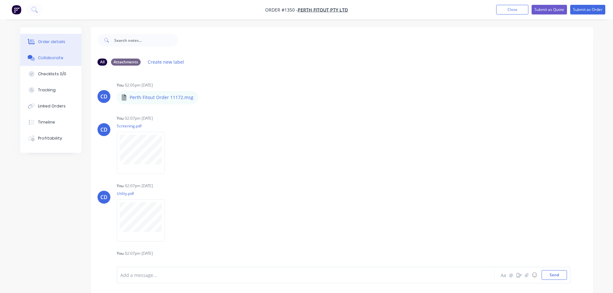
click at [60, 43] on div "Order details" at bounding box center [51, 42] width 27 height 6
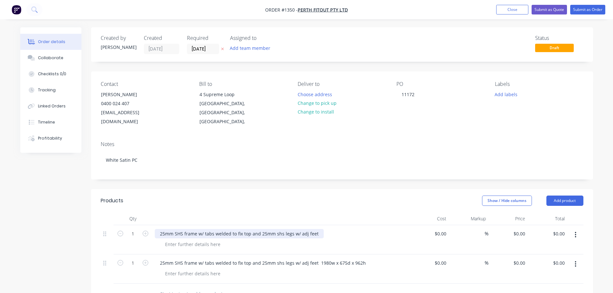
click at [293, 229] on div "25mm SHS frame w/ tabs welded to fix top and 25mm shs legs w/ adj feet" at bounding box center [239, 233] width 169 height 9
click at [193, 240] on div at bounding box center [193, 244] width 66 height 9
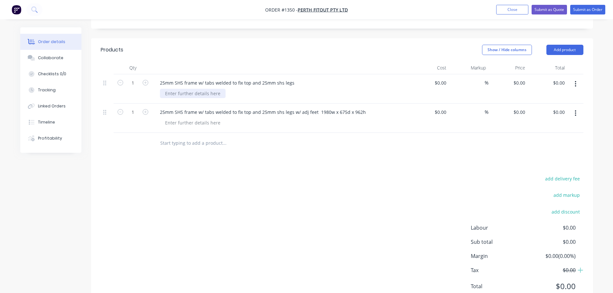
scroll to position [167, 0]
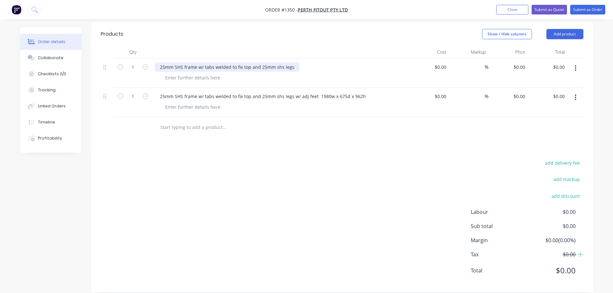
click at [194, 62] on div "25mm SHS frame w/ tabs welded to fix top and 25mm shs legs" at bounding box center [227, 66] width 145 height 9
click at [193, 73] on div at bounding box center [193, 77] width 66 height 9
click at [194, 73] on div "stainless steel adj feet" at bounding box center [189, 77] width 59 height 9
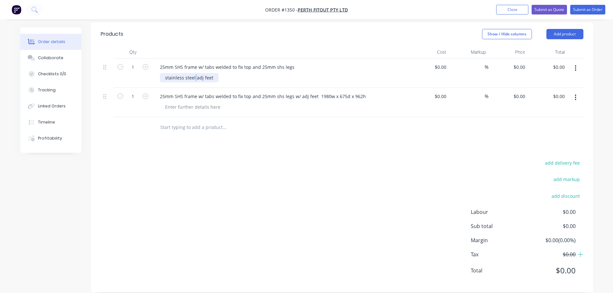
click at [194, 73] on div "stainless steel adj feet" at bounding box center [189, 77] width 59 height 9
copy div "stainless steel adj feet"
click at [203, 102] on div at bounding box center [193, 106] width 66 height 9
paste div
click at [588, 10] on button "Submit as Order" at bounding box center [587, 10] width 35 height 10
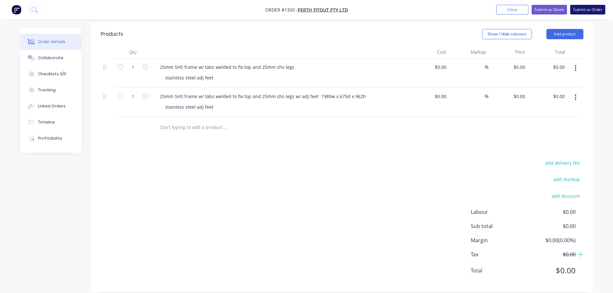
scroll to position [0, 0]
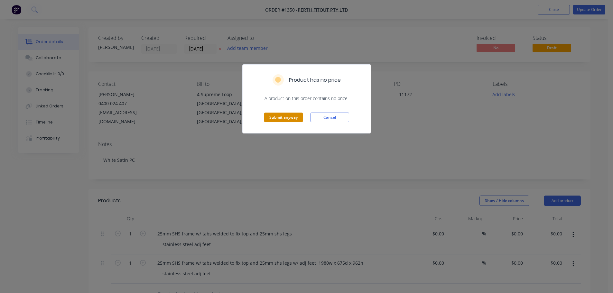
click at [287, 113] on button "Submit anyway" at bounding box center [283, 118] width 39 height 10
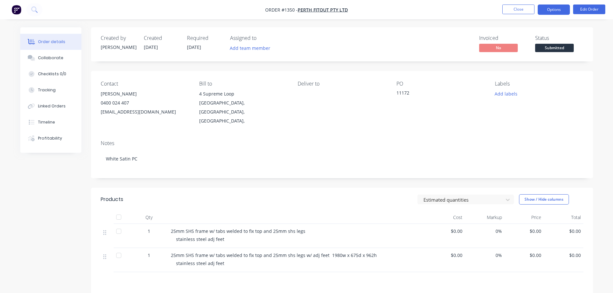
click at [562, 10] on button "Options" at bounding box center [553, 10] width 32 height 10
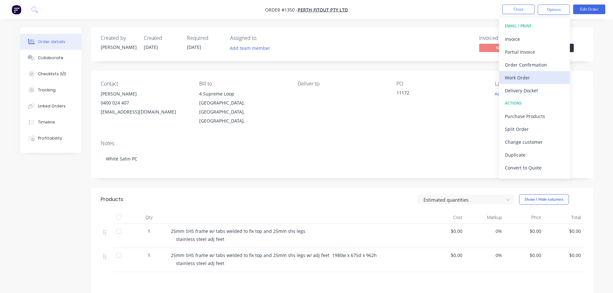
click at [514, 78] on div "Work Order" at bounding box center [534, 77] width 59 height 9
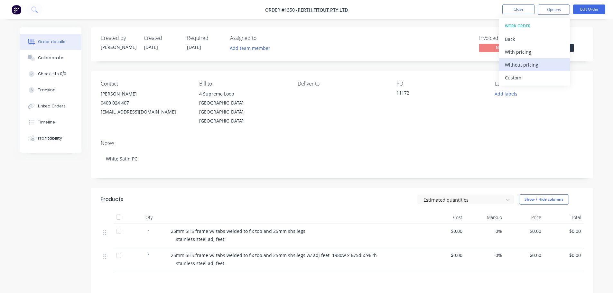
click at [519, 64] on div "Without pricing" at bounding box center [534, 64] width 59 height 9
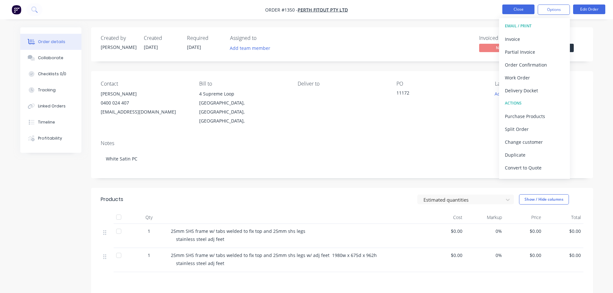
click at [509, 12] on button "Close" at bounding box center [518, 10] width 32 height 10
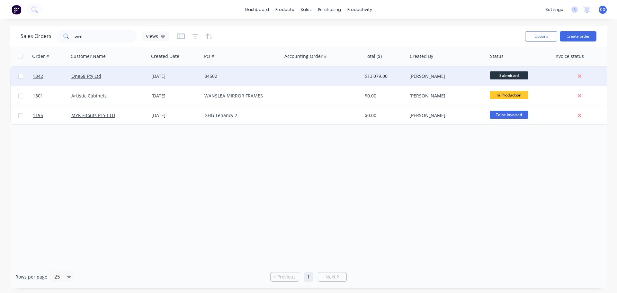
click at [102, 77] on div "One68 Pty Ltd" at bounding box center [106, 76] width 71 height 6
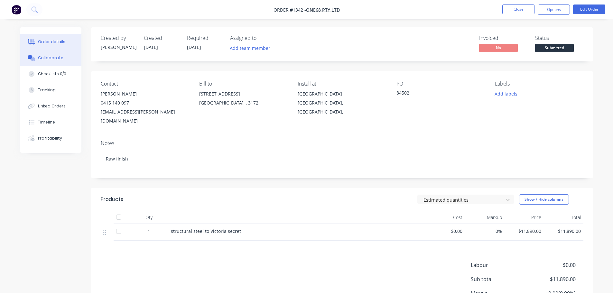
click at [45, 56] on div "Collaborate" at bounding box center [50, 58] width 25 height 6
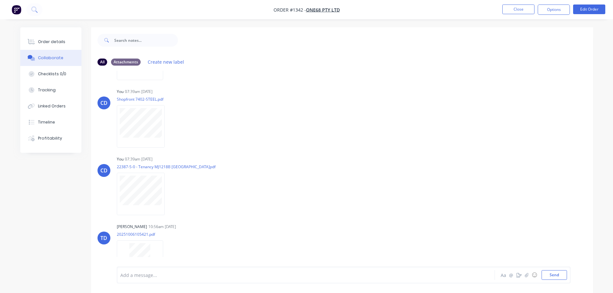
scroll to position [215, 0]
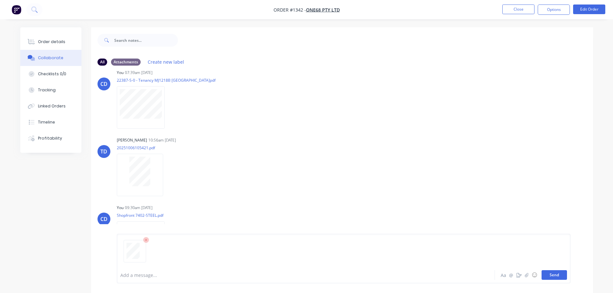
click at [552, 274] on button "Send" at bounding box center [553, 275] width 25 height 10
click at [46, 37] on button "Order details" at bounding box center [50, 42] width 61 height 16
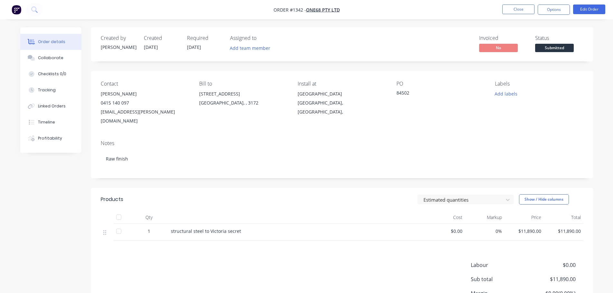
click at [45, 39] on div "Order details" at bounding box center [51, 42] width 27 height 6
click at [43, 63] on button "Collaborate" at bounding box center [50, 58] width 61 height 16
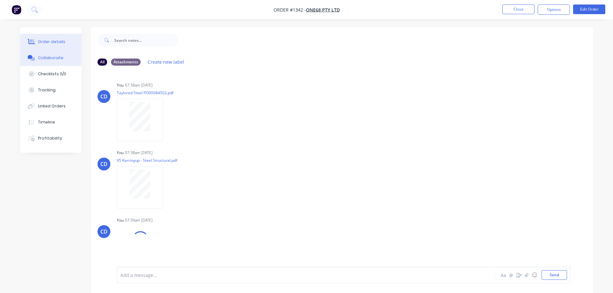
click at [55, 42] on div "Order details" at bounding box center [51, 42] width 27 height 6
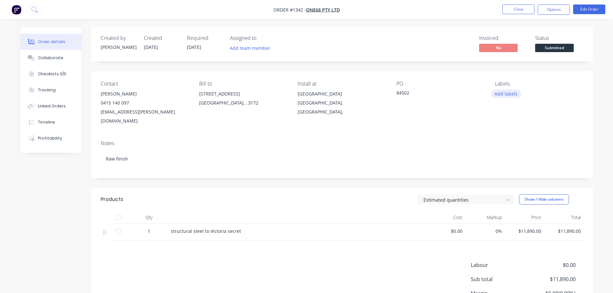
click at [500, 97] on button "Add labels" at bounding box center [506, 93] width 30 height 9
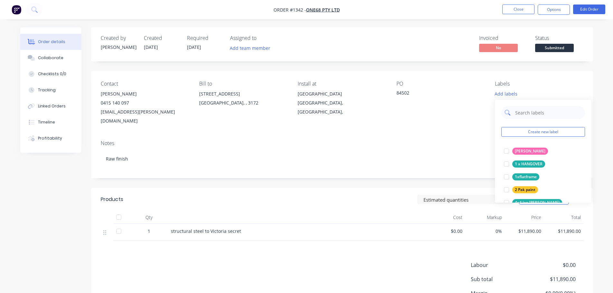
click at [519, 113] on input "text" at bounding box center [547, 112] width 67 height 13
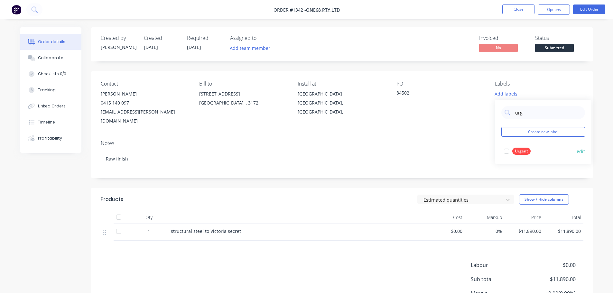
type input "urg"
click at [525, 150] on div "Urgent" at bounding box center [521, 151] width 18 height 7
click at [473, 138] on div "Notes Raw finish" at bounding box center [342, 156] width 502 height 43
click at [197, 49] on span "[DATE]" at bounding box center [194, 47] width 14 height 6
click at [192, 47] on span "[DATE]" at bounding box center [194, 47] width 14 height 6
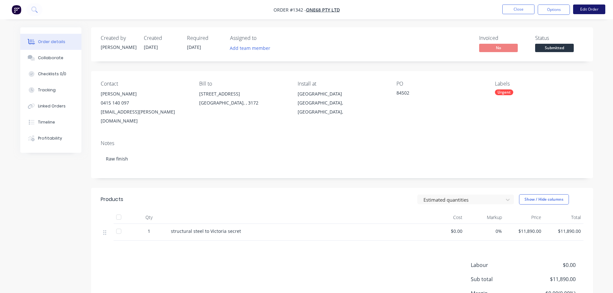
click at [590, 8] on button "Edit Order" at bounding box center [589, 10] width 32 height 10
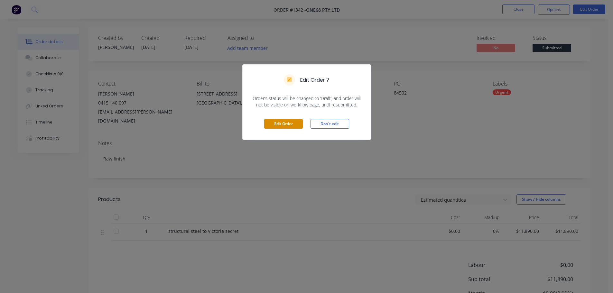
click at [287, 121] on button "Edit Order" at bounding box center [283, 124] width 39 height 10
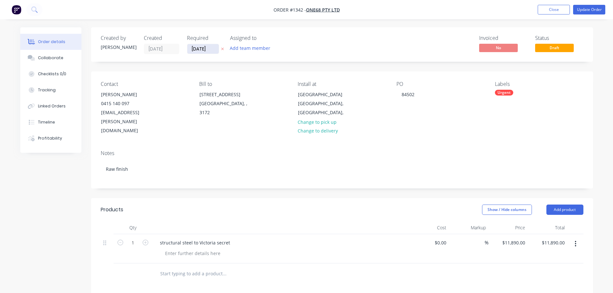
click at [191, 47] on input "[DATE]" at bounding box center [203, 49] width 32 height 10
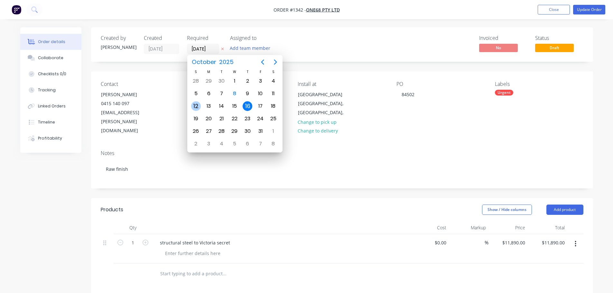
click at [198, 105] on div "12" at bounding box center [196, 106] width 10 height 10
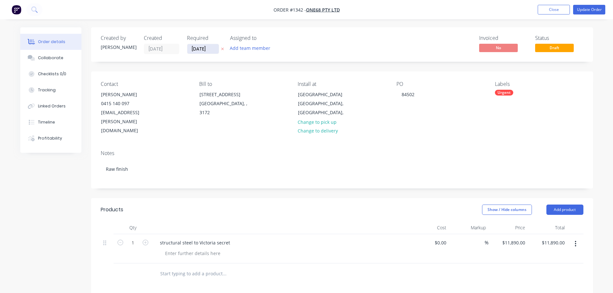
click at [202, 49] on input "12/10/25" at bounding box center [203, 49] width 32 height 10
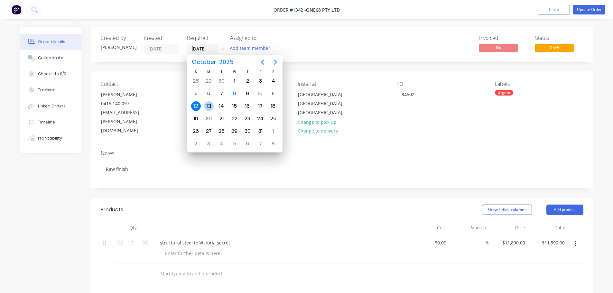
click at [212, 103] on div "13" at bounding box center [209, 106] width 10 height 10
type input "13/10/25"
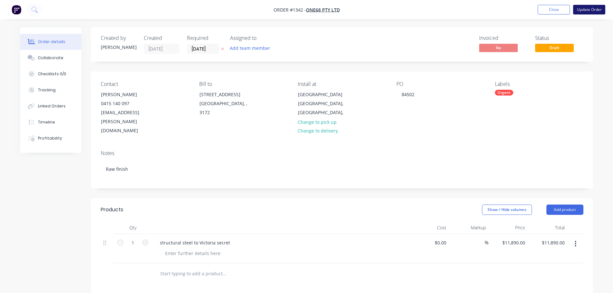
click at [582, 10] on button "Update Order" at bounding box center [589, 10] width 32 height 10
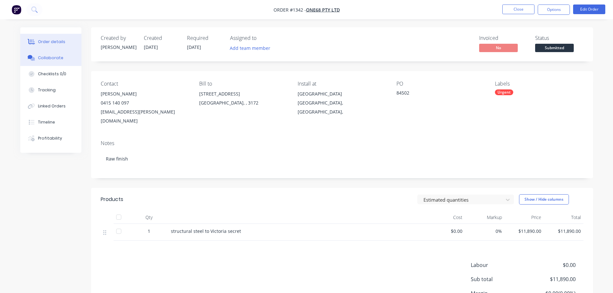
click at [49, 55] on button "Collaborate" at bounding box center [50, 58] width 61 height 16
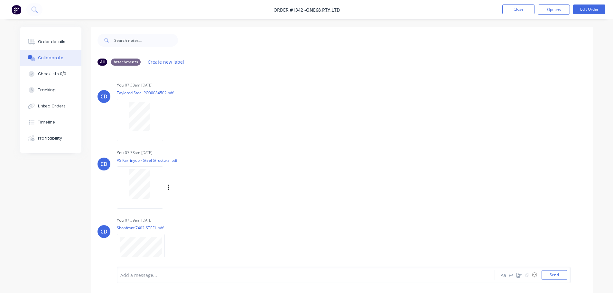
click at [140, 200] on div at bounding box center [140, 187] width 46 height 42
click at [156, 112] on div at bounding box center [140, 117] width 41 height 30
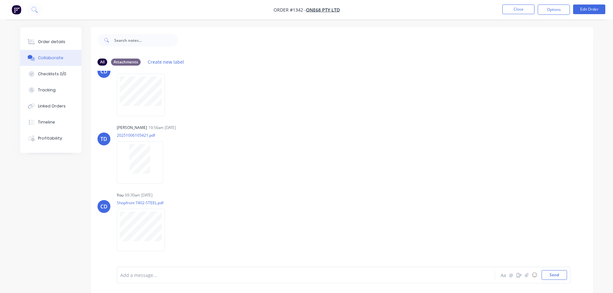
scroll to position [283, 0]
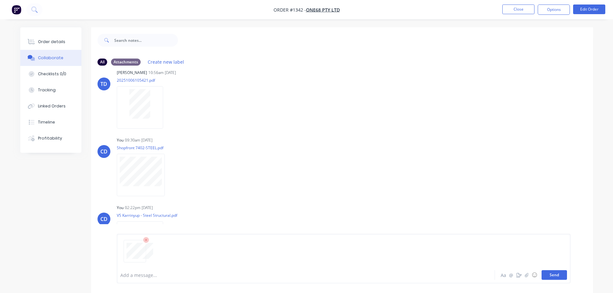
click at [553, 272] on button "Send" at bounding box center [553, 275] width 25 height 10
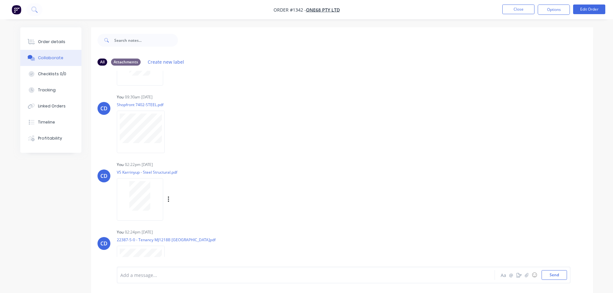
scroll to position [350, 0]
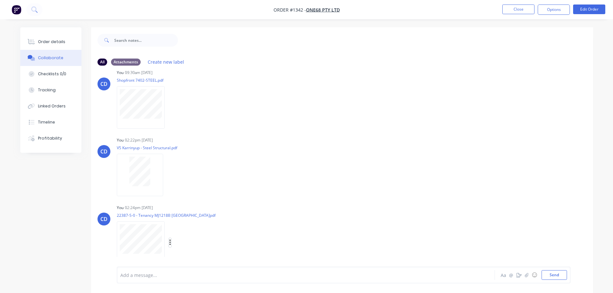
click at [171, 243] on icon "button" at bounding box center [170, 242] width 2 height 7
click at [190, 259] on button "Delete" at bounding box center [212, 258] width 72 height 14
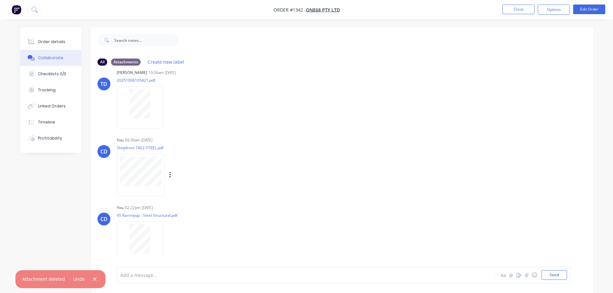
click at [250, 159] on div "You 09:30am 08/10/25 Shopfront 7402-STEEL.pdf Labels Download Delete" at bounding box center [217, 164] width 201 height 58
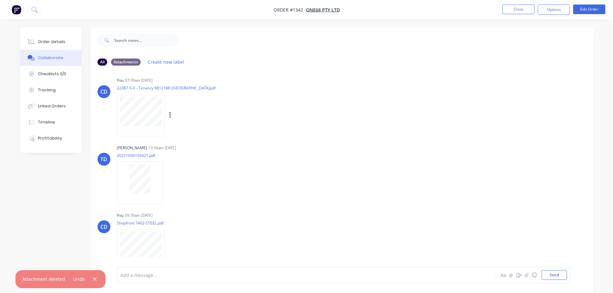
scroll to position [122, 0]
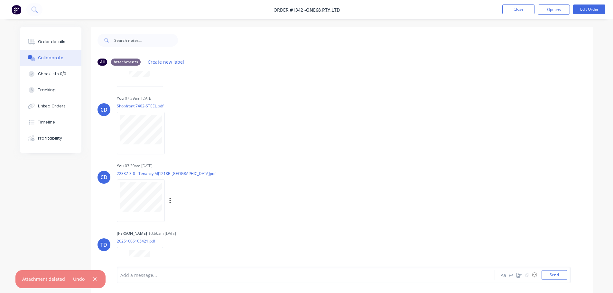
click at [166, 195] on div at bounding box center [142, 200] width 50 height 42
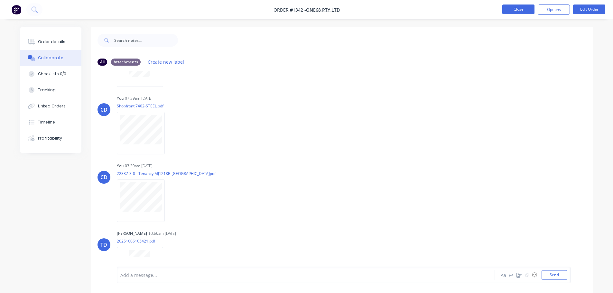
click at [511, 9] on button "Close" at bounding box center [518, 10] width 32 height 10
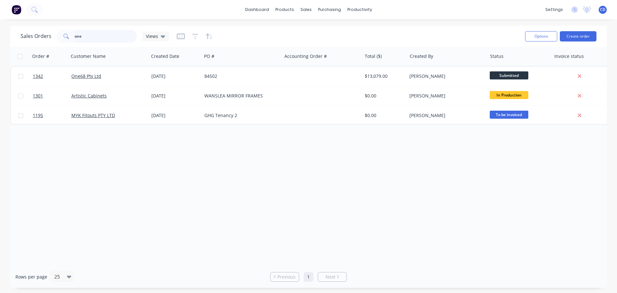
click at [83, 32] on input "one" at bounding box center [106, 36] width 63 height 13
type input "o"
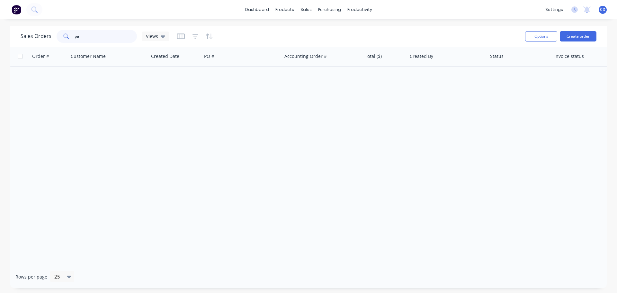
type input "p"
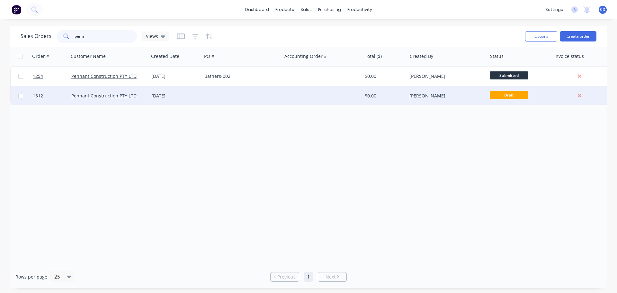
type input "penn"
click at [137, 92] on div "Pennant Construction PTY LTD" at bounding box center [109, 95] width 80 height 19
